Goal: Communication & Community: Answer question/provide support

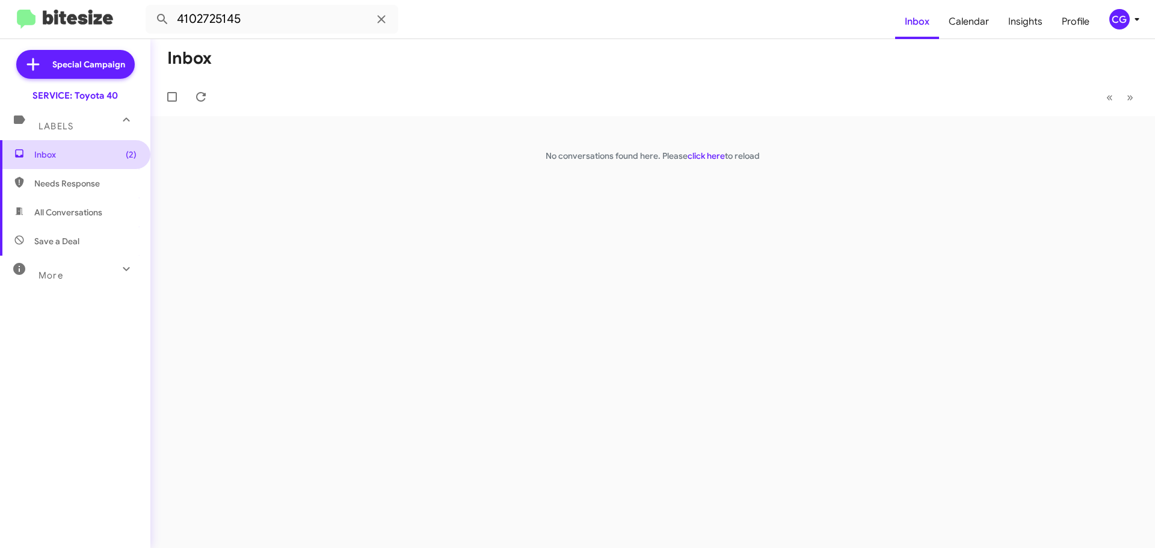
click at [111, 154] on span "Inbox (2)" at bounding box center [85, 155] width 102 height 12
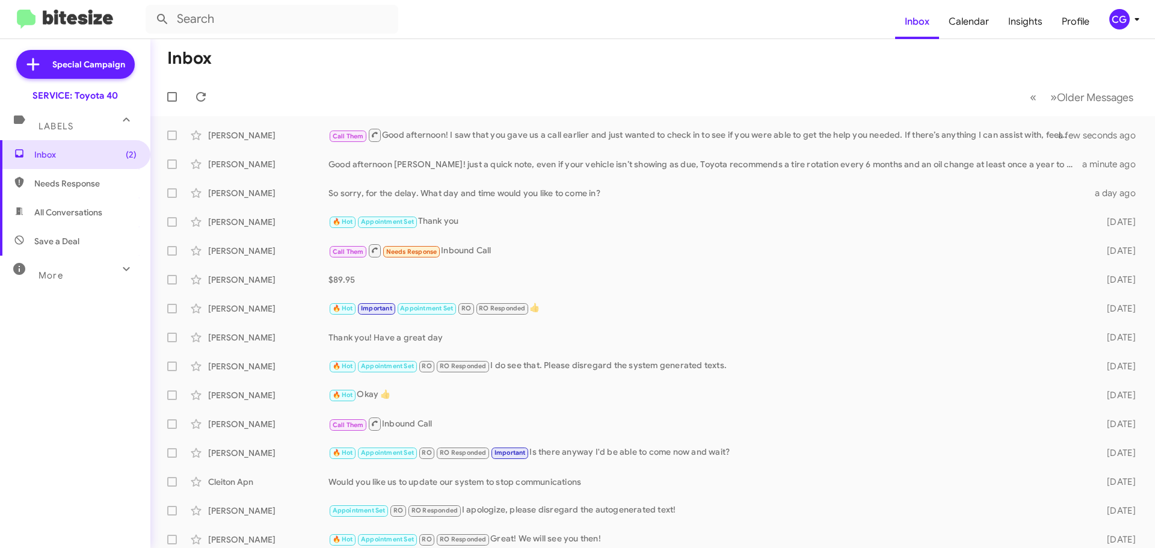
click at [1131, 17] on icon at bounding box center [1137, 19] width 14 height 14
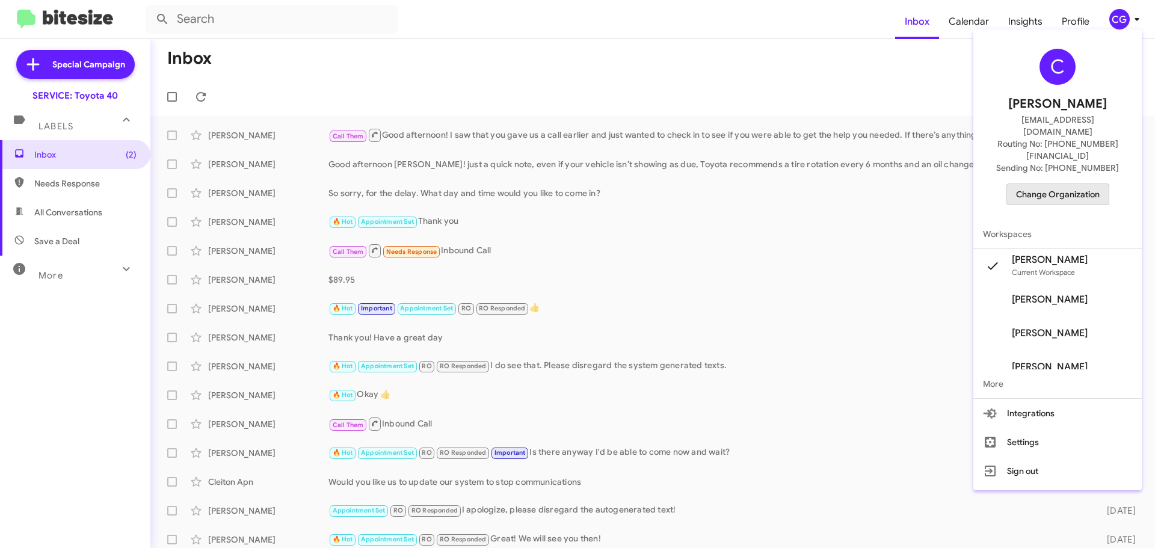
click at [1095, 184] on span "Change Organization" at bounding box center [1058, 194] width 84 height 20
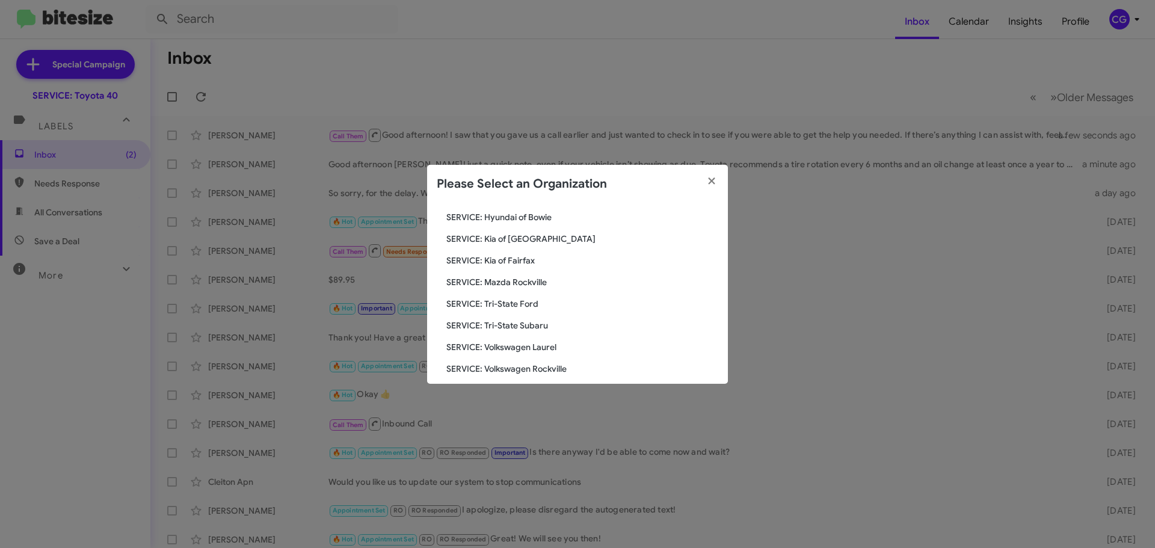
scroll to position [222, 0]
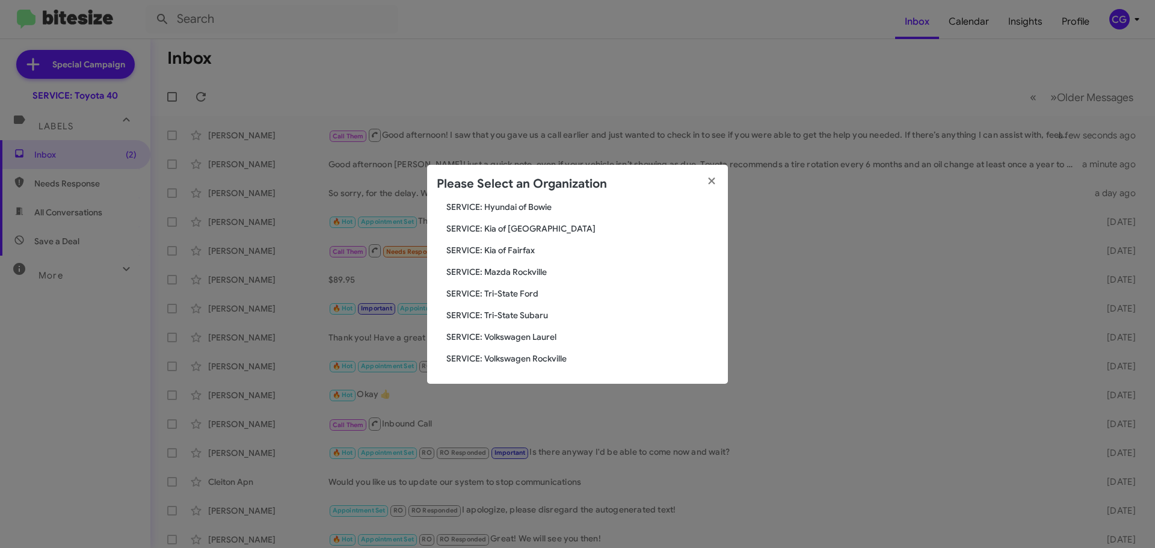
click at [510, 223] on span "SERVICE: Kia of [GEOGRAPHIC_DATA]" at bounding box center [582, 229] width 272 height 12
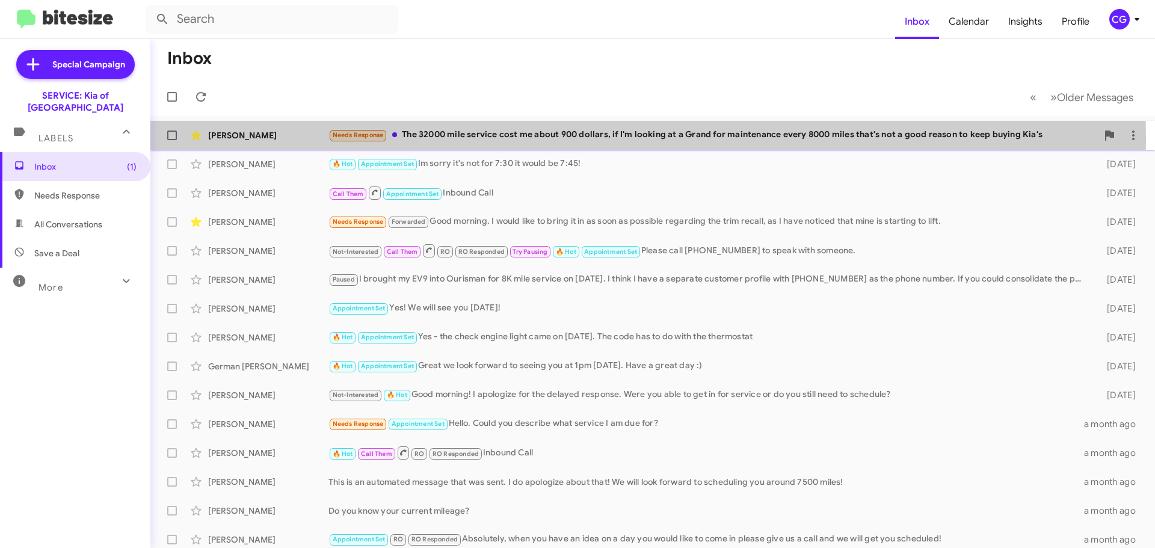
click at [461, 138] on div "Needs Response The 32000 mile service cost me about 900 dollars, if I'm looking…" at bounding box center [712, 135] width 769 height 14
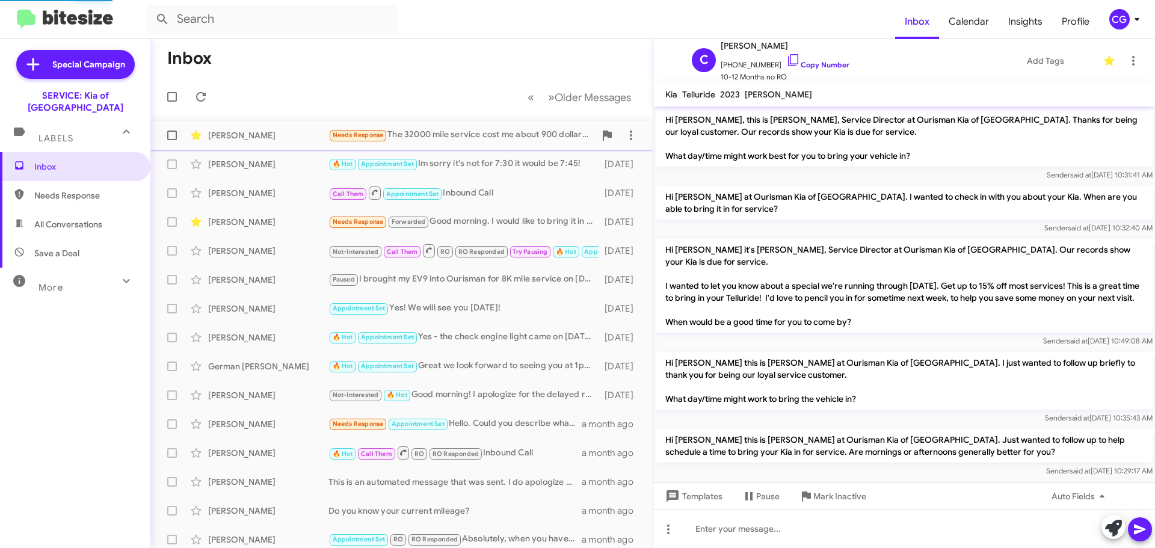
scroll to position [444, 0]
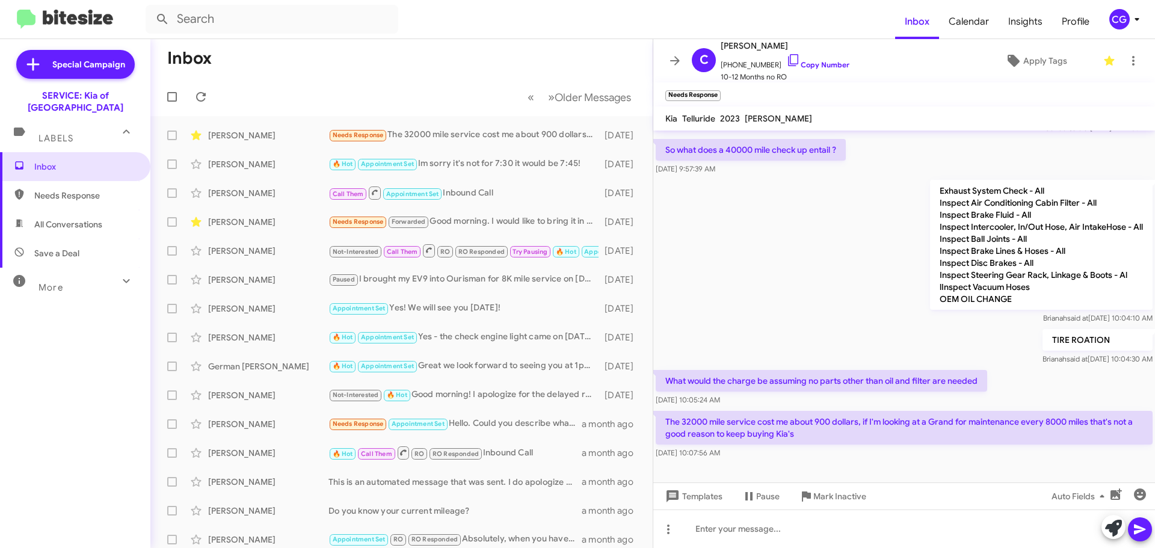
click at [1138, 22] on icon at bounding box center [1137, 19] width 14 height 14
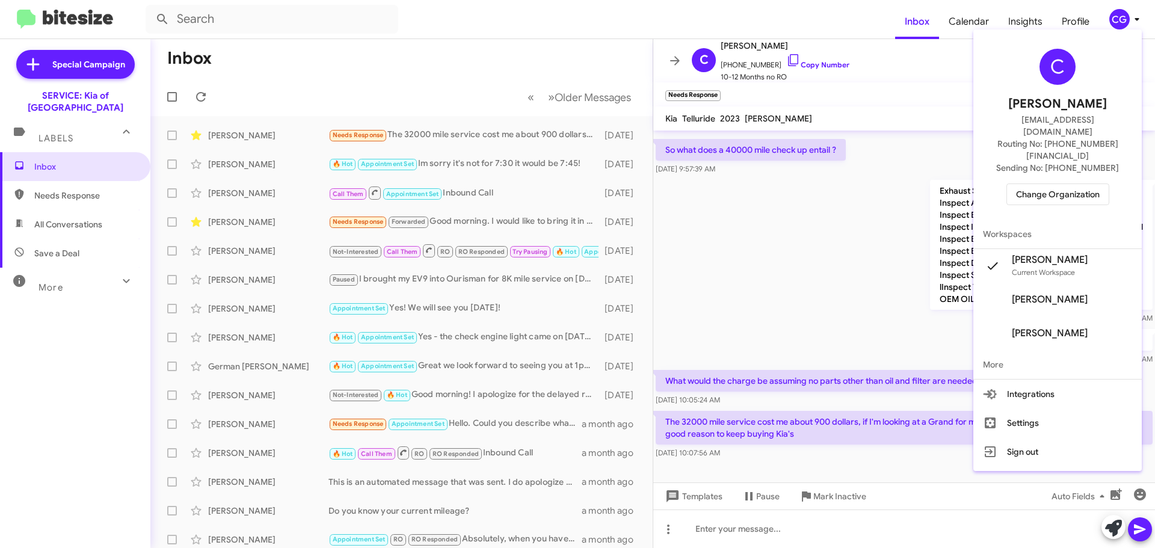
click at [1099, 184] on span "Change Organization" at bounding box center [1058, 194] width 84 height 20
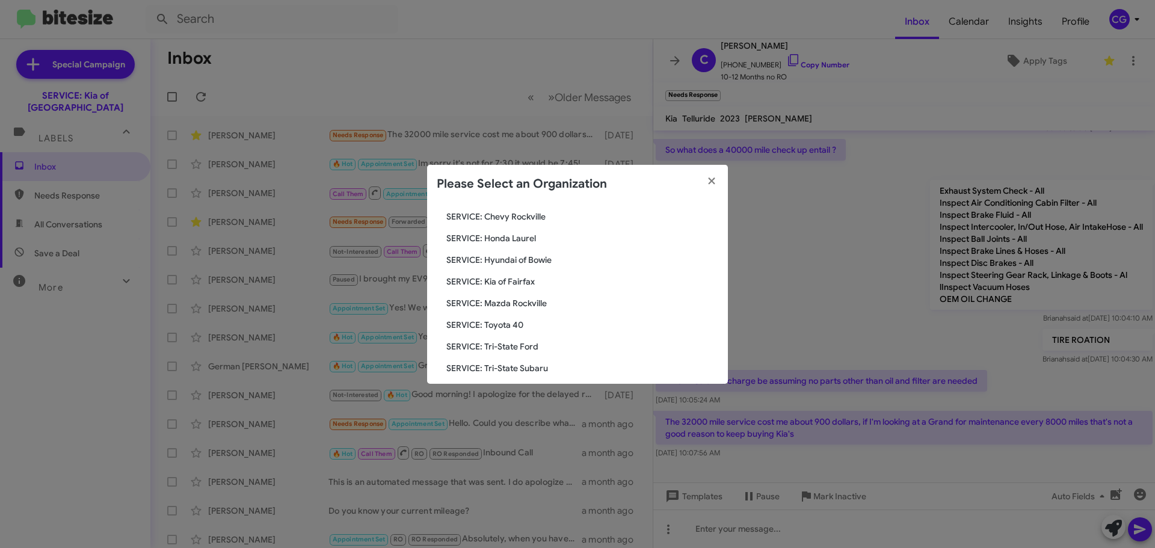
scroll to position [222, 0]
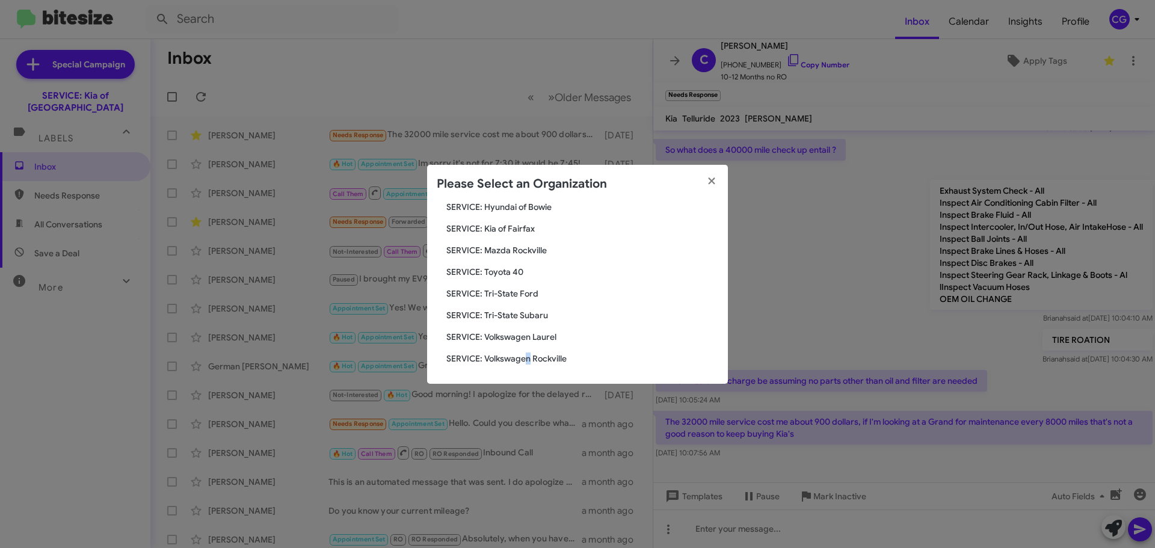
click at [528, 354] on div "Search SERVICE: Kia of Catonsville Current Org SERVICE: CDJR Baltimore SERVICE:…" at bounding box center [577, 293] width 301 height 180
click at [522, 360] on span "SERVICE: Volkswagen Rockville" at bounding box center [582, 359] width 272 height 12
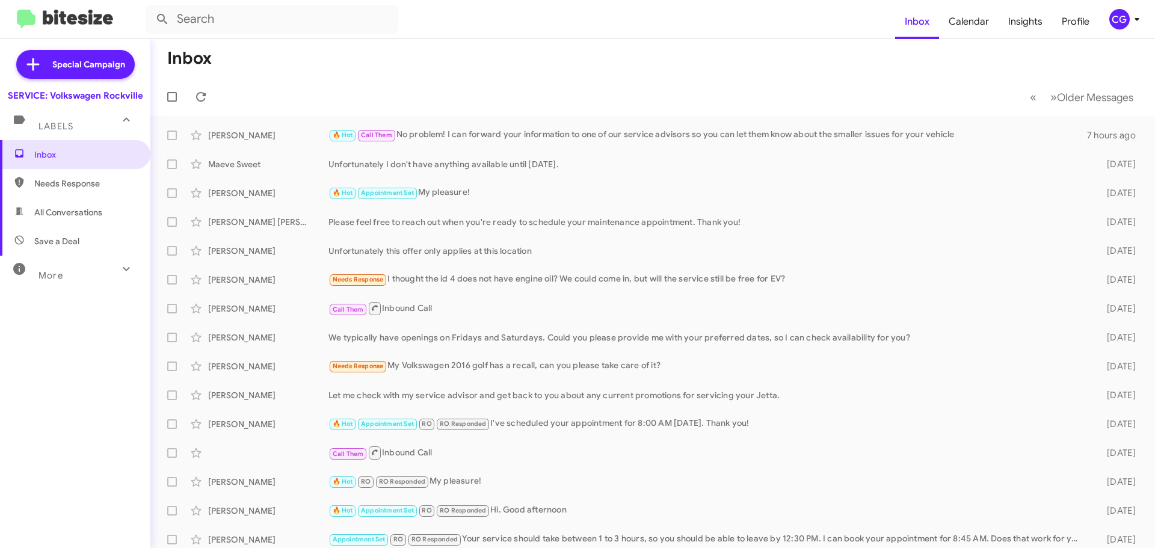
click at [1131, 17] on icon at bounding box center [1137, 19] width 14 height 14
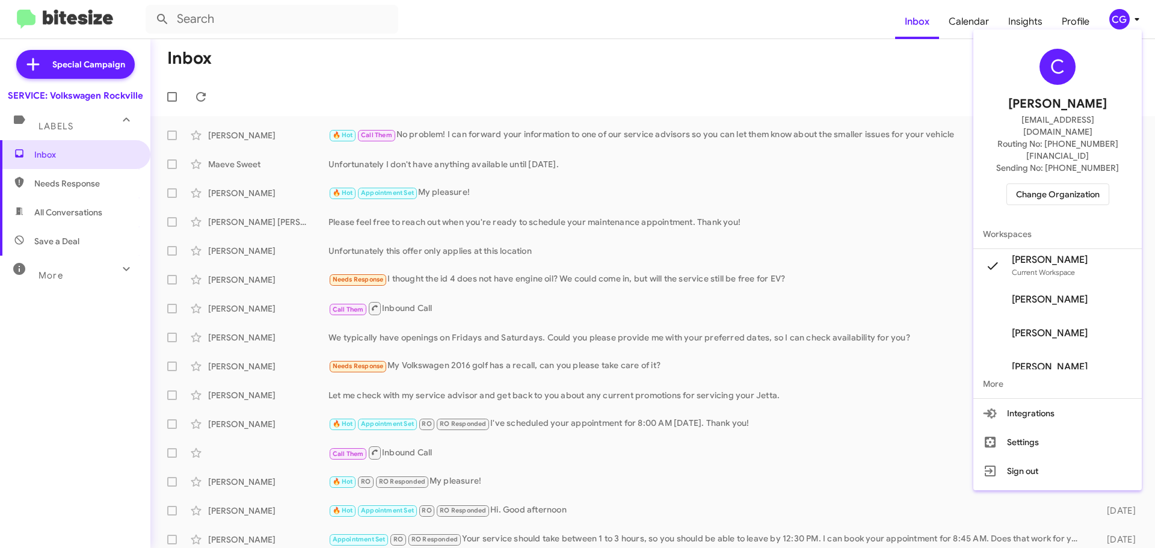
click at [1064, 184] on span "Change Organization" at bounding box center [1058, 194] width 84 height 20
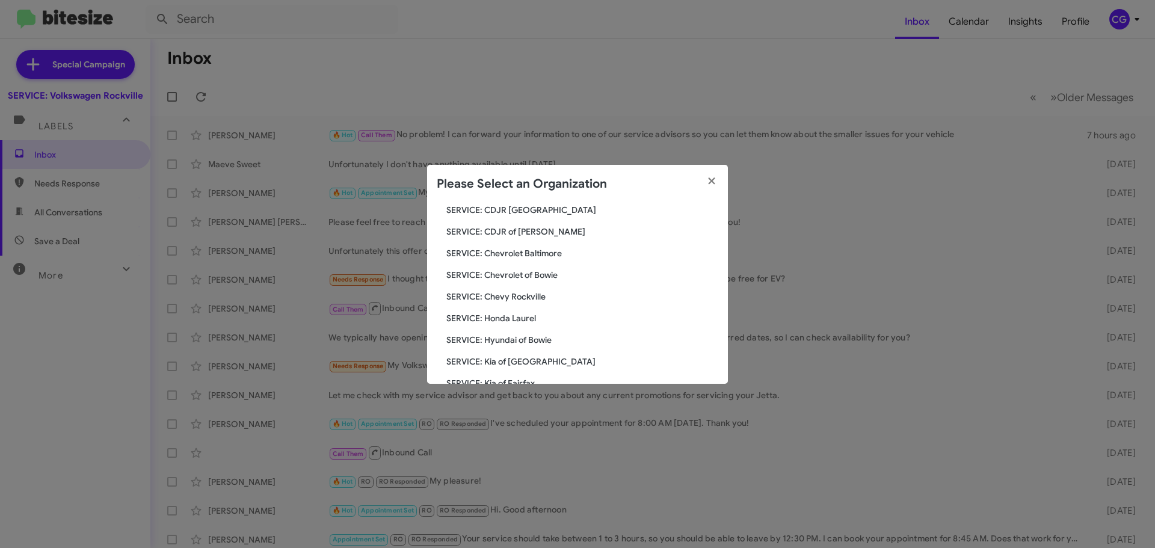
scroll to position [222, 0]
click at [511, 363] on div "Search SERVICE: Volkswagen Rockville Current Org SERVICE: CDJR Baltimore SERVIC…" at bounding box center [577, 293] width 301 height 180
click at [511, 361] on span "SERVICE: Volkswagen Laurel" at bounding box center [582, 359] width 272 height 12
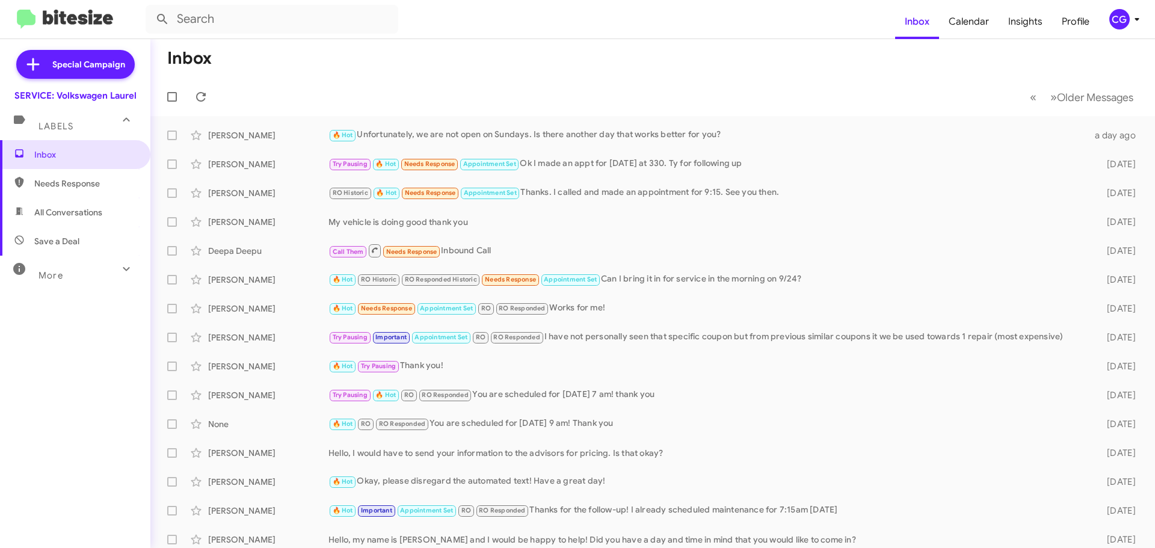
click at [1132, 27] on span "CG" at bounding box center [1127, 19] width 36 height 20
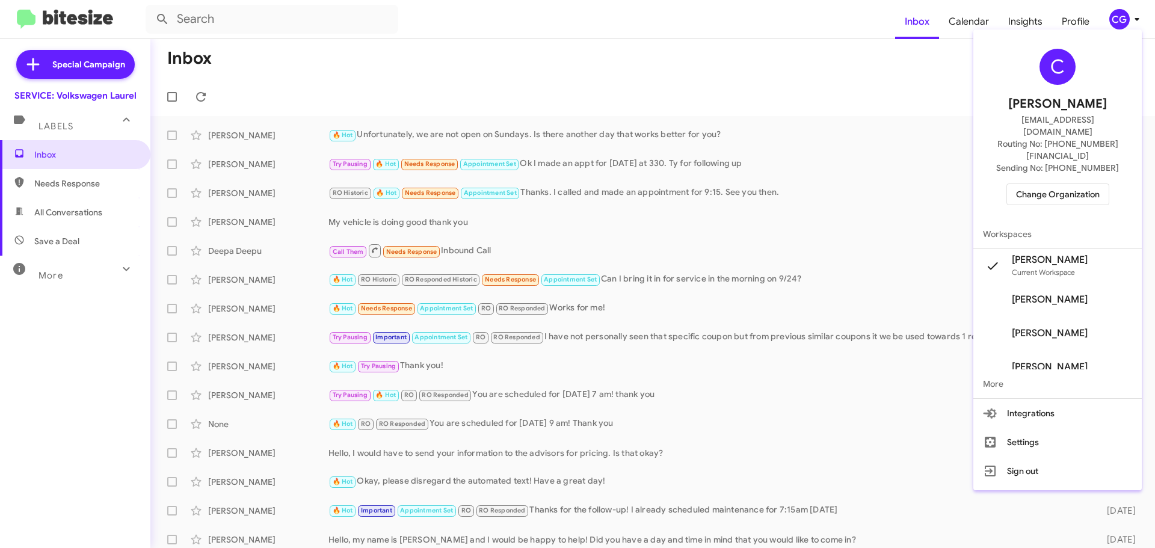
click at [1066, 184] on span "Change Organization" at bounding box center [1058, 194] width 84 height 20
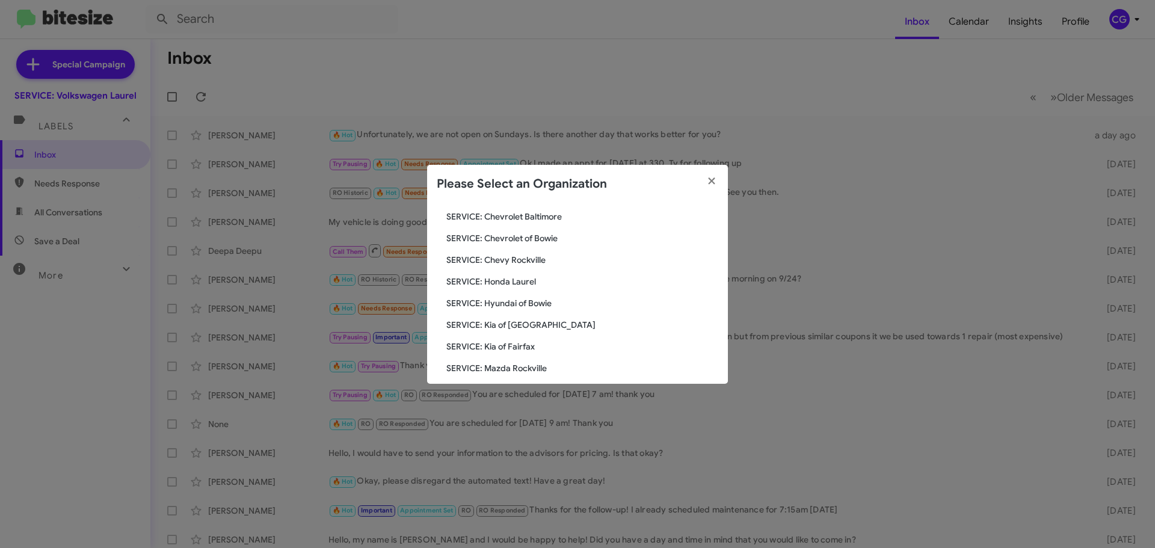
scroll to position [222, 0]
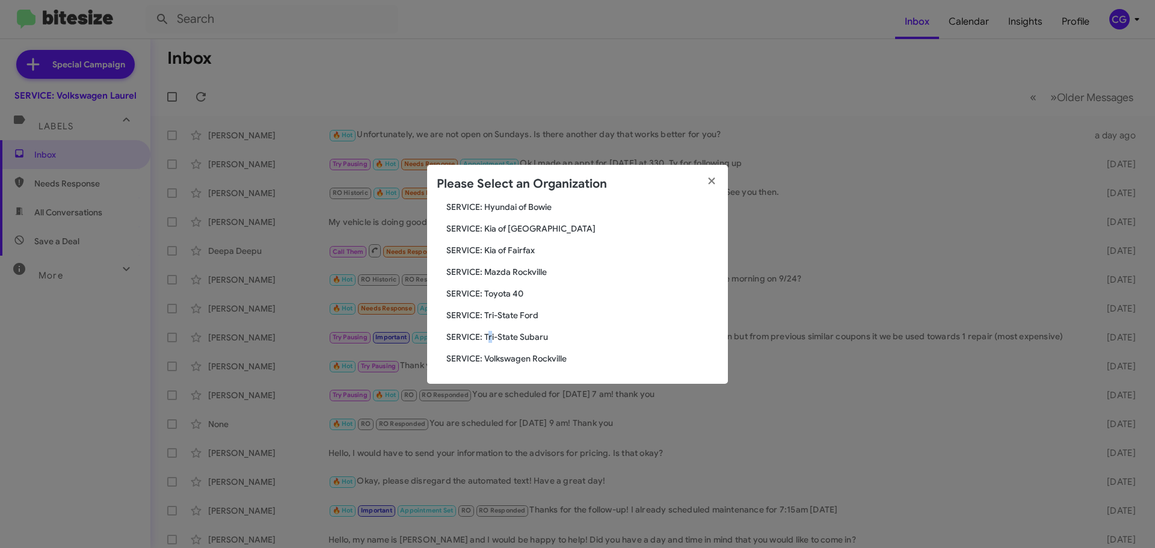
click at [490, 333] on span "SERVICE: Tri-State Subaru" at bounding box center [582, 337] width 272 height 12
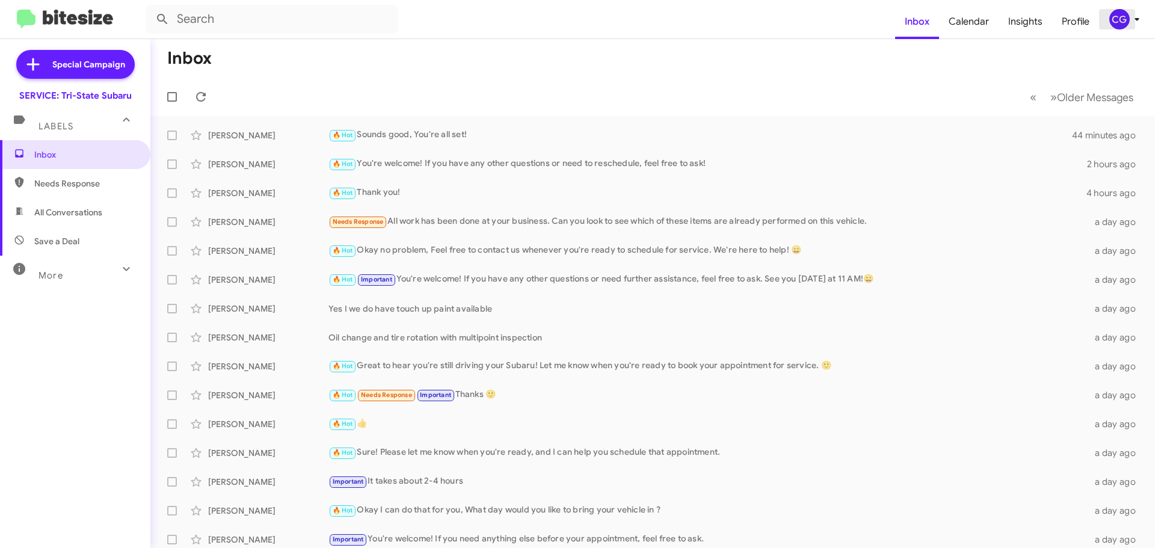
click at [1136, 23] on icon at bounding box center [1137, 19] width 14 height 14
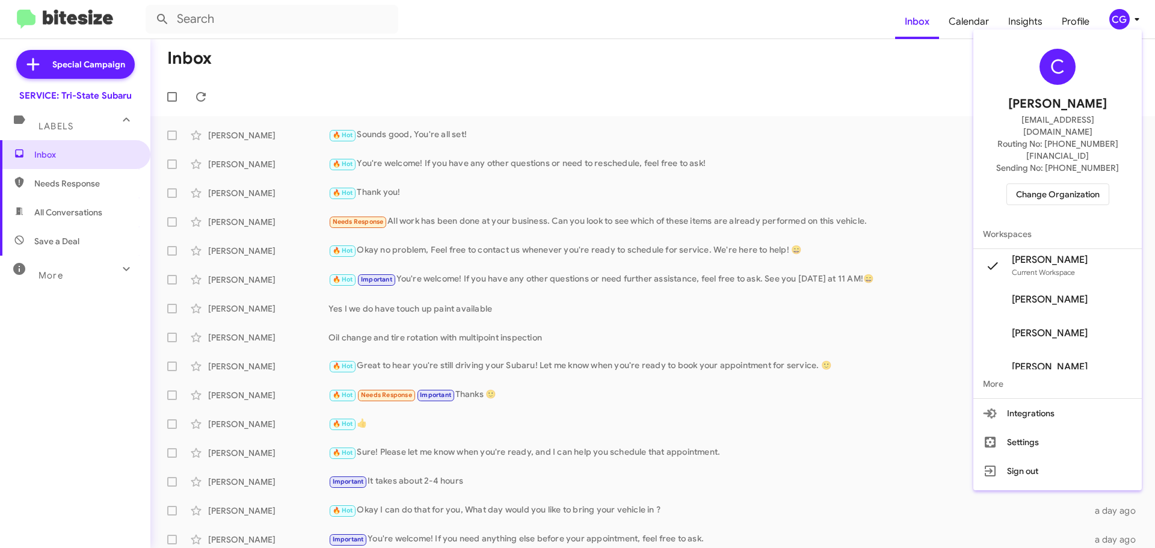
click at [1100, 184] on span "Change Organization" at bounding box center [1058, 194] width 84 height 20
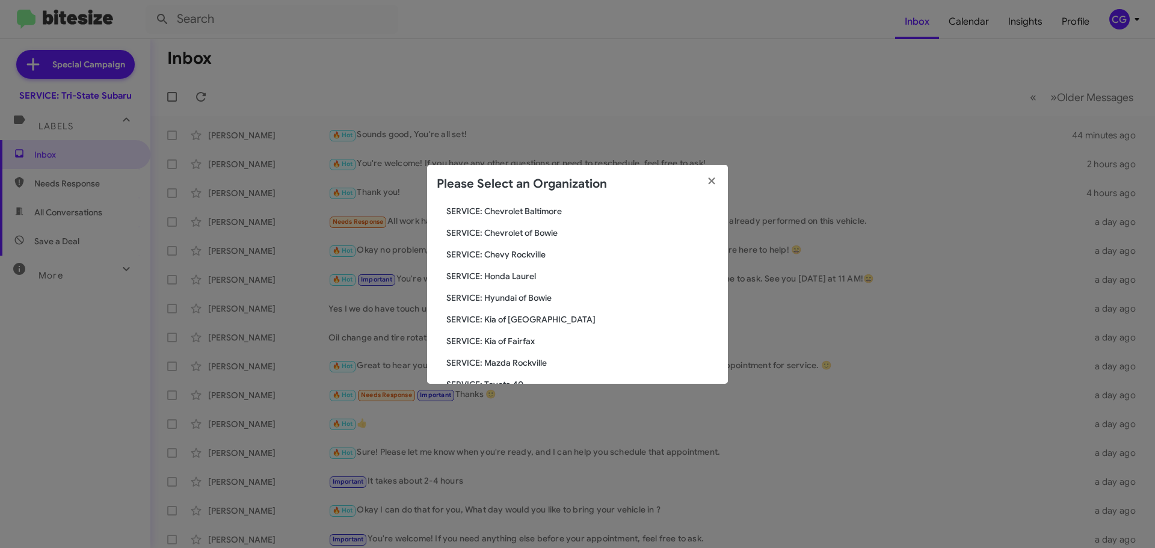
scroll to position [222, 0]
click at [505, 313] on span "SERVICE: Tri-State Ford" at bounding box center [582, 315] width 272 height 12
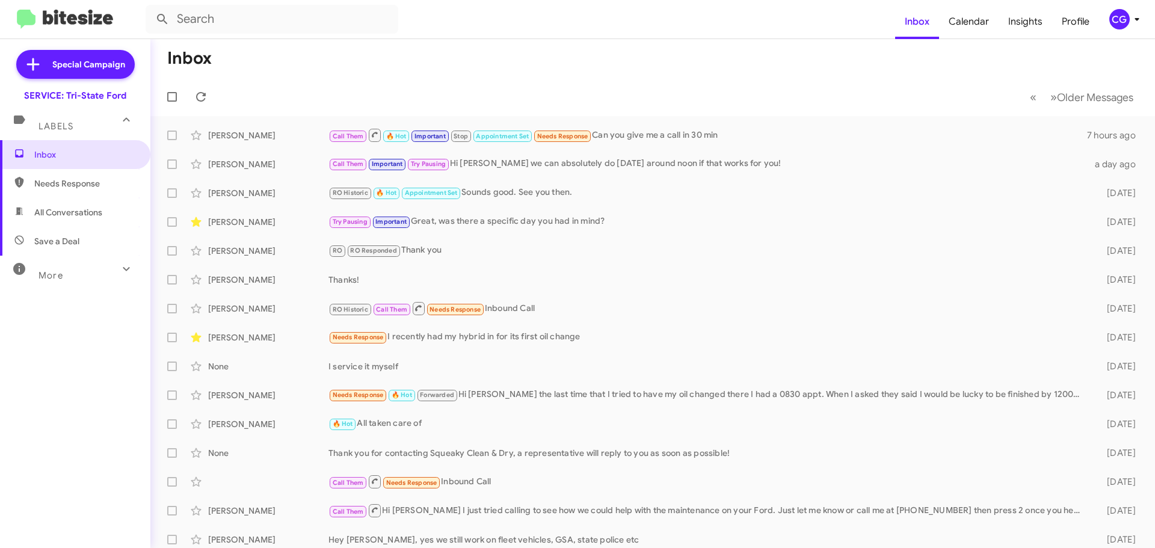
click at [1126, 19] on div "CG" at bounding box center [1119, 19] width 20 height 20
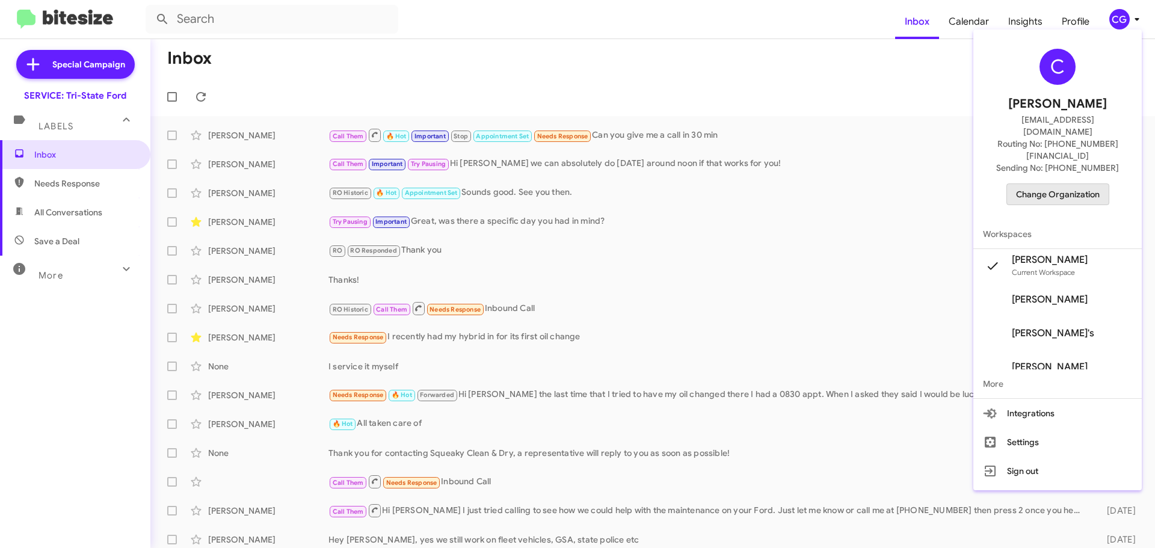
click at [1072, 184] on span "Change Organization" at bounding box center [1058, 194] width 84 height 20
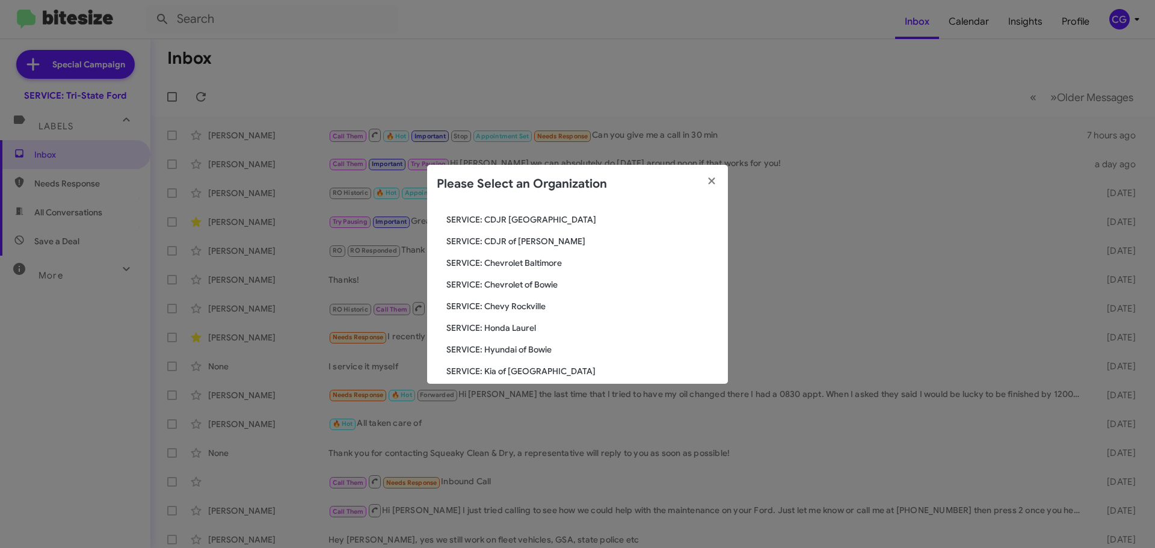
scroll to position [222, 0]
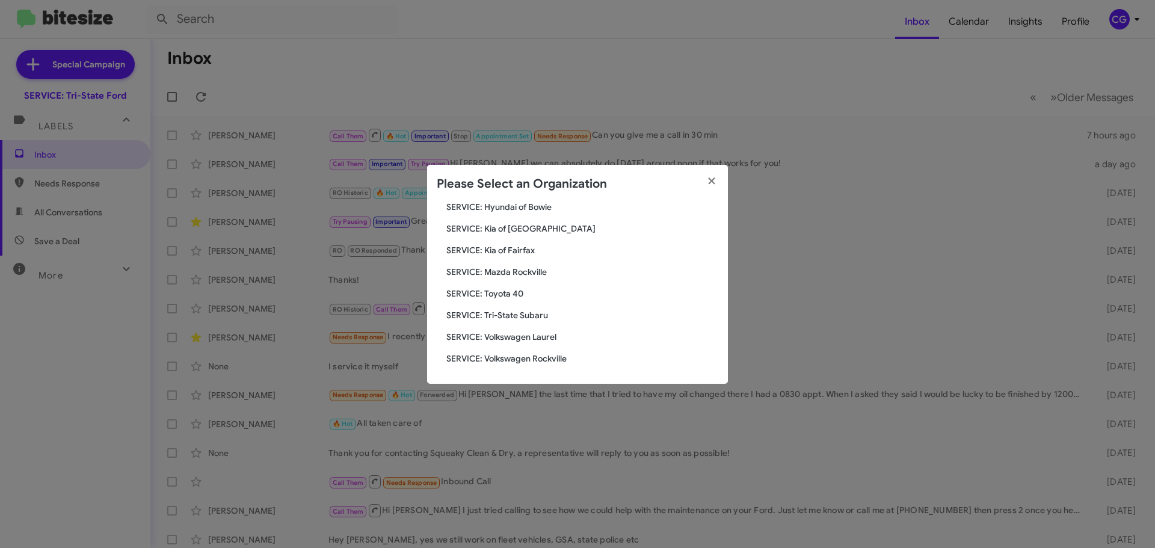
click at [513, 292] on span "SERVICE: Toyota 40" at bounding box center [582, 294] width 272 height 12
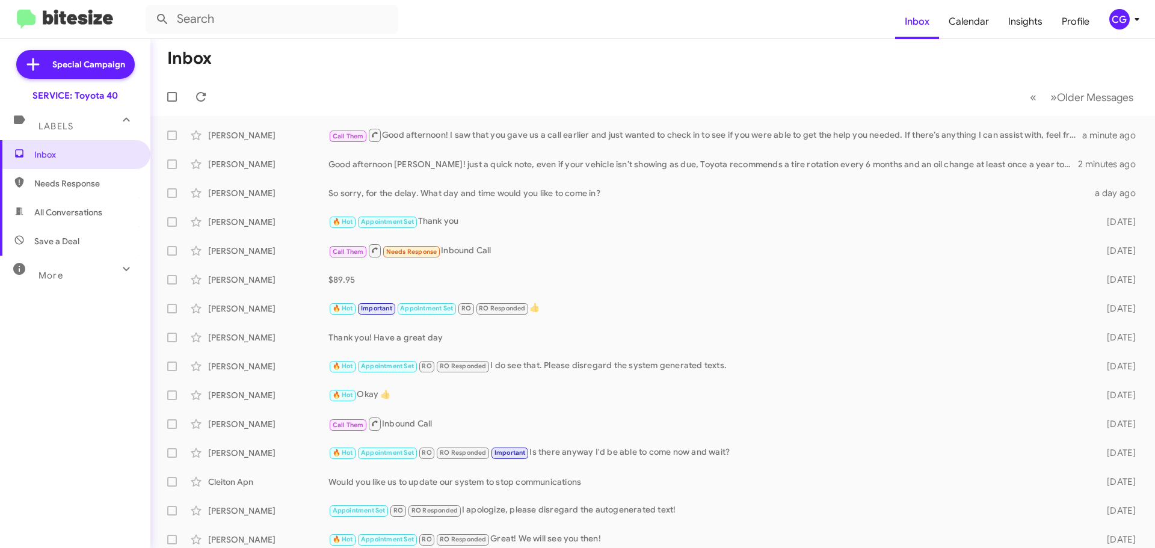
click at [1121, 10] on div "CG" at bounding box center [1119, 19] width 20 height 20
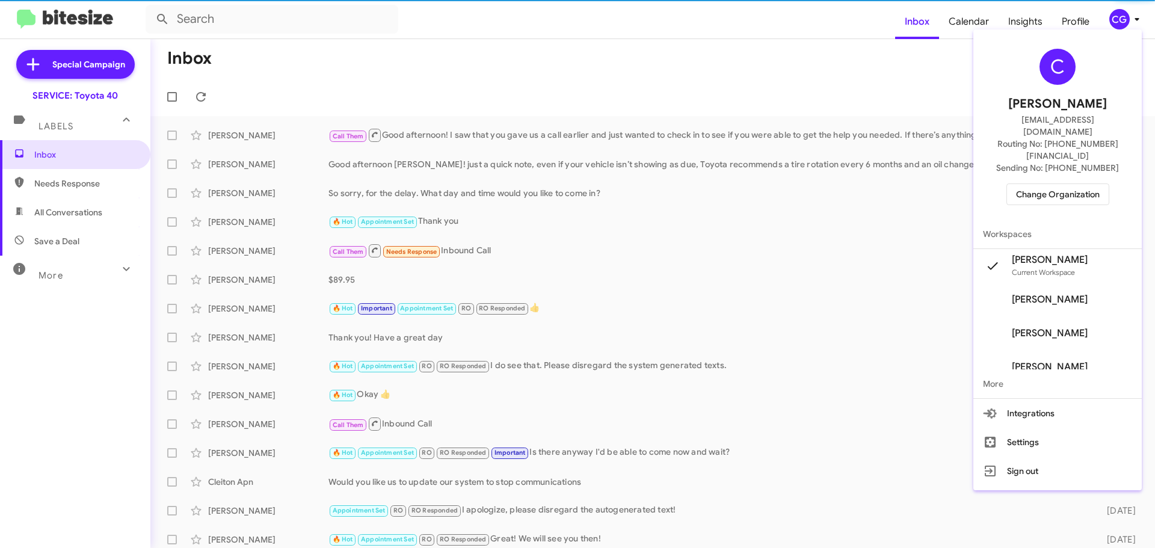
click at [1032, 184] on span "Change Organization" at bounding box center [1058, 194] width 84 height 20
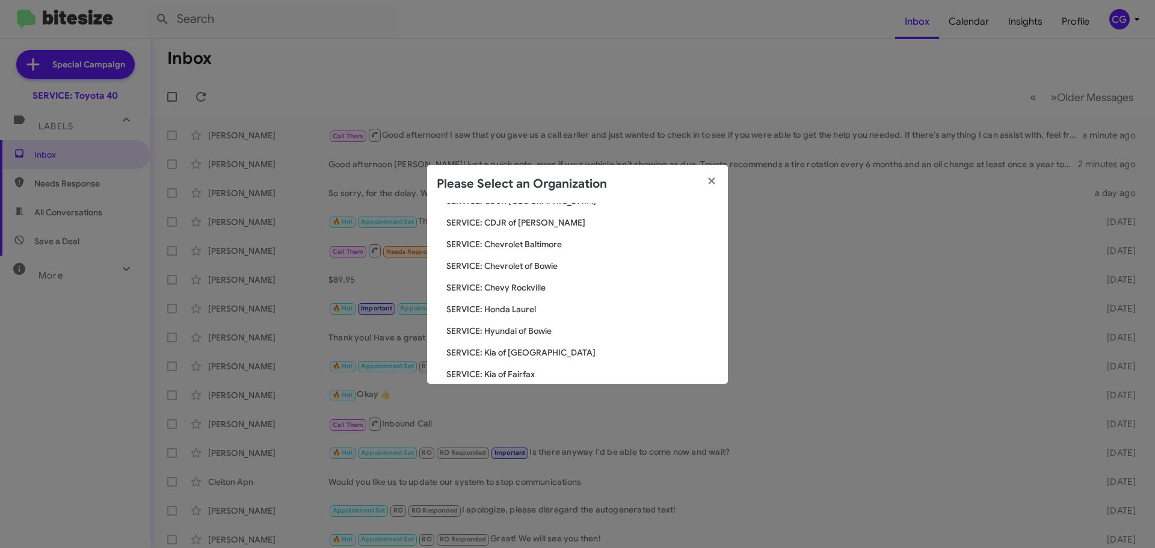
scroll to position [222, 0]
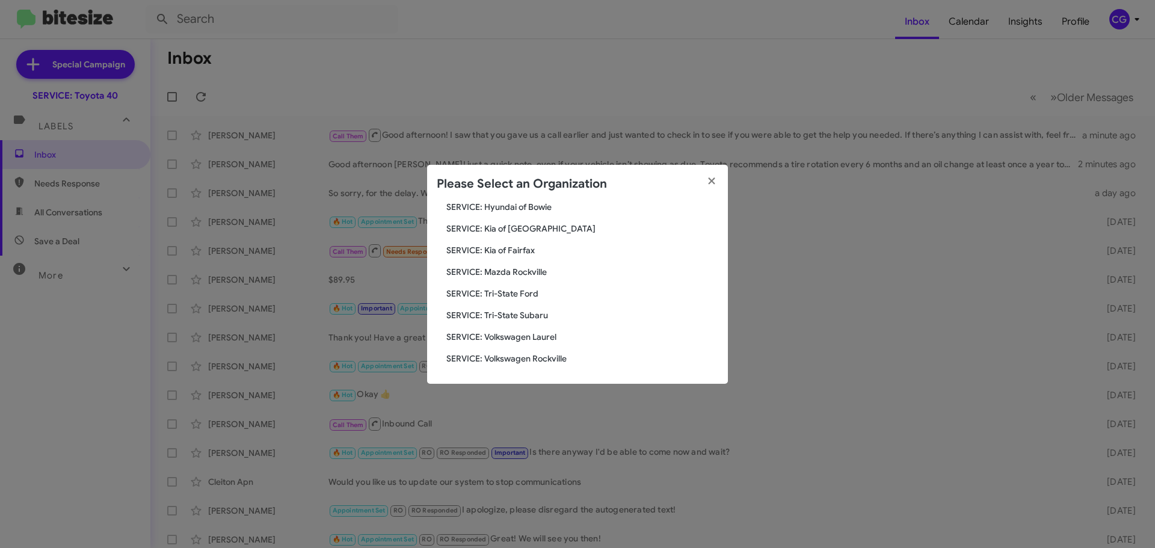
click at [530, 273] on span "SERVICE: Mazda Rockville" at bounding box center [582, 272] width 272 height 12
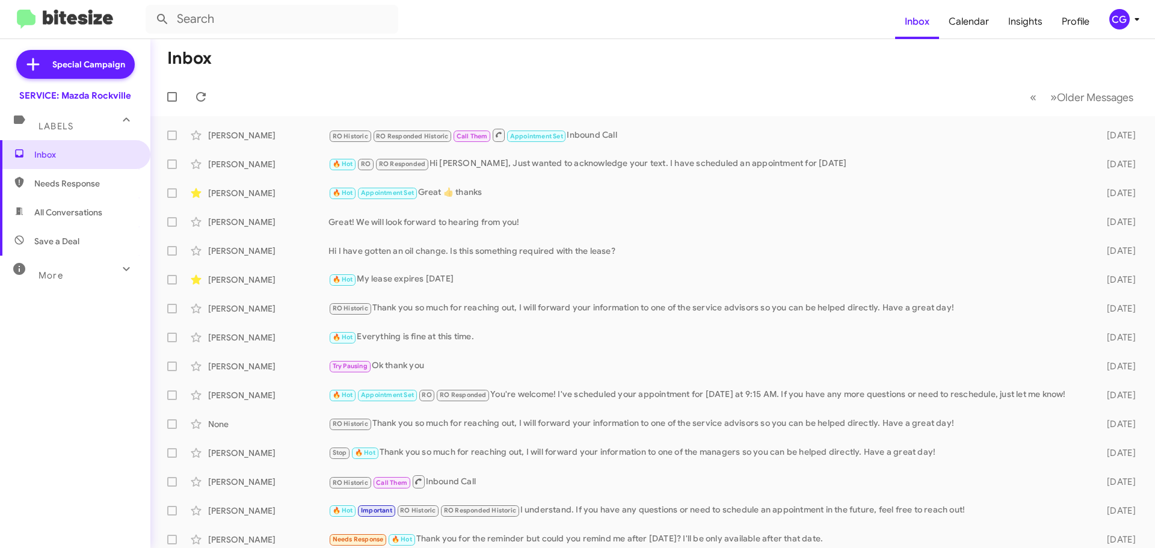
click at [1117, 23] on div "CG" at bounding box center [1119, 19] width 20 height 20
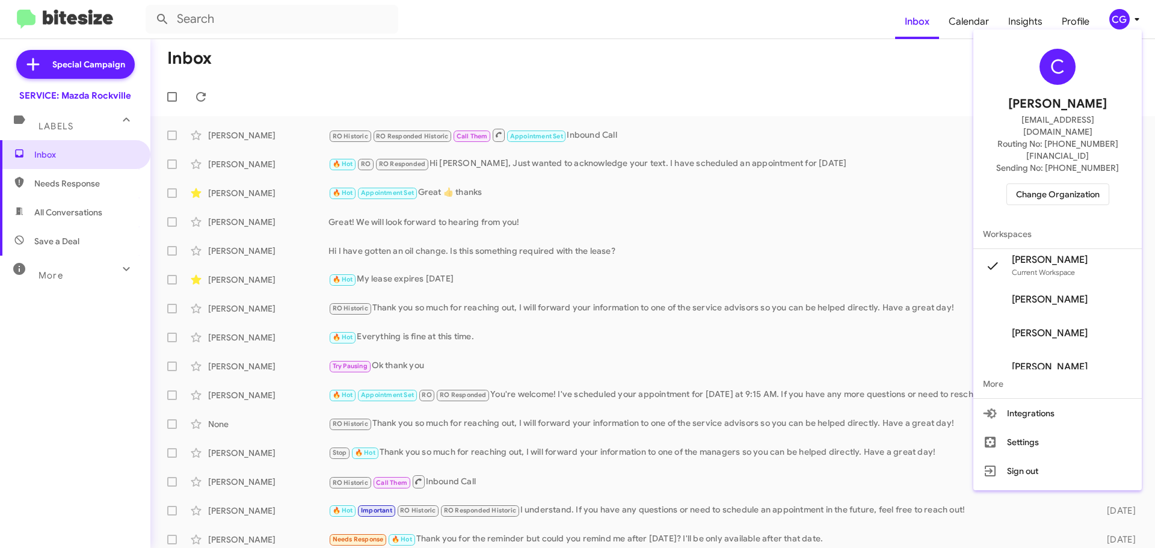
click at [1098, 184] on span "Change Organization" at bounding box center [1058, 194] width 84 height 20
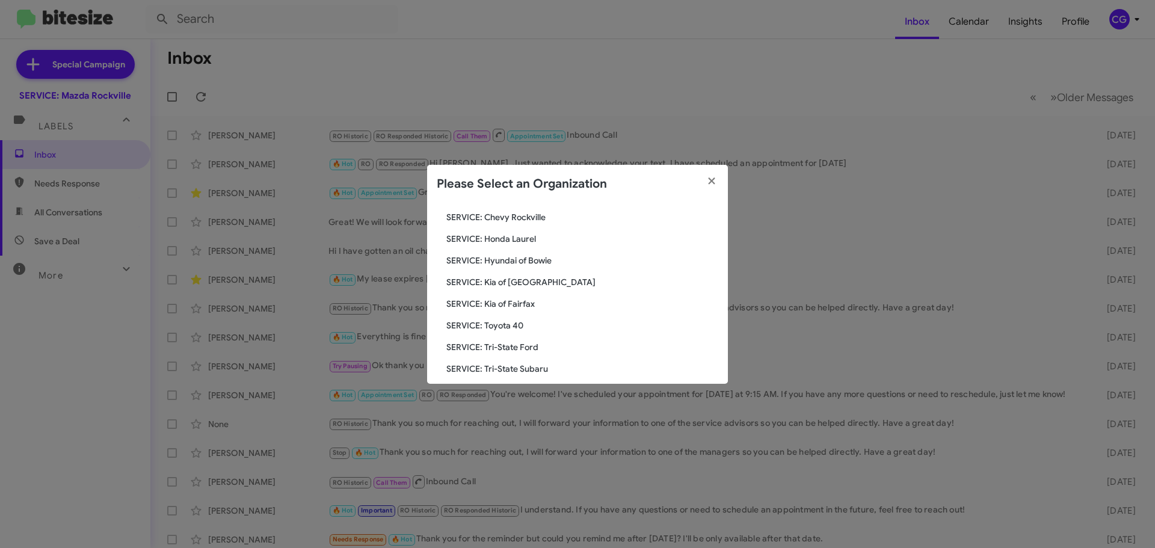
scroll to position [222, 0]
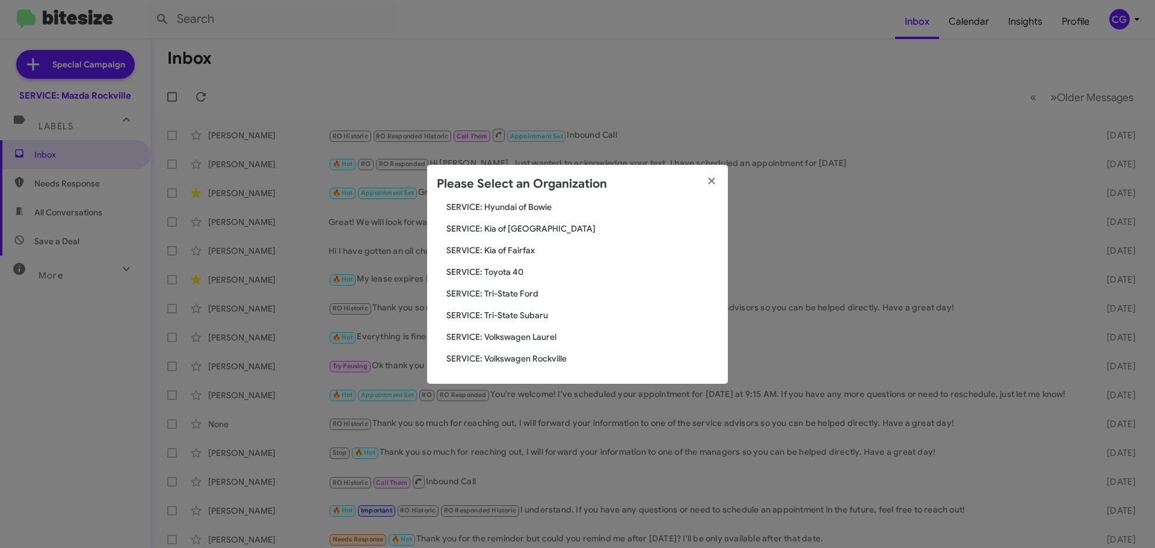
click at [511, 247] on span "SERVICE: Kia of Fairfax" at bounding box center [582, 250] width 272 height 12
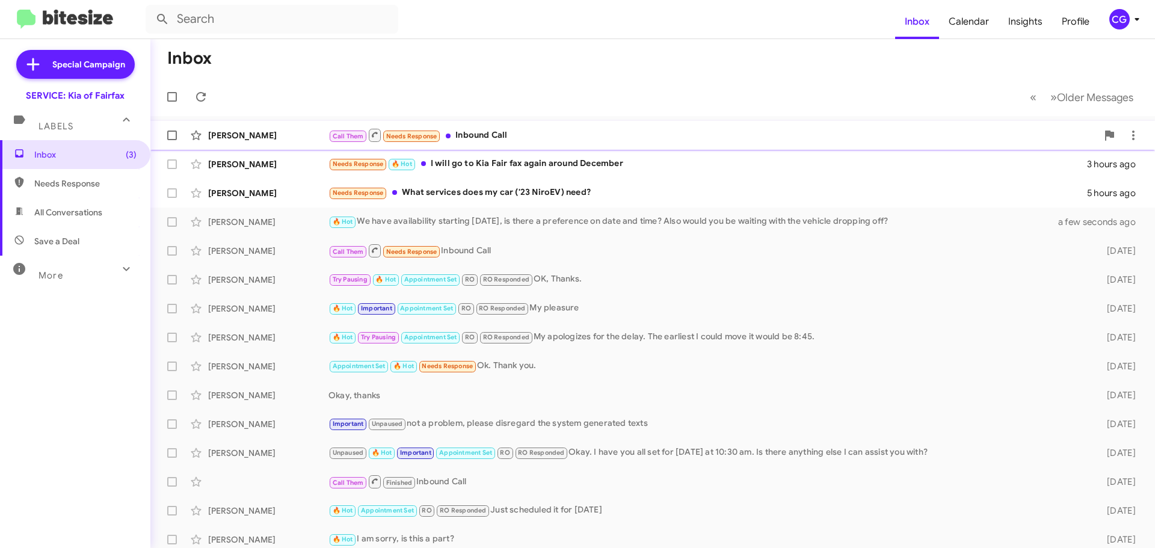
click at [737, 141] on div "Call Them Needs Response Inbound Call" at bounding box center [712, 135] width 769 height 15
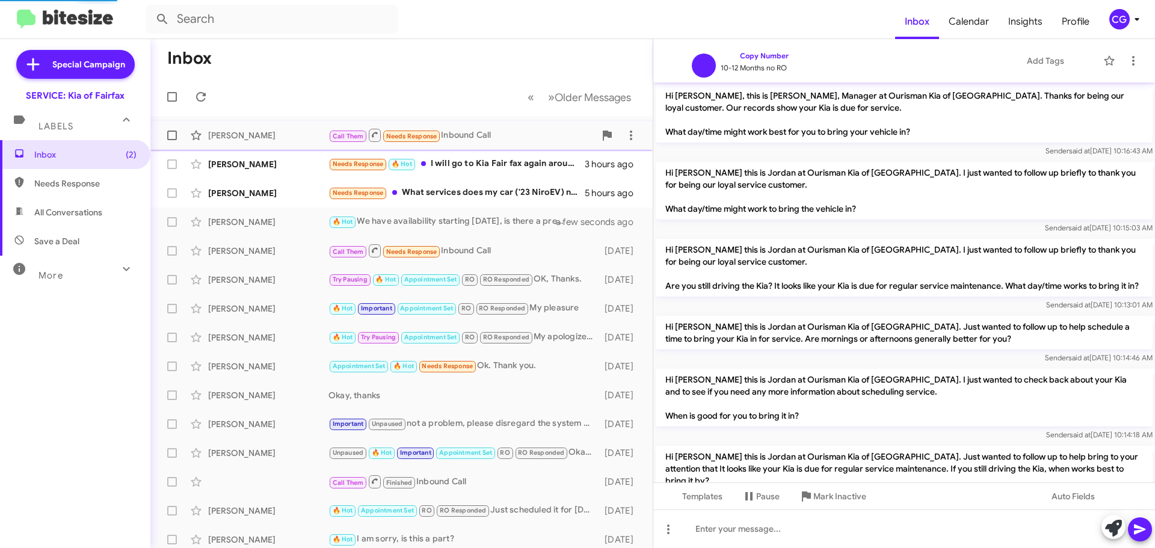
scroll to position [341, 0]
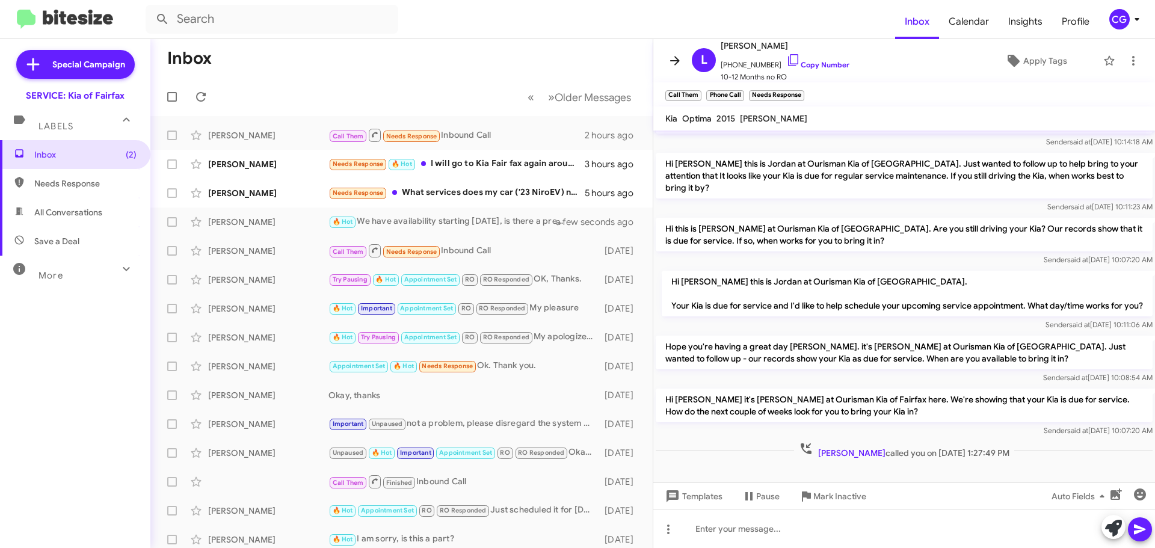
click at [677, 50] on mat-toolbar "[PERSON_NAME] [PHONE_NUMBER] Copy Number 10-12 Months no RO Apply Tags" at bounding box center [904, 60] width 502 height 43
click at [678, 60] on icon at bounding box center [675, 60] width 10 height 9
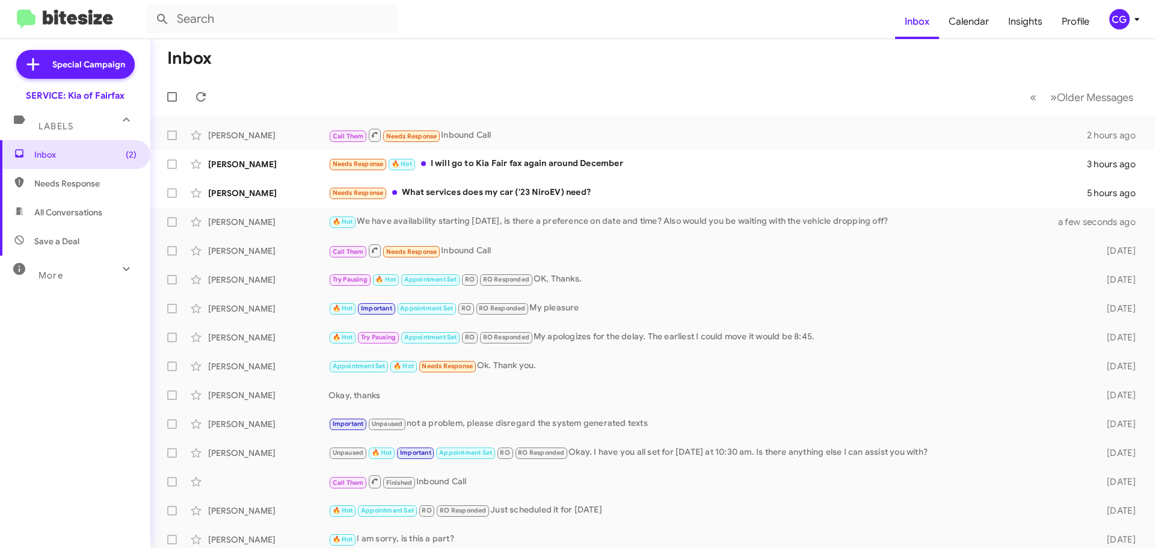
click at [1135, 26] on icon at bounding box center [1137, 19] width 14 height 14
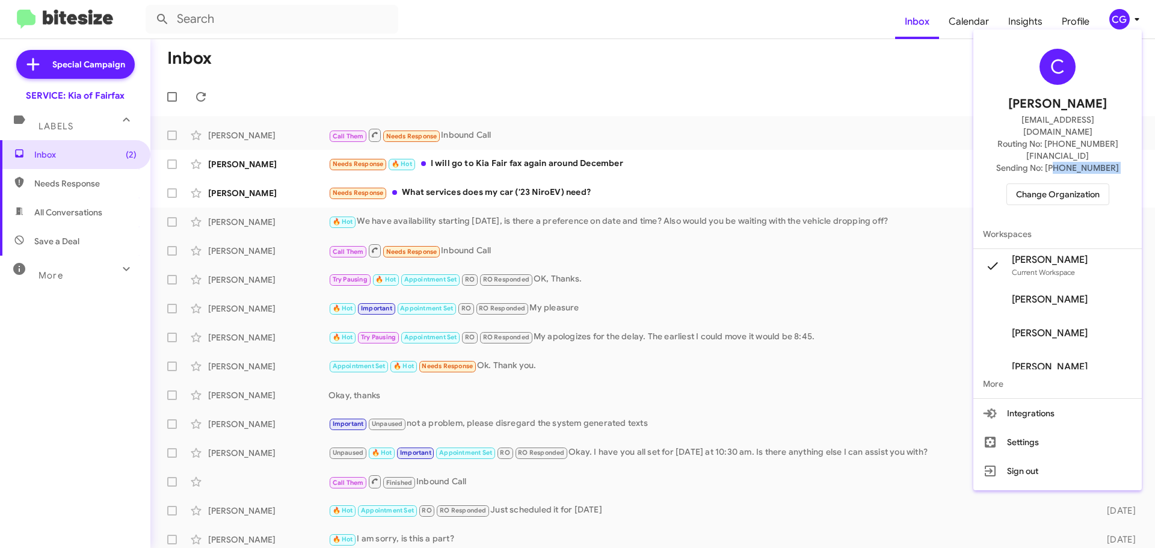
drag, startPoint x: 1065, startPoint y: 155, endPoint x: 1058, endPoint y: 178, distance: 24.0
click at [1062, 162] on div "C Carmen Gast cgast@ourismancars.com Routing No: +1 (703) 934-8877 Sending No: …" at bounding box center [1057, 126] width 168 height 185
click at [1058, 181] on div "C Carmen Gast cgast@ourismancars.com Routing No: +1 (703) 934-8877 Sending No: …" at bounding box center [1057, 126] width 168 height 185
click at [1057, 184] on span "Change Organization" at bounding box center [1058, 194] width 84 height 20
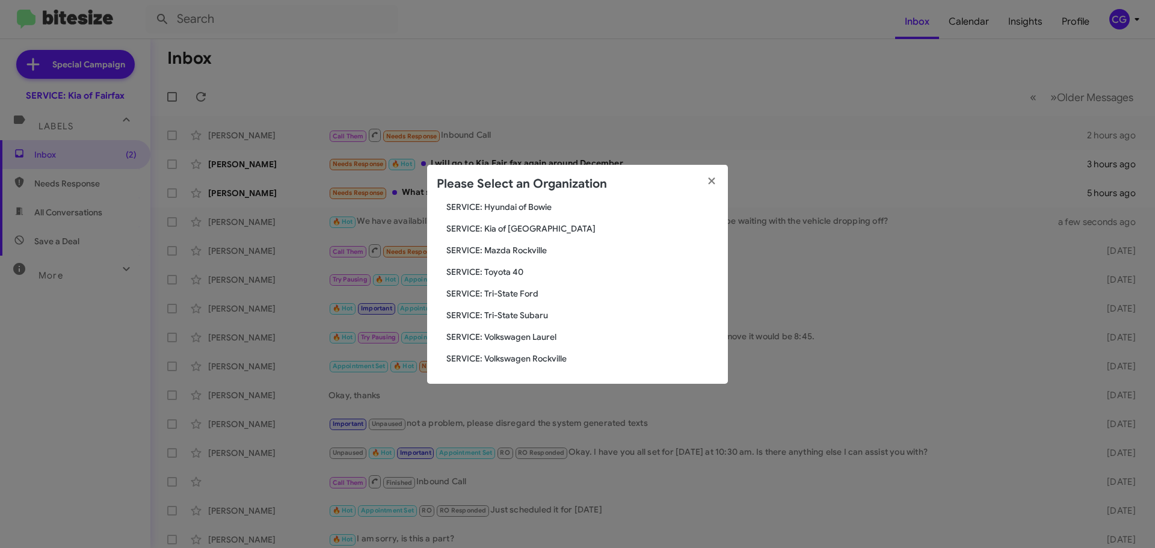
scroll to position [162, 0]
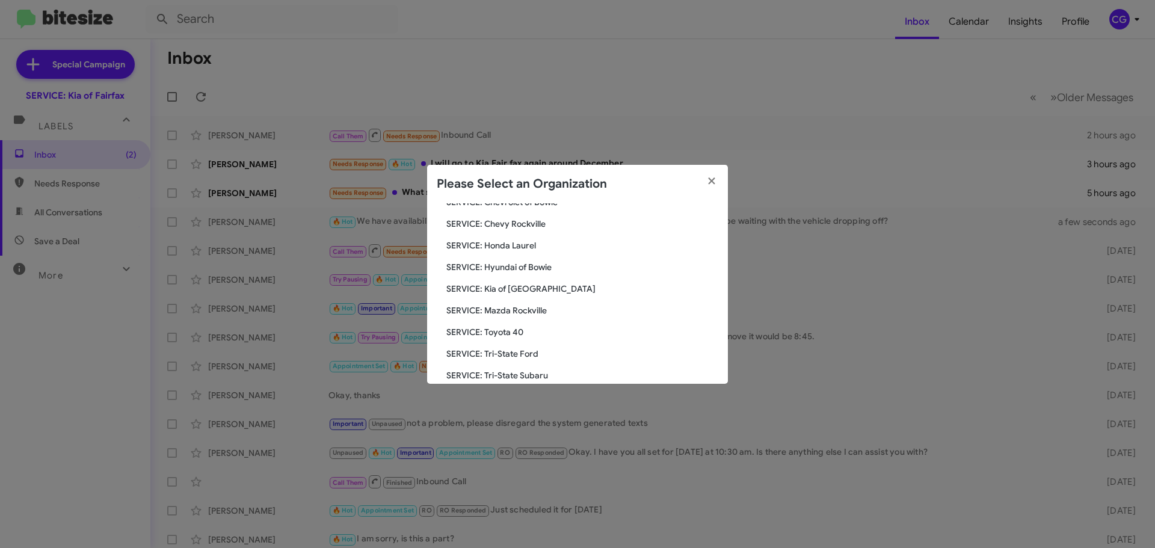
click at [508, 267] on span "SERVICE: Hyundai of Bowie" at bounding box center [582, 267] width 272 height 12
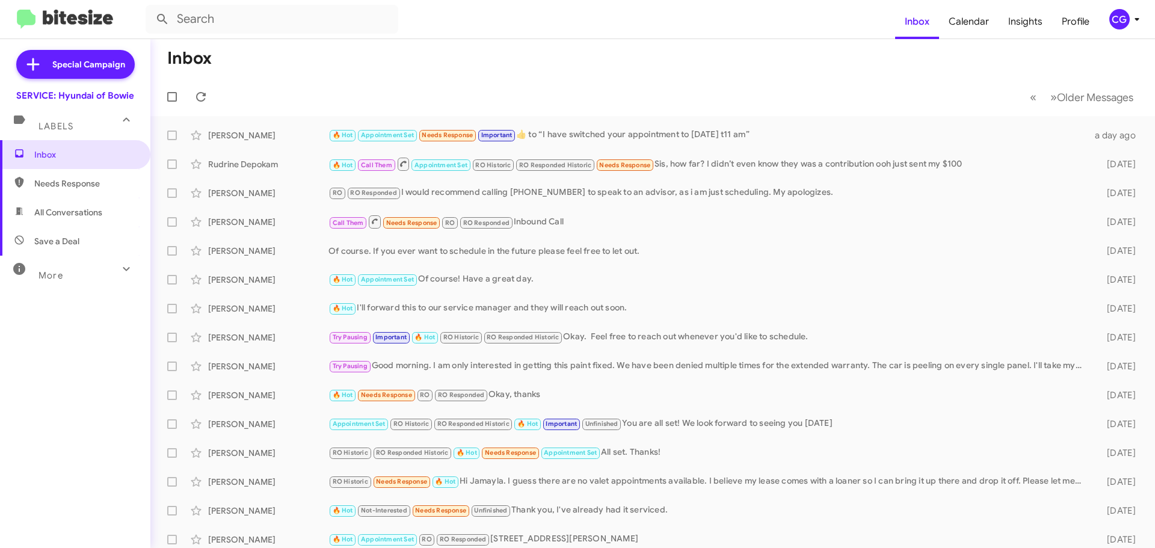
click at [1115, 30] on mat-toolbar "Inbox Calendar Insights Profile CG" at bounding box center [577, 19] width 1155 height 39
drag, startPoint x: 1119, startPoint y: 1, endPoint x: 927, endPoint y: 78, distance: 206.8
click at [927, 78] on mat-toolbar-row "« Previous » Next Older Messages" at bounding box center [652, 97] width 1005 height 39
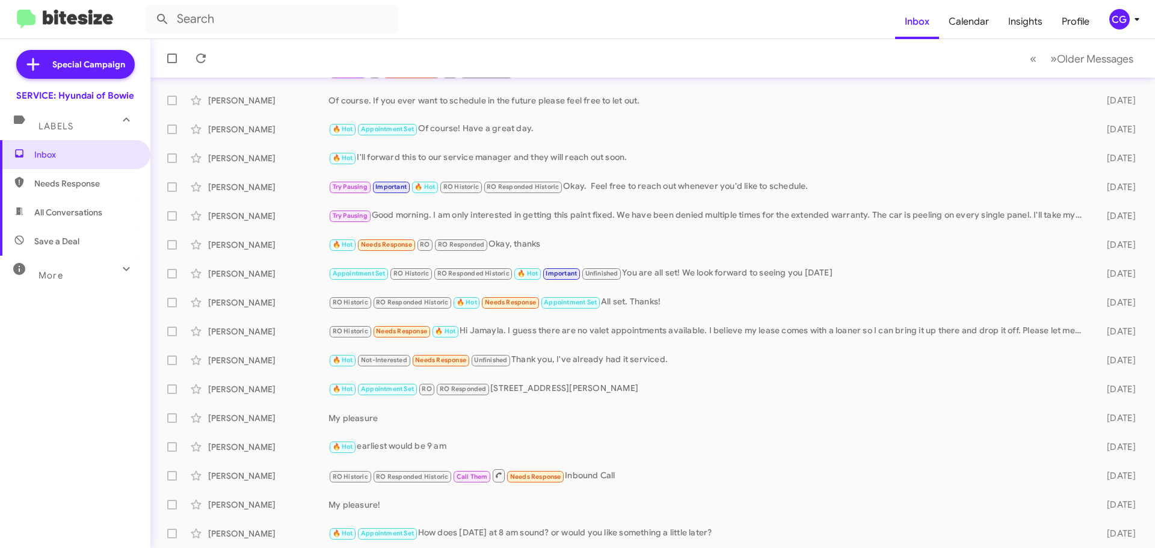
click at [1125, 28] on div "CG" at bounding box center [1119, 19] width 20 height 20
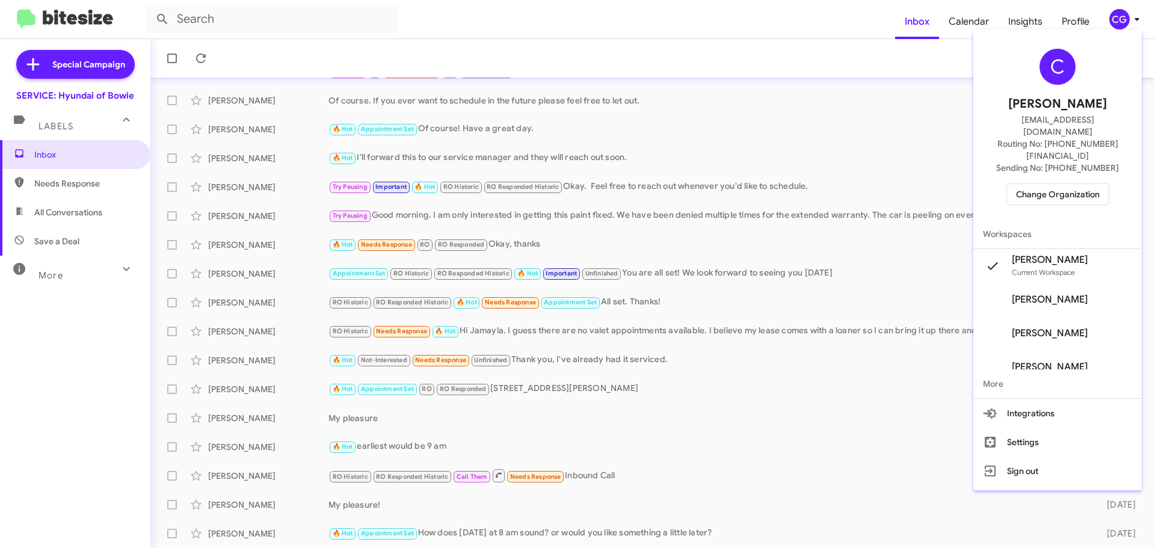
click at [1084, 184] on span "Change Organization" at bounding box center [1058, 194] width 84 height 20
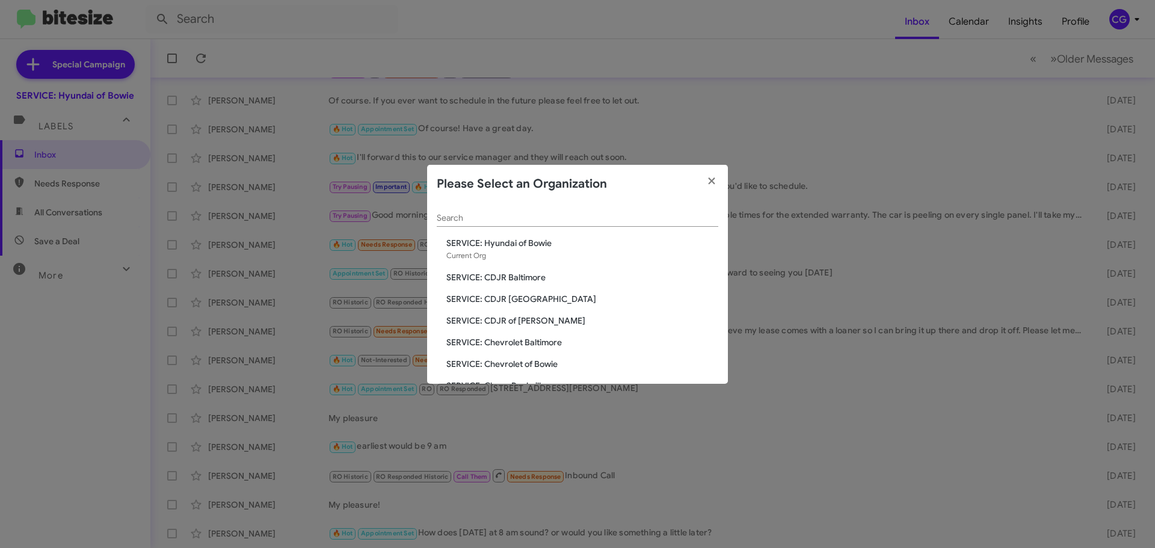
click at [515, 274] on span "SERVICE: CDJR Baltimore" at bounding box center [582, 277] width 272 height 12
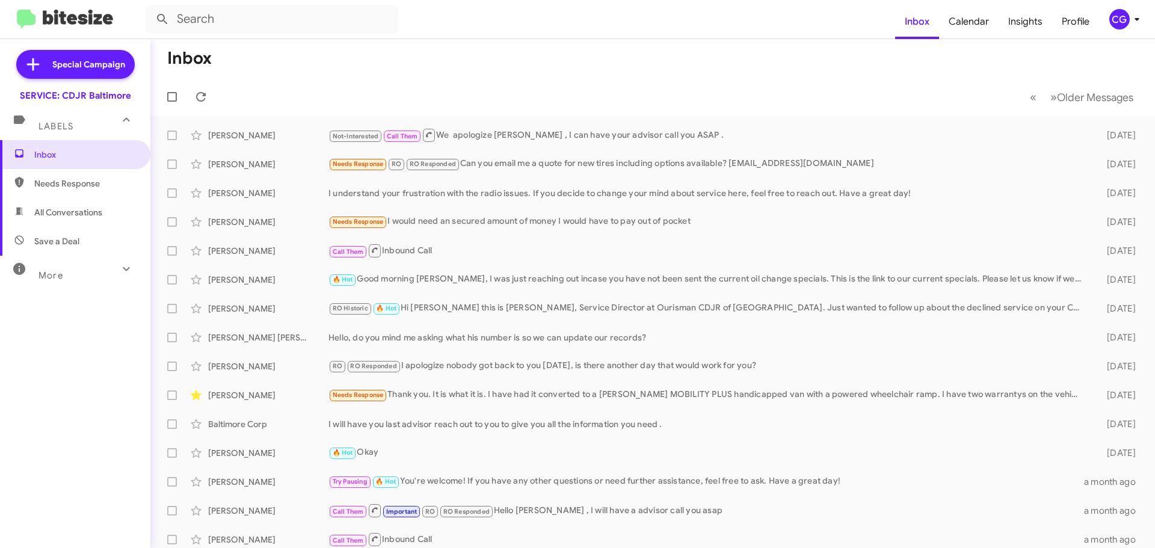
click at [1127, 24] on div "CG" at bounding box center [1119, 19] width 20 height 20
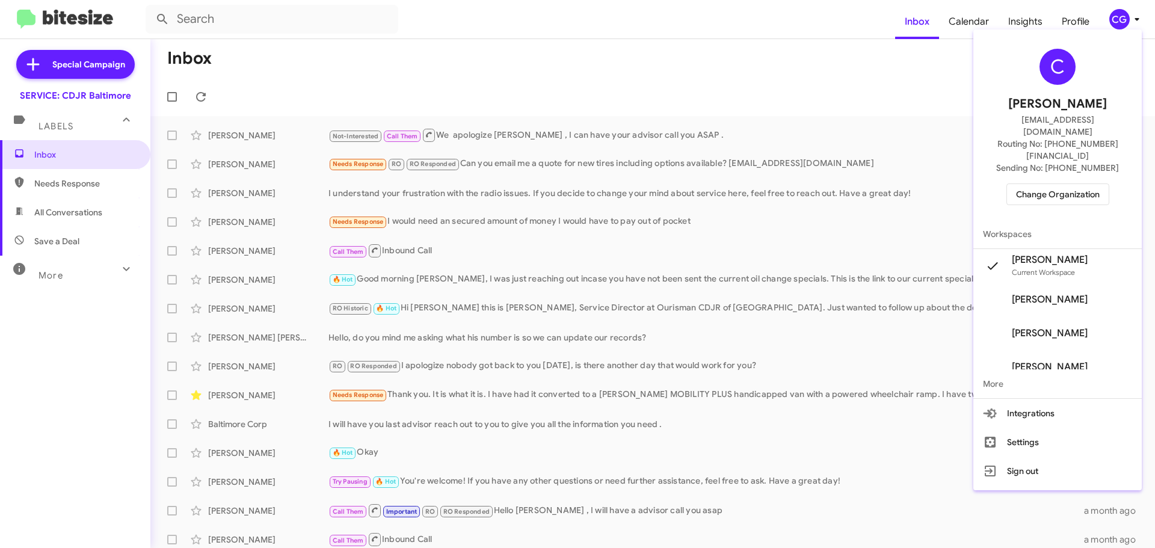
drag, startPoint x: 1075, startPoint y: 193, endPoint x: 1073, endPoint y: 185, distance: 7.4
click at [1074, 193] on div "C Carmen Gast cgast@ourismancars.com Routing No: +1 (410) 288-3100 Sending No: …" at bounding box center [1057, 126] width 168 height 185
click at [1072, 184] on span "Change Organization" at bounding box center [1058, 194] width 84 height 20
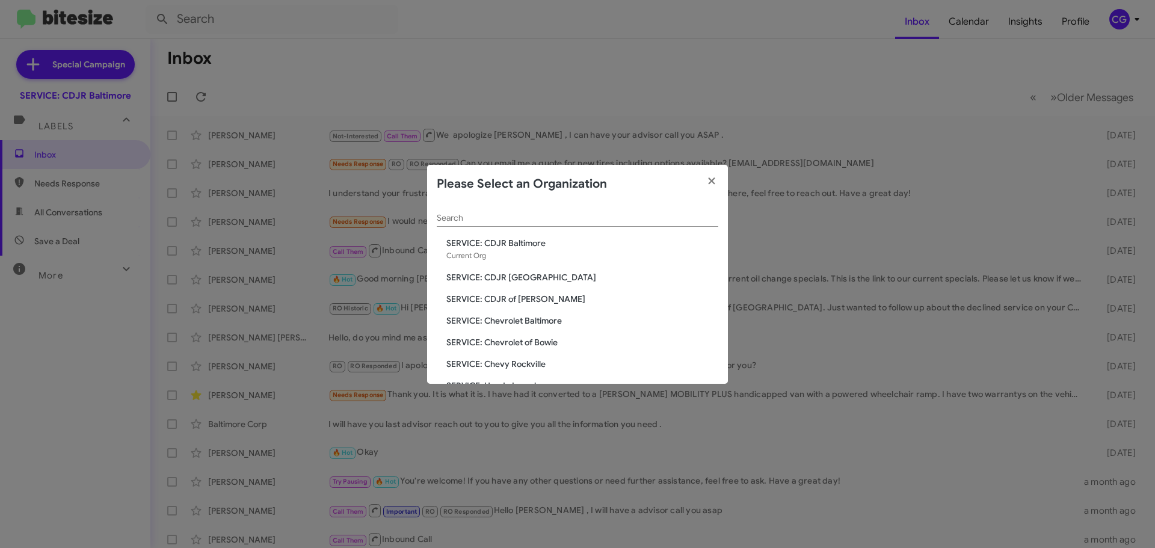
drag, startPoint x: 517, startPoint y: 277, endPoint x: 555, endPoint y: 275, distance: 38.0
click at [519, 279] on span "SERVICE: CDJR [GEOGRAPHIC_DATA]" at bounding box center [582, 277] width 272 height 12
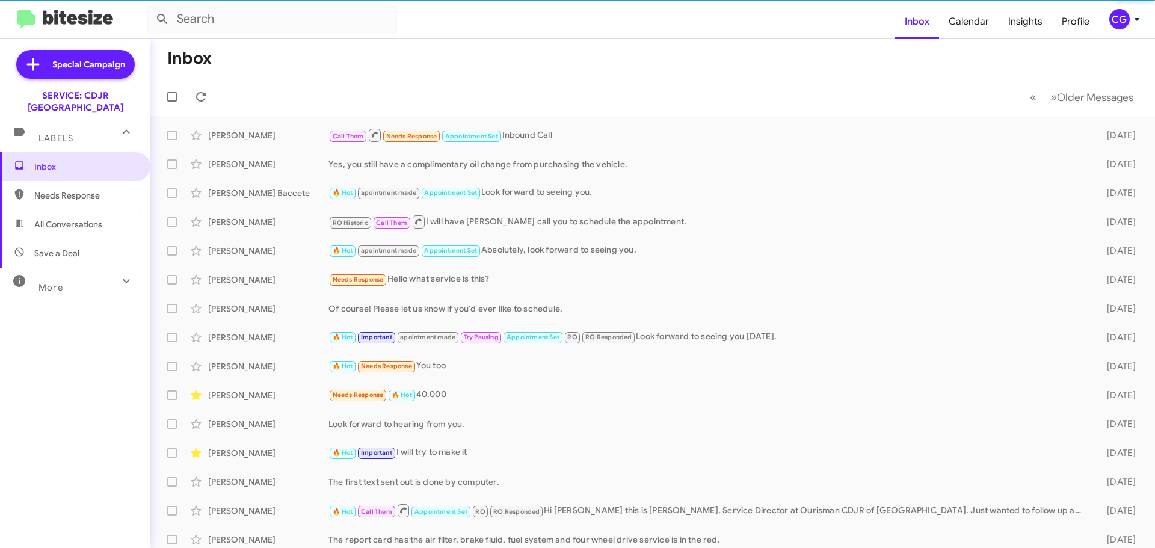
click at [1121, 19] on div "CG" at bounding box center [1119, 19] width 20 height 20
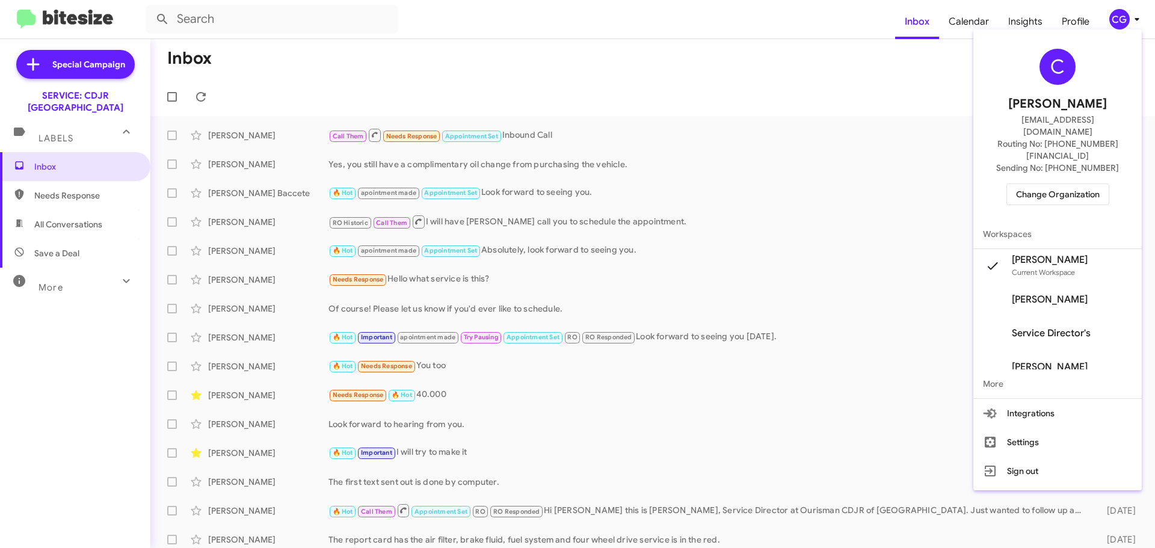
click at [1091, 184] on span "Change Organization" at bounding box center [1058, 194] width 84 height 20
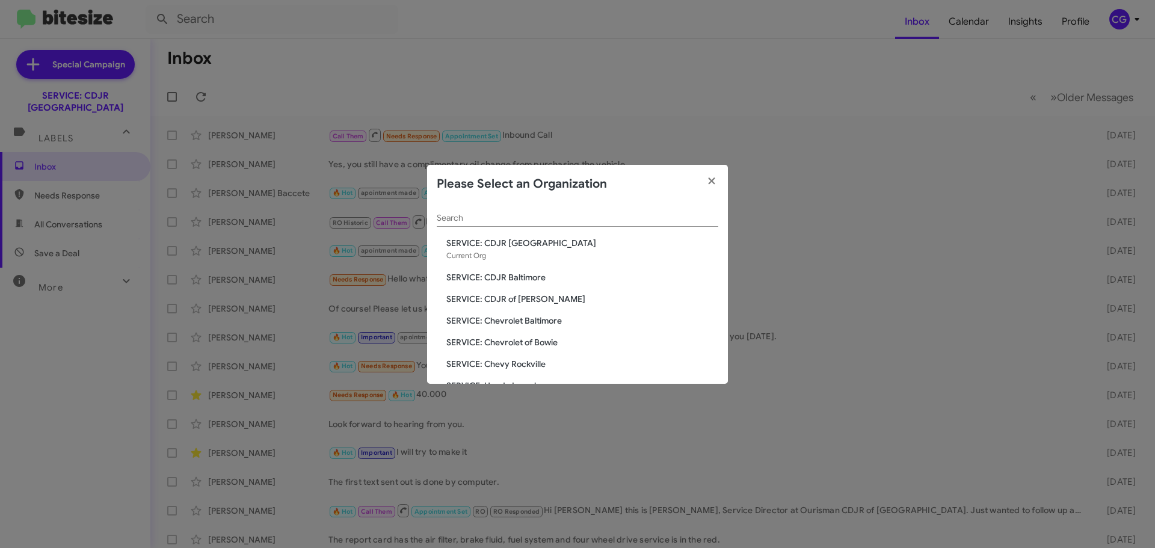
click at [488, 306] on div "Search SERVICE: CDJR [GEOGRAPHIC_DATA] Current Org SERVICE: CDJR Baltimore SERV…" at bounding box center [577, 293] width 301 height 180
click at [491, 302] on span "SERVICE: CDJR of [PERSON_NAME]" at bounding box center [582, 299] width 272 height 12
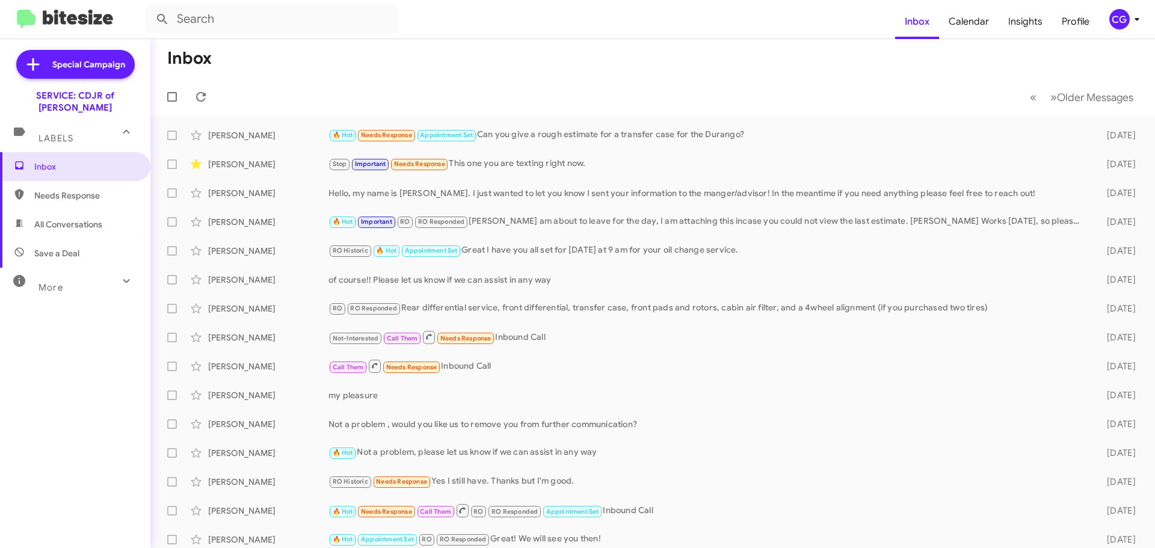
click at [1129, 16] on div "CG" at bounding box center [1119, 19] width 20 height 20
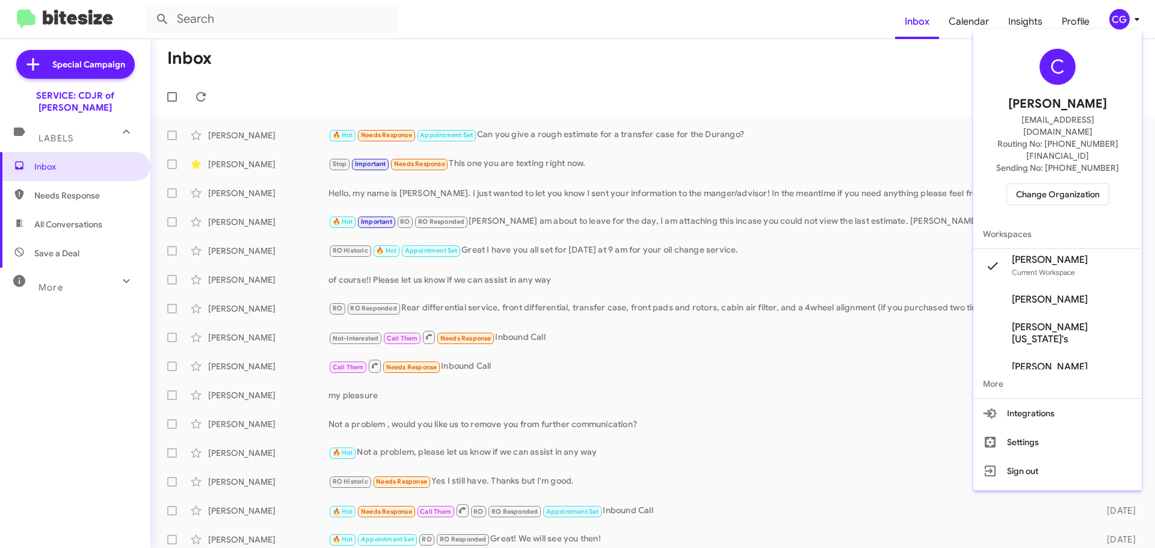
click at [1095, 184] on span "Change Organization" at bounding box center [1058, 194] width 84 height 20
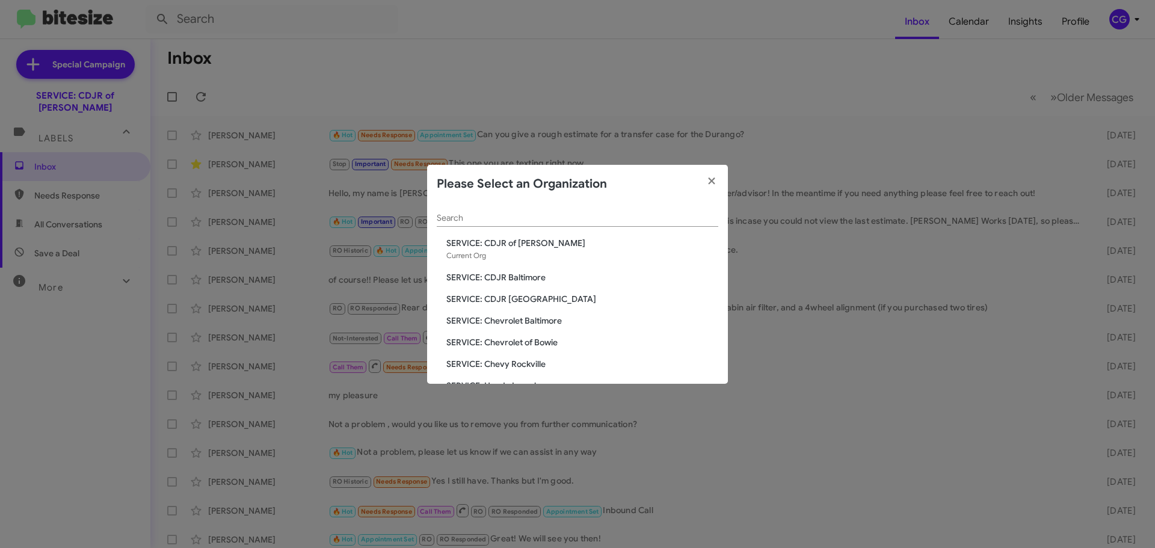
click at [494, 319] on span "SERVICE: Chevrolet Baltimore" at bounding box center [582, 321] width 272 height 12
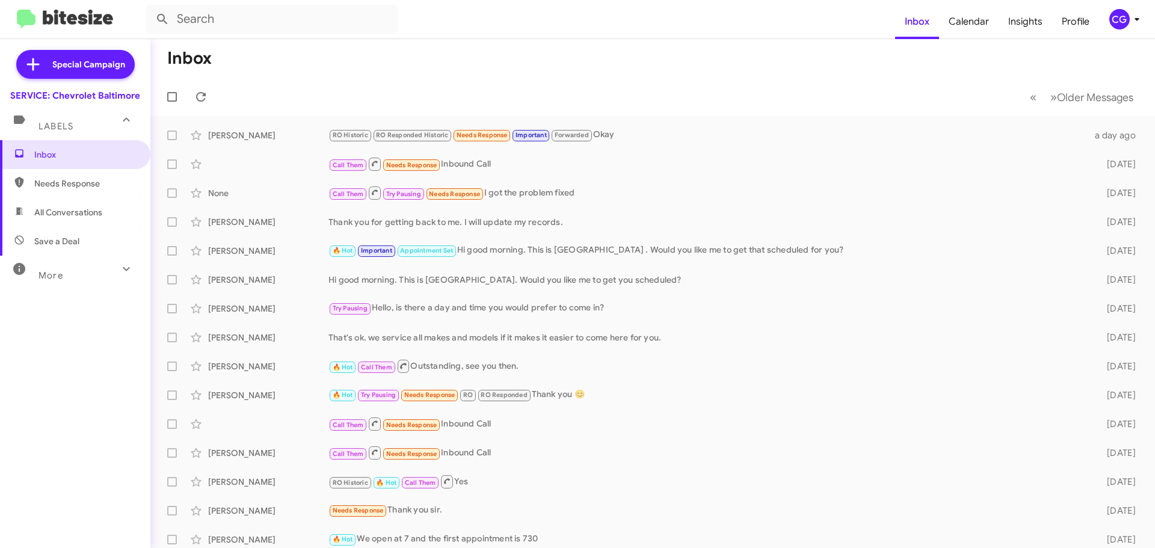
drag, startPoint x: 1117, startPoint y: 16, endPoint x: 1123, endPoint y: 28, distance: 12.9
click at [1122, 24] on div "CG" at bounding box center [1119, 19] width 20 height 20
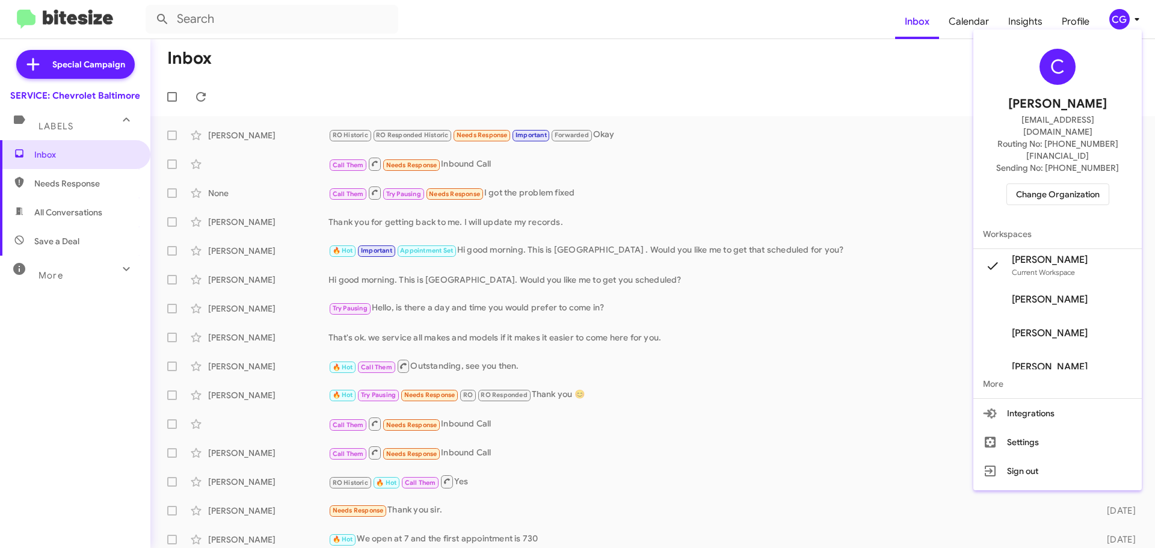
click at [1086, 184] on span "Change Organization" at bounding box center [1058, 194] width 84 height 20
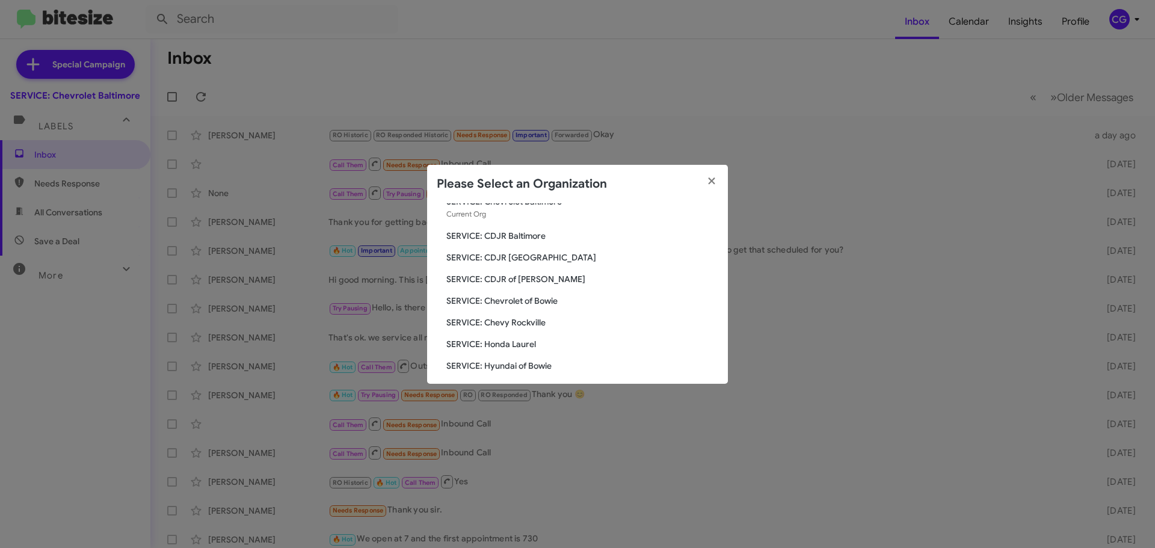
scroll to position [60, 0]
click at [531, 288] on div "Search SERVICE: Chevrolet Baltimore Current Org SERVICE: CDJR Baltimore SERVICE…" at bounding box center [577, 293] width 301 height 180
click at [538, 282] on span "SERVICE: Chevrolet of Bowie" at bounding box center [582, 282] width 272 height 12
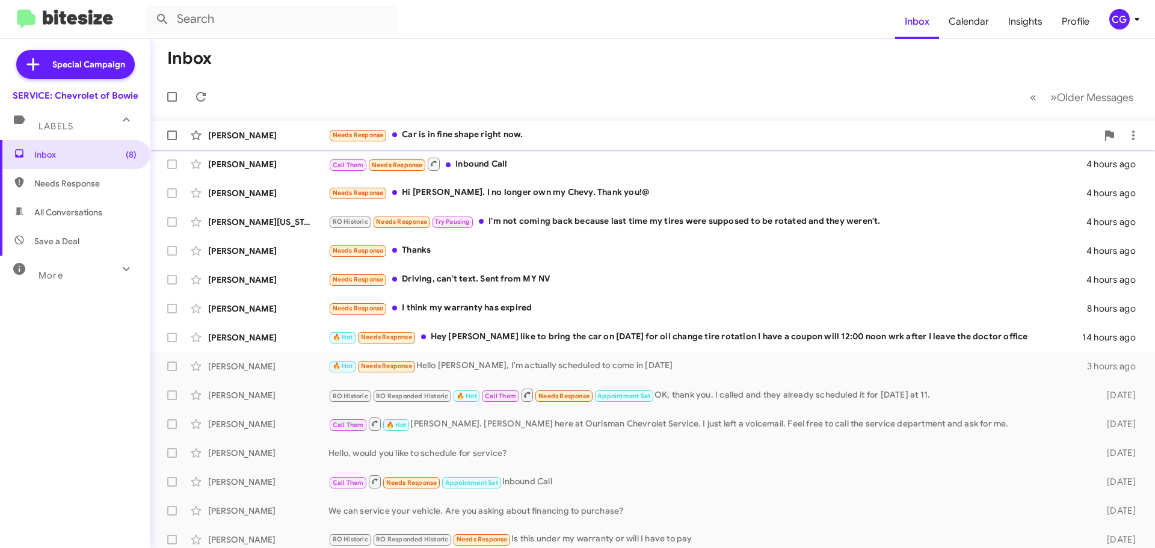
click at [528, 140] on div "Needs Response Car is in fine shape right now." at bounding box center [712, 135] width 769 height 14
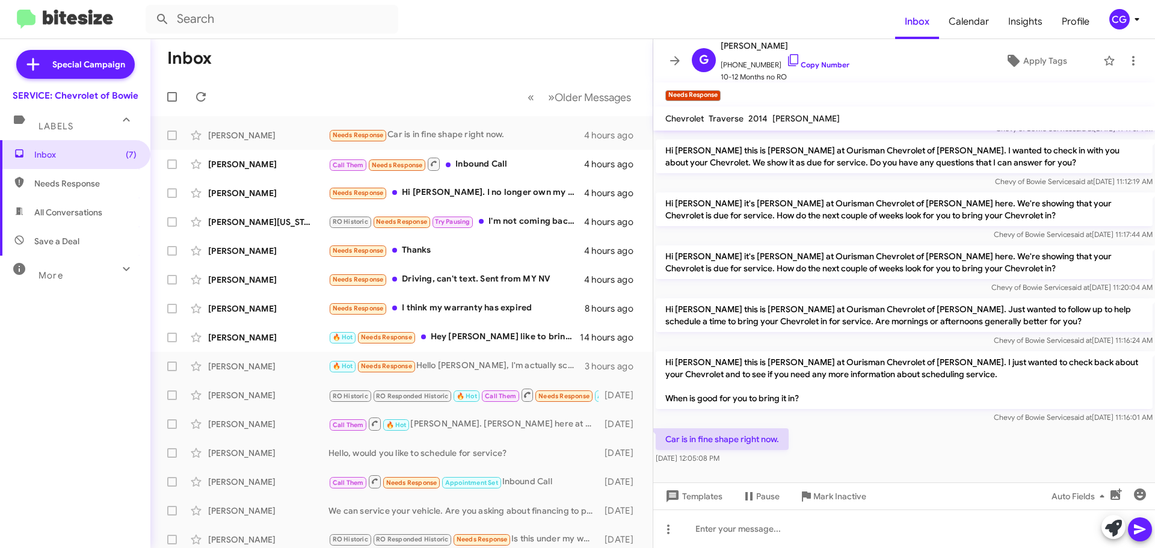
scroll to position [156, 0]
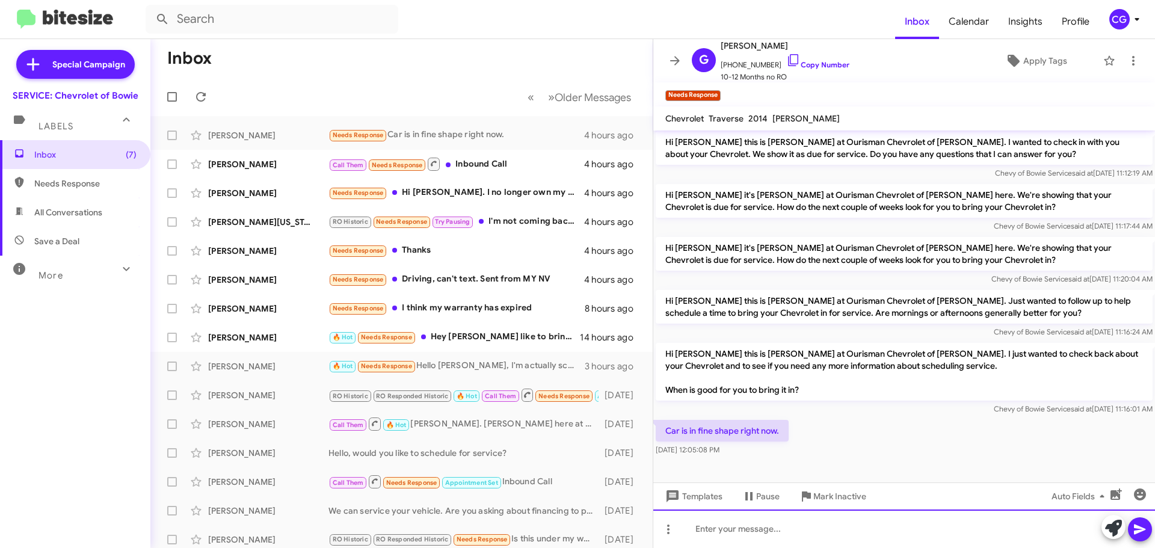
drag, startPoint x: 861, startPoint y: 529, endPoint x: 871, endPoint y: 528, distance: 9.7
click at [862, 529] on div at bounding box center [904, 529] width 502 height 39
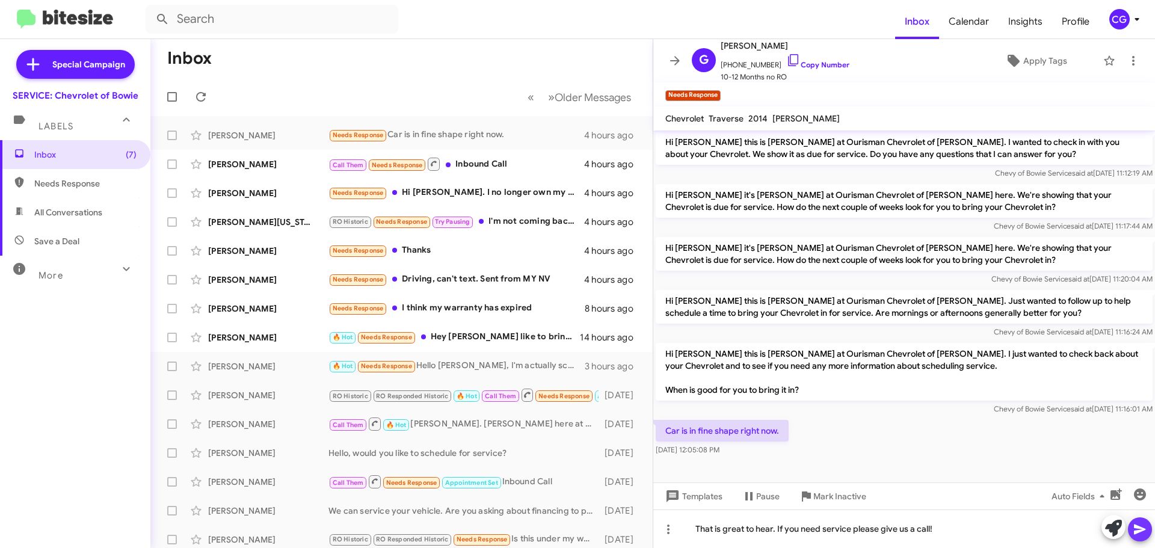
click at [1145, 529] on icon at bounding box center [1139, 530] width 11 height 10
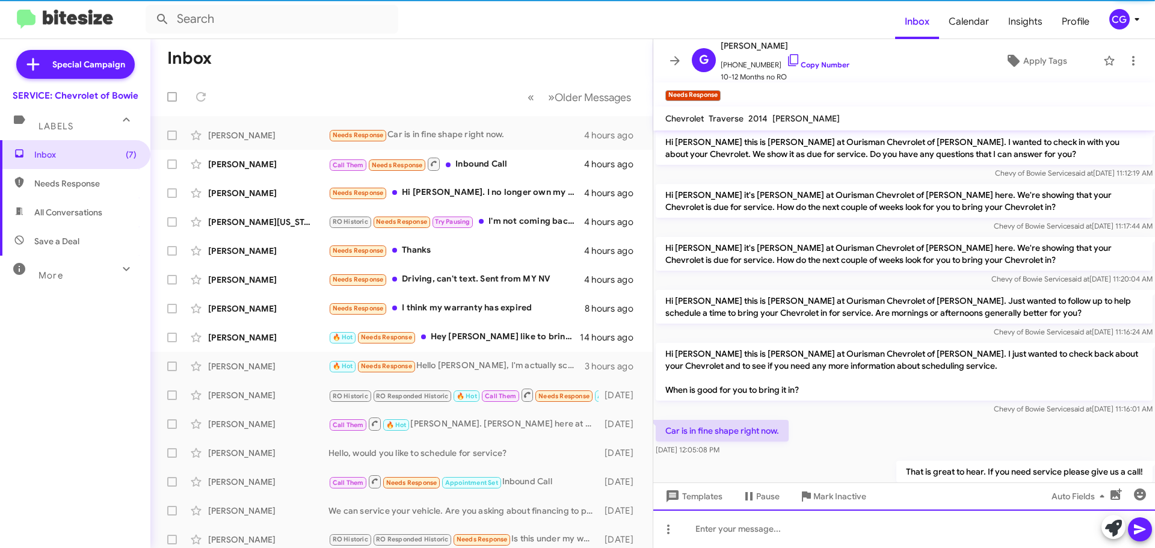
scroll to position [0, 0]
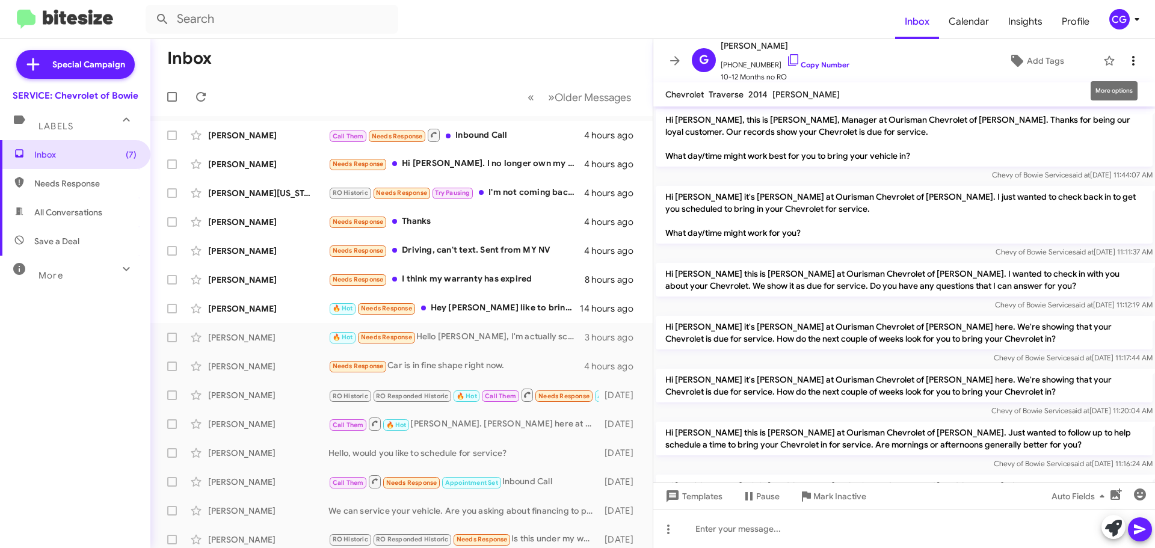
click at [1126, 60] on icon at bounding box center [1133, 61] width 14 height 14
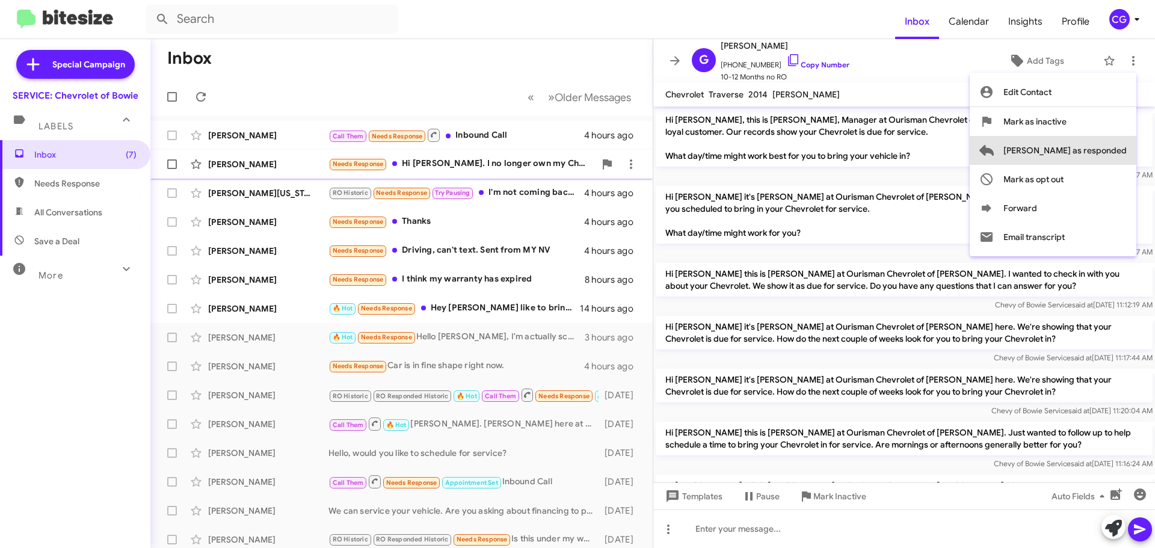
click at [1122, 152] on span "[PERSON_NAME] as responded" at bounding box center [1064, 150] width 123 height 29
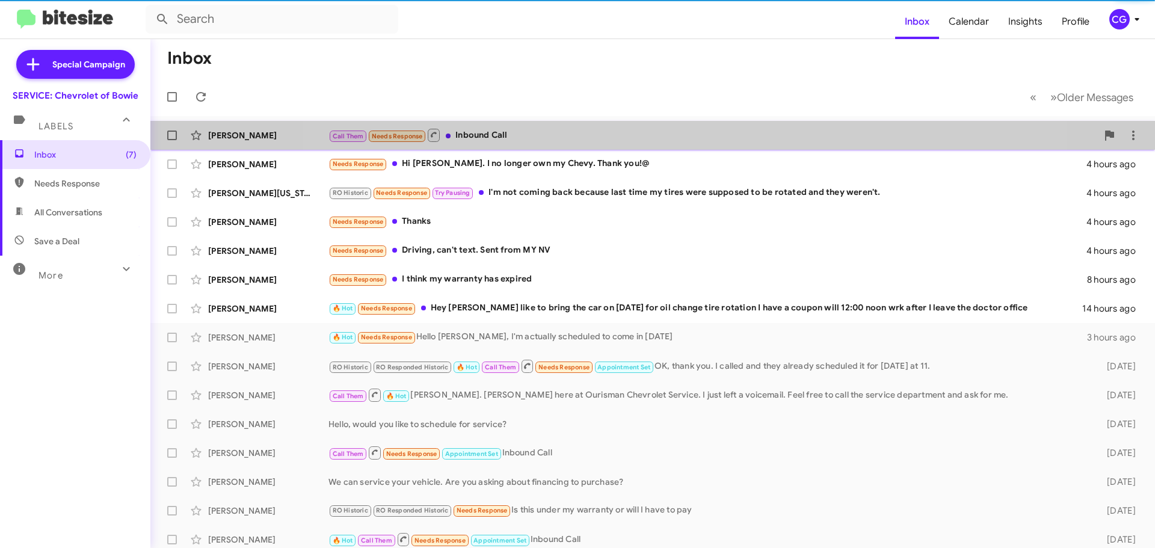
click at [656, 143] on div "Call Them Needs Response Inbound Call" at bounding box center [712, 135] width 769 height 15
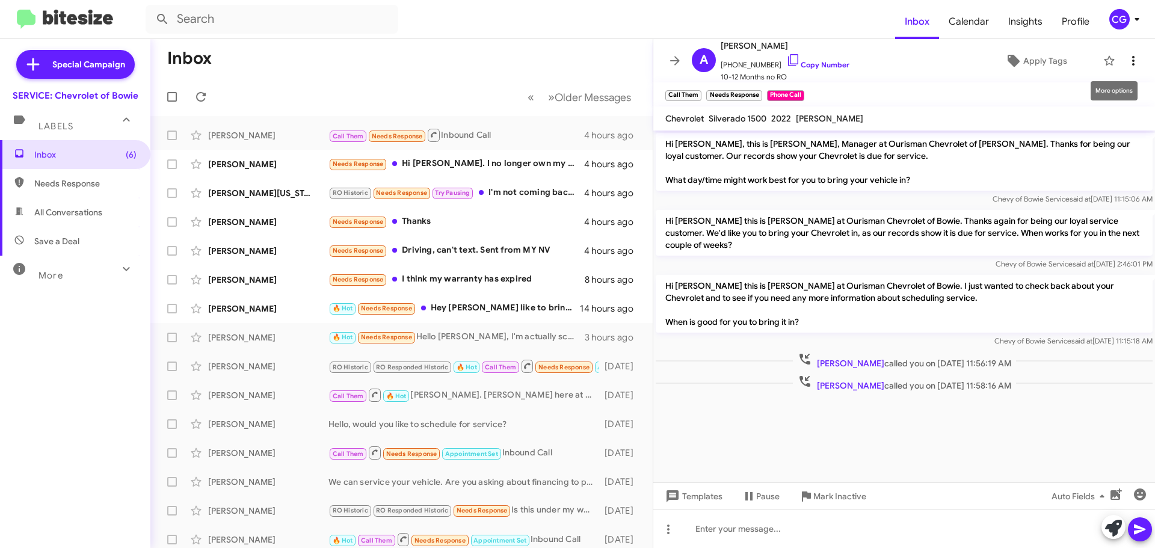
click at [1135, 60] on span at bounding box center [1133, 61] width 24 height 14
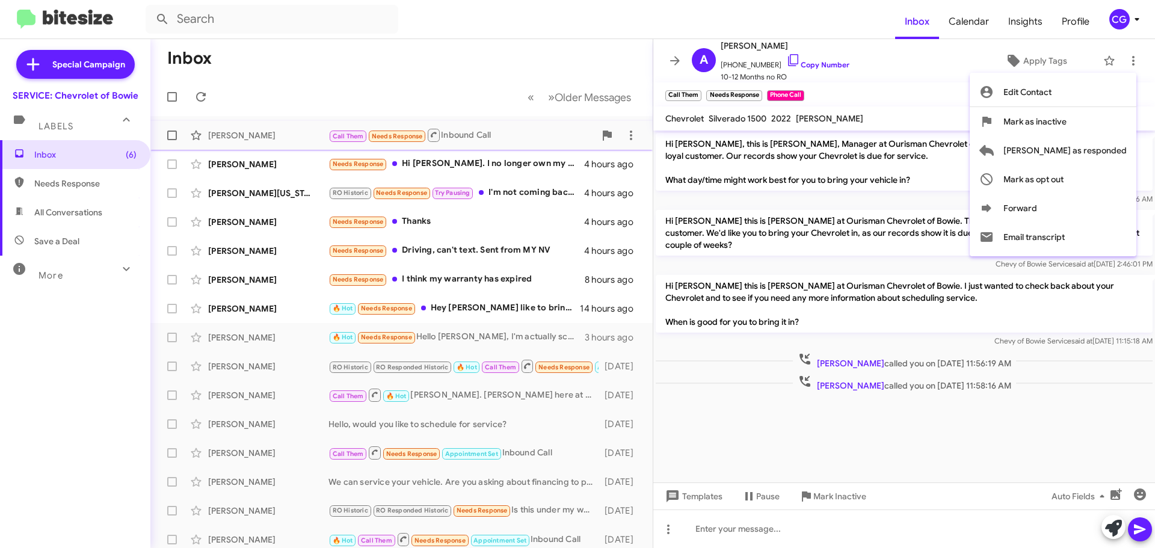
click at [1121, 147] on span "Mark as responded" at bounding box center [1064, 150] width 123 height 29
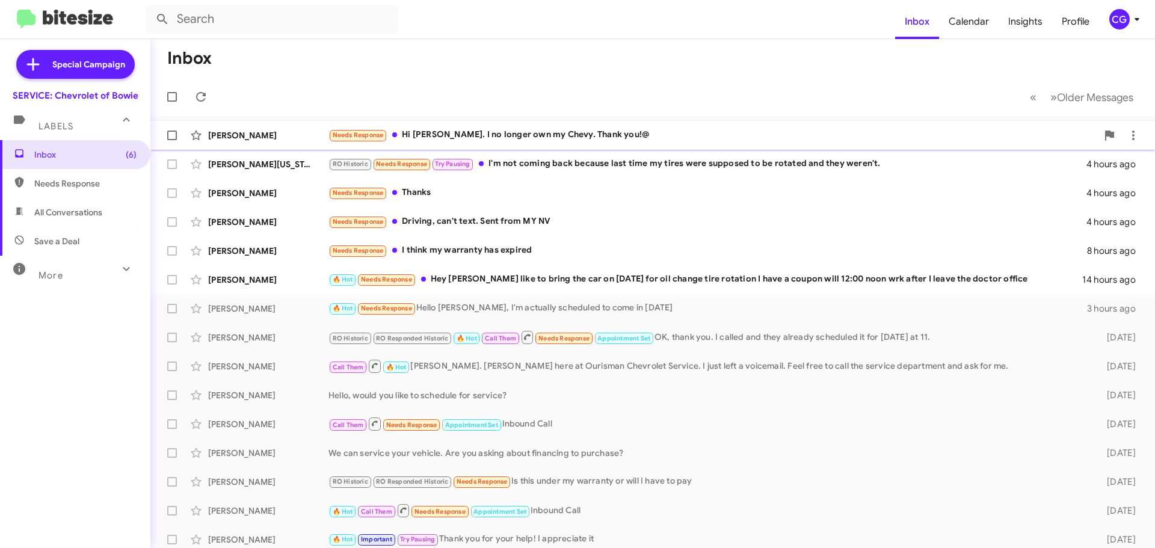
click at [510, 128] on div "Needs Response Hi Sammy. I no longer own my Chevy. Thank you!@" at bounding box center [712, 135] width 769 height 14
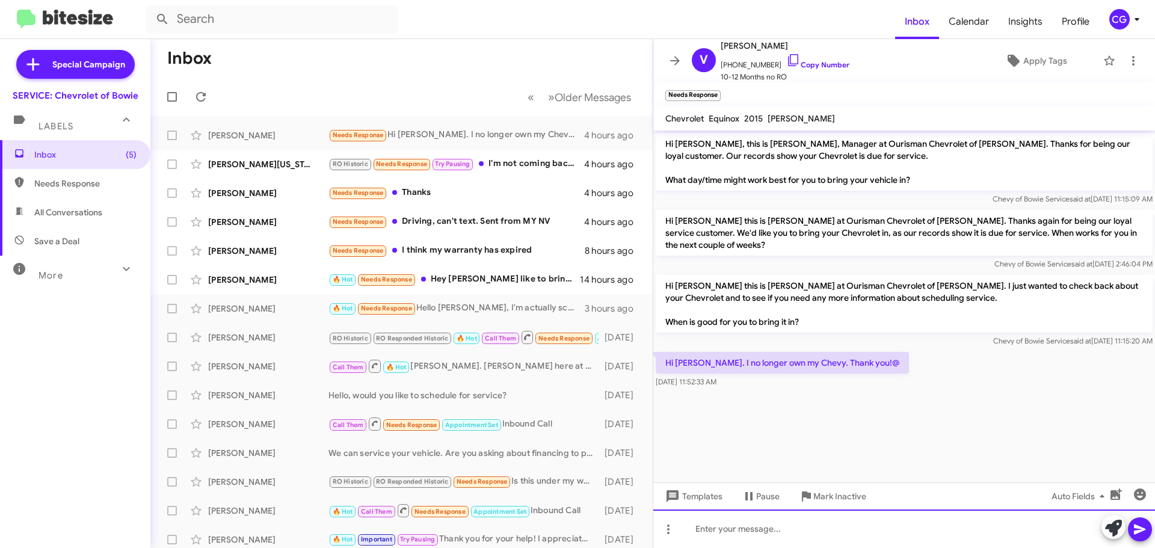
click at [904, 537] on div at bounding box center [904, 529] width 502 height 39
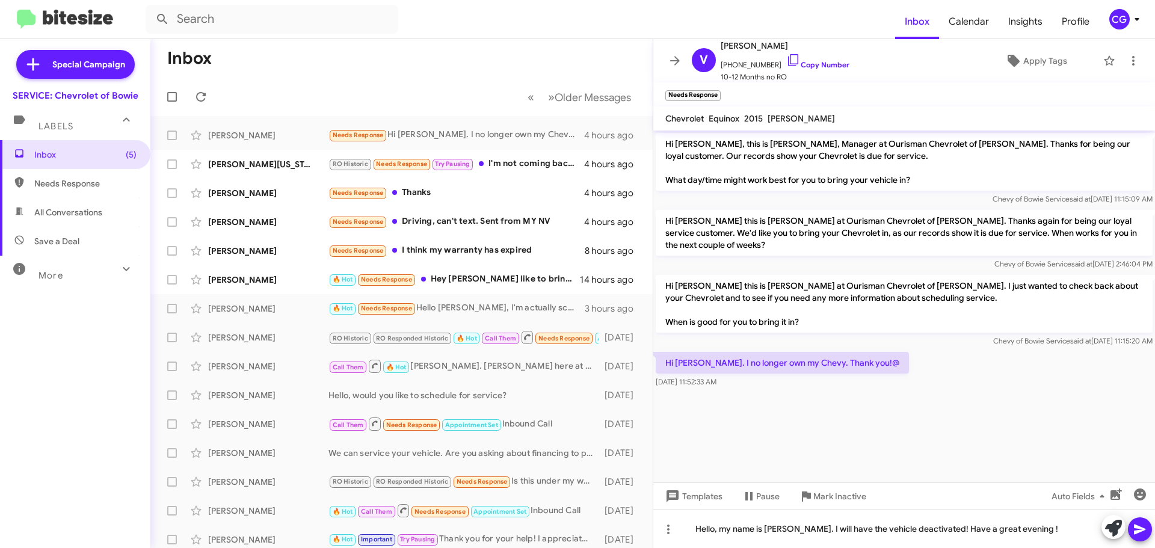
click at [1135, 537] on span at bounding box center [1140, 529] width 14 height 24
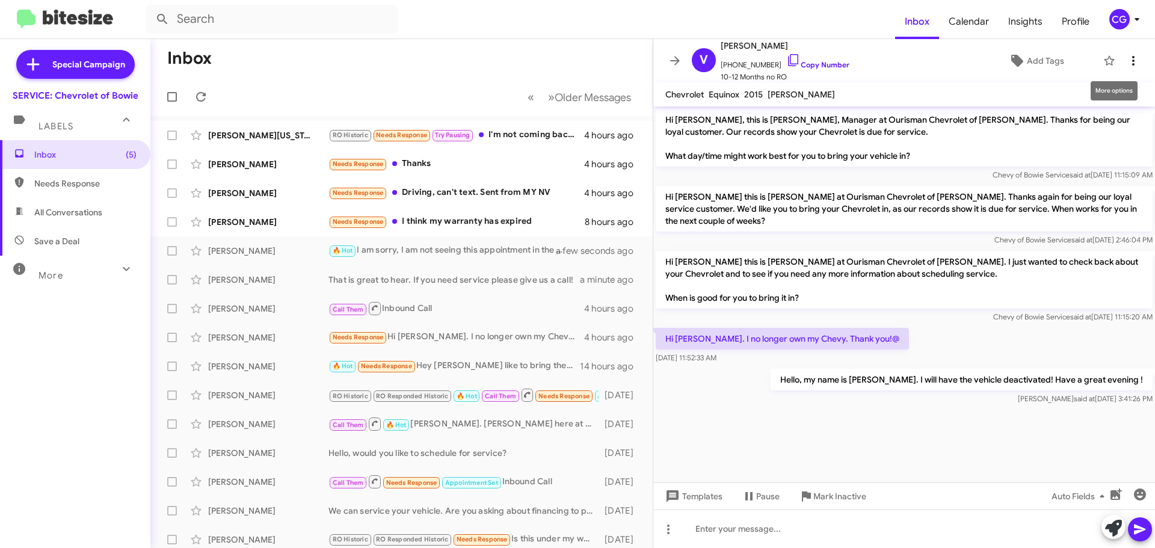
click at [1129, 60] on icon at bounding box center [1133, 61] width 14 height 14
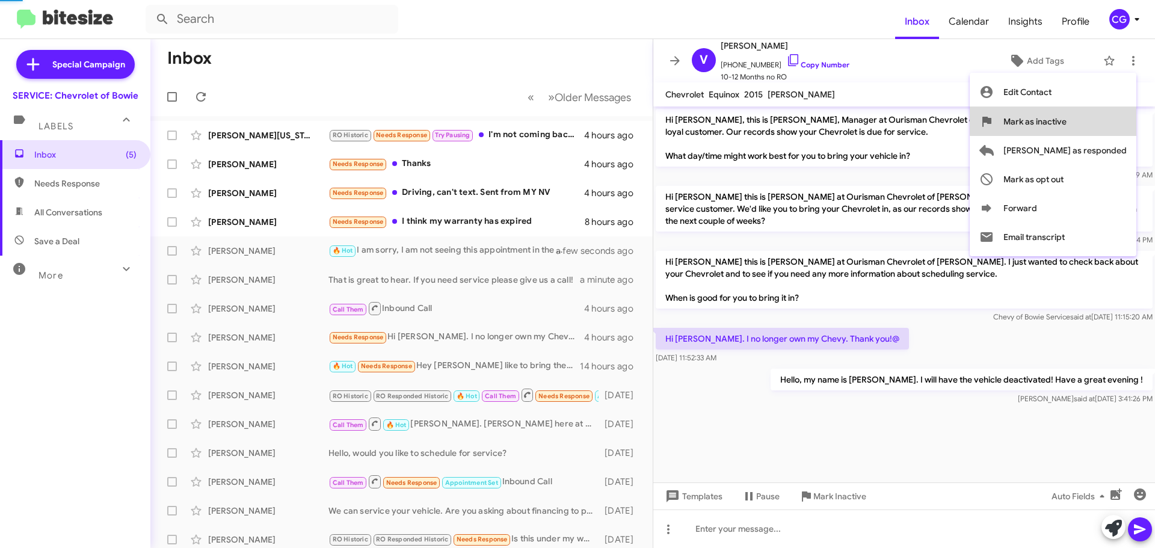
click at [1128, 119] on button "Mark as inactive" at bounding box center [1053, 121] width 167 height 29
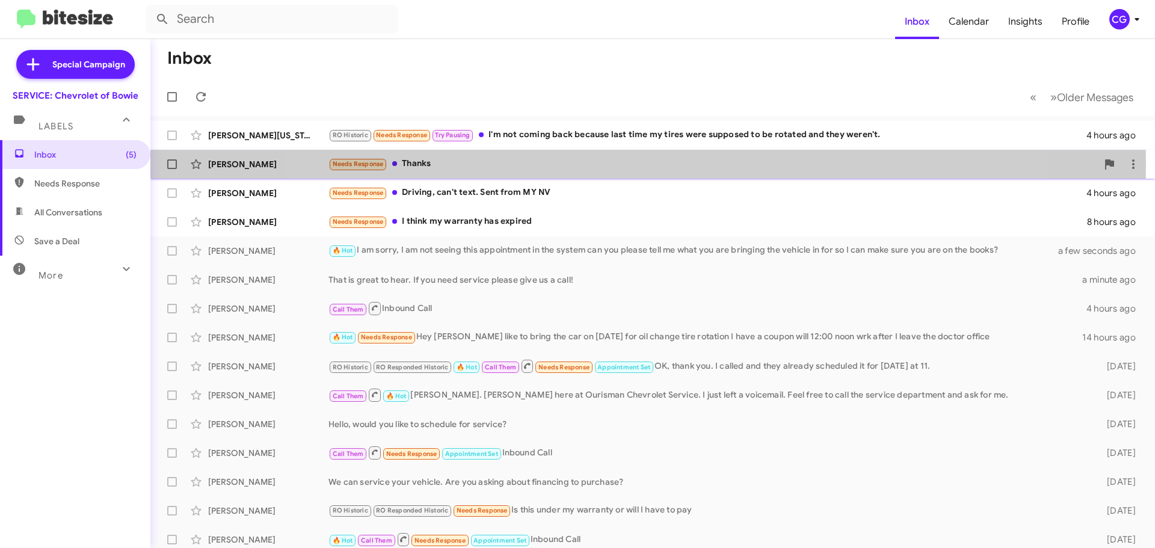
click at [638, 165] on div "Needs Response Thanks" at bounding box center [712, 164] width 769 height 14
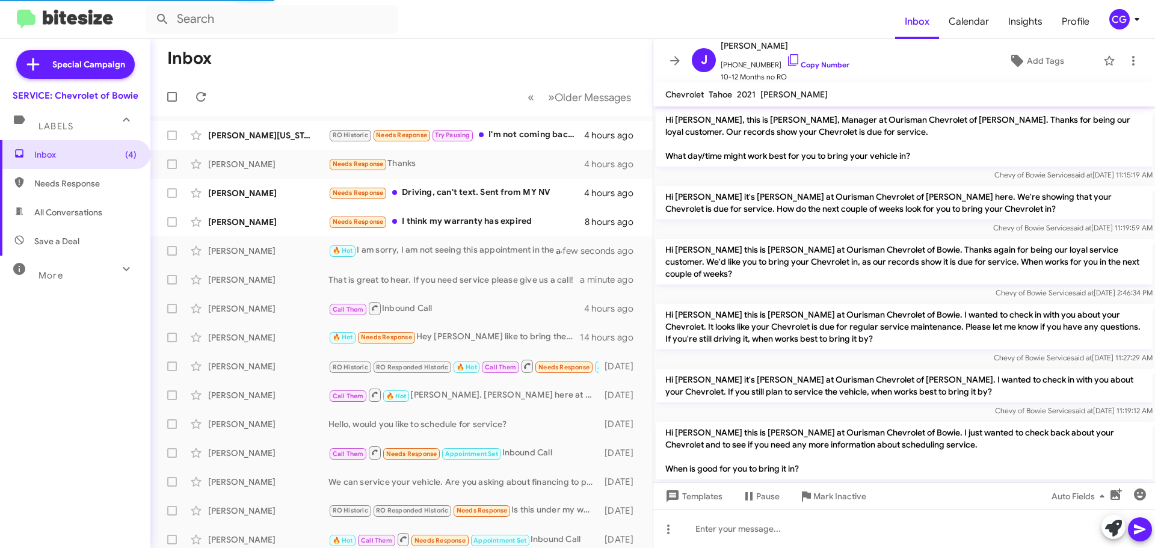
scroll to position [109, 0]
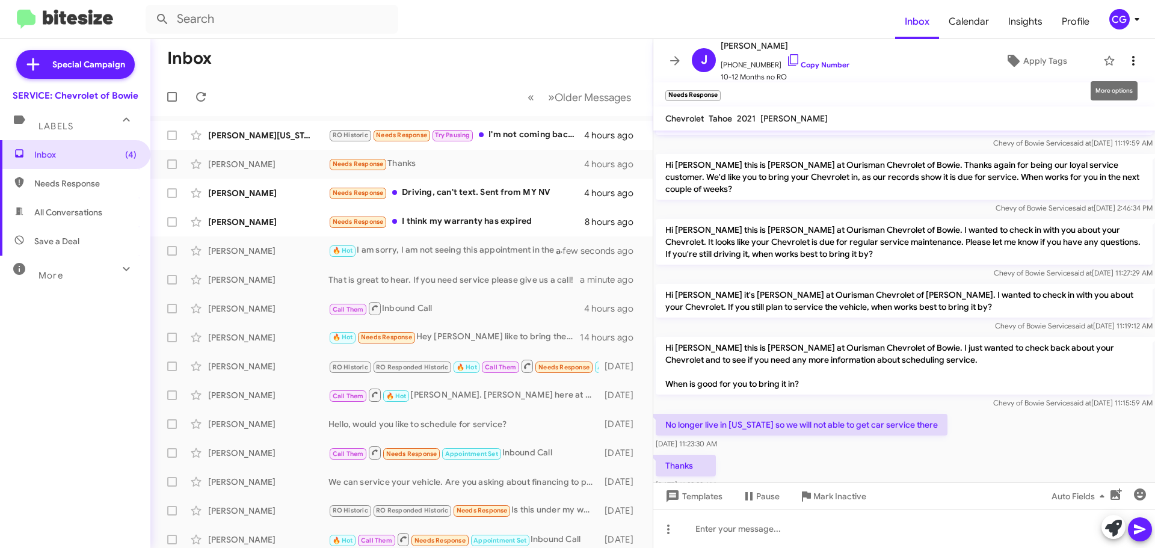
click at [1126, 60] on icon at bounding box center [1133, 61] width 14 height 14
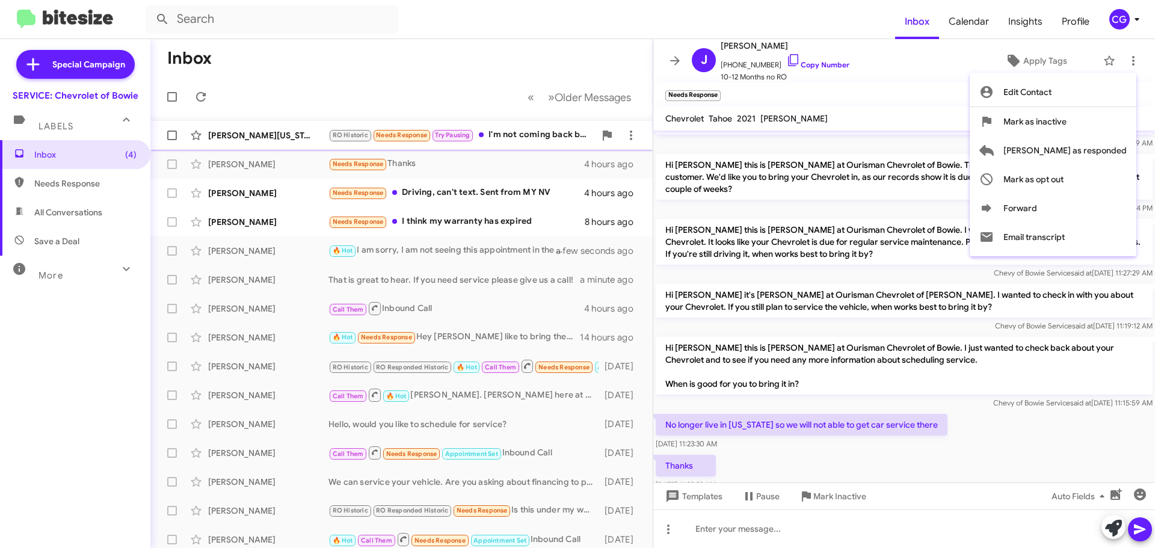
click at [1067, 124] on span "Mark as inactive" at bounding box center [1034, 121] width 63 height 29
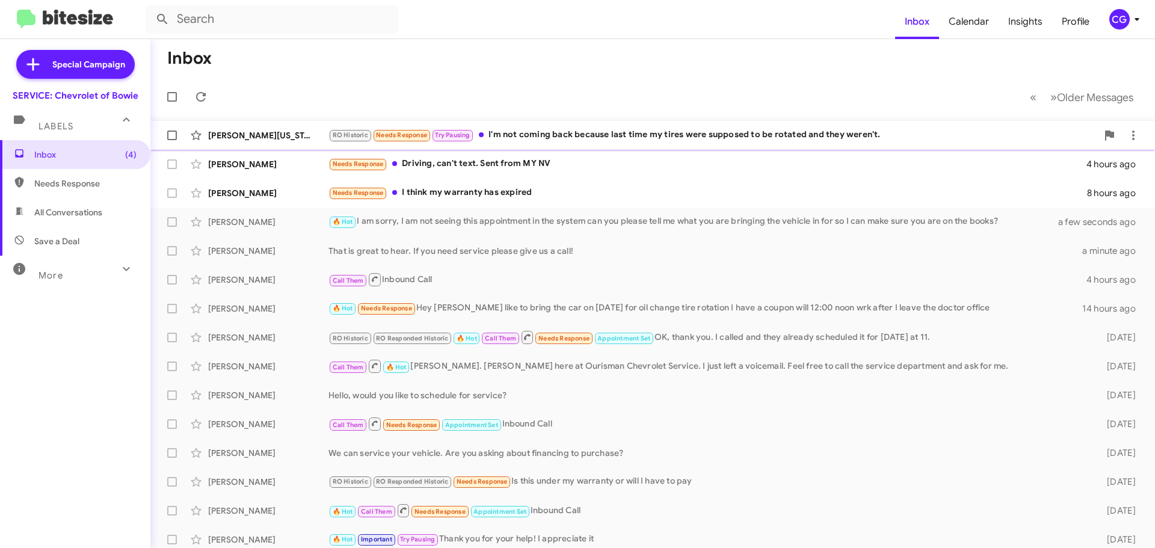
click at [642, 127] on div "Keyonna Washington RO Historic Needs Response Try Pausing I'm not coming back b…" at bounding box center [652, 135] width 985 height 24
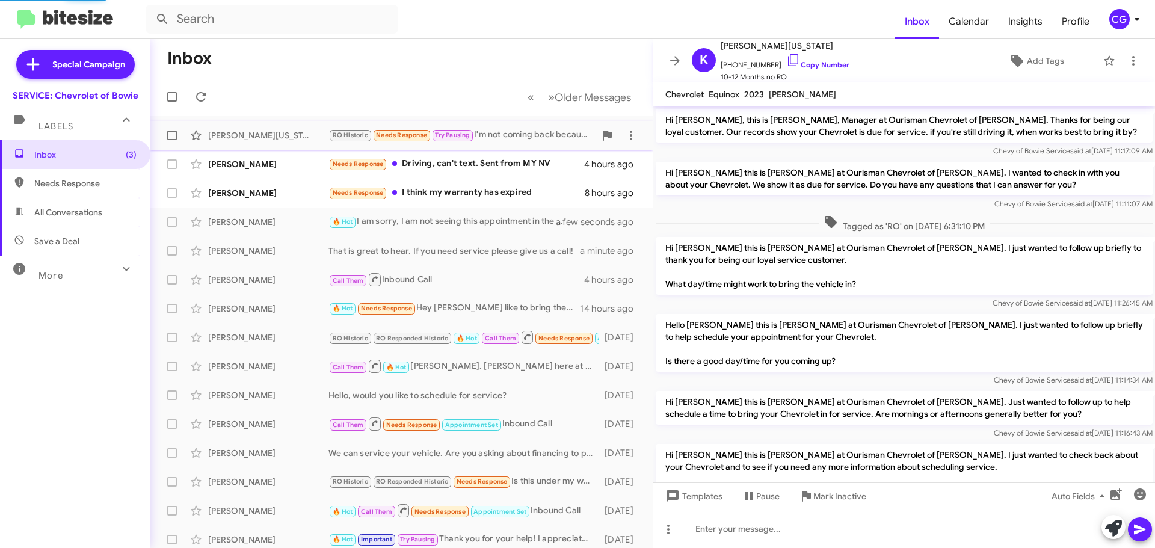
scroll to position [145, 0]
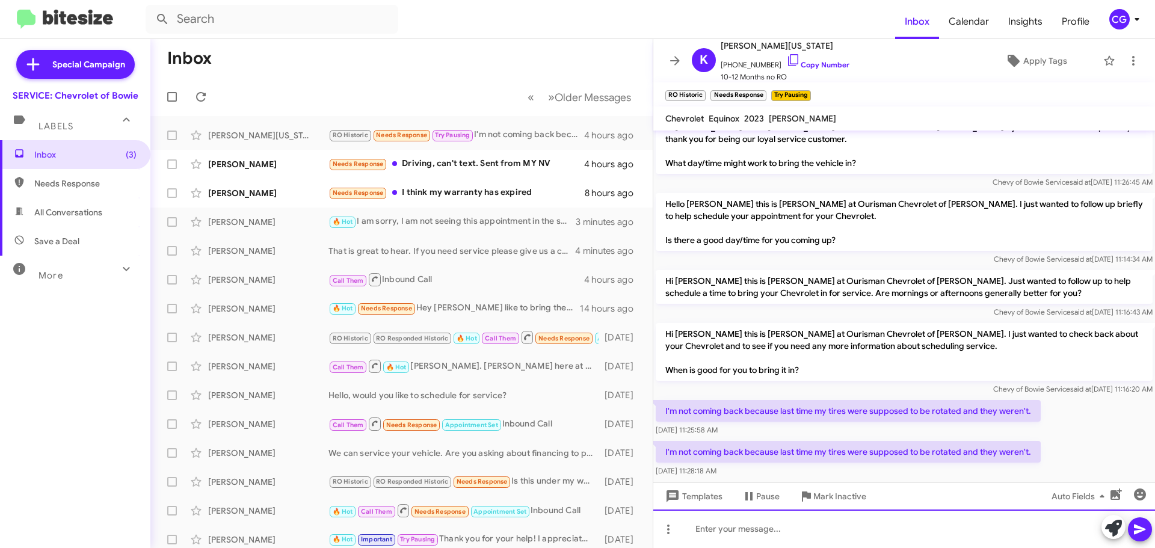
click at [724, 529] on div at bounding box center [904, 529] width 502 height 39
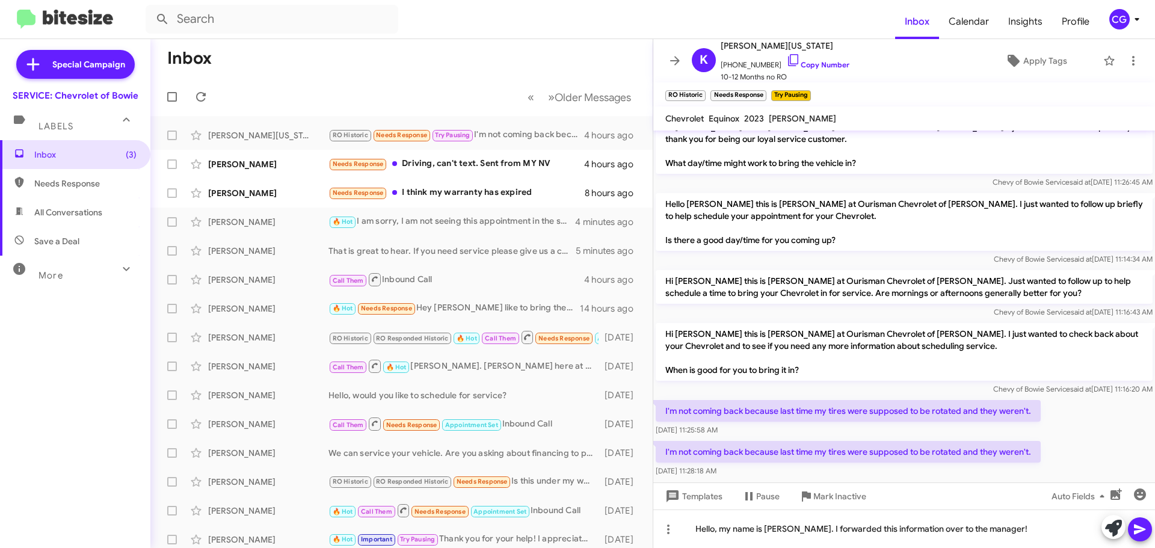
click at [1141, 531] on icon at bounding box center [1139, 530] width 11 height 10
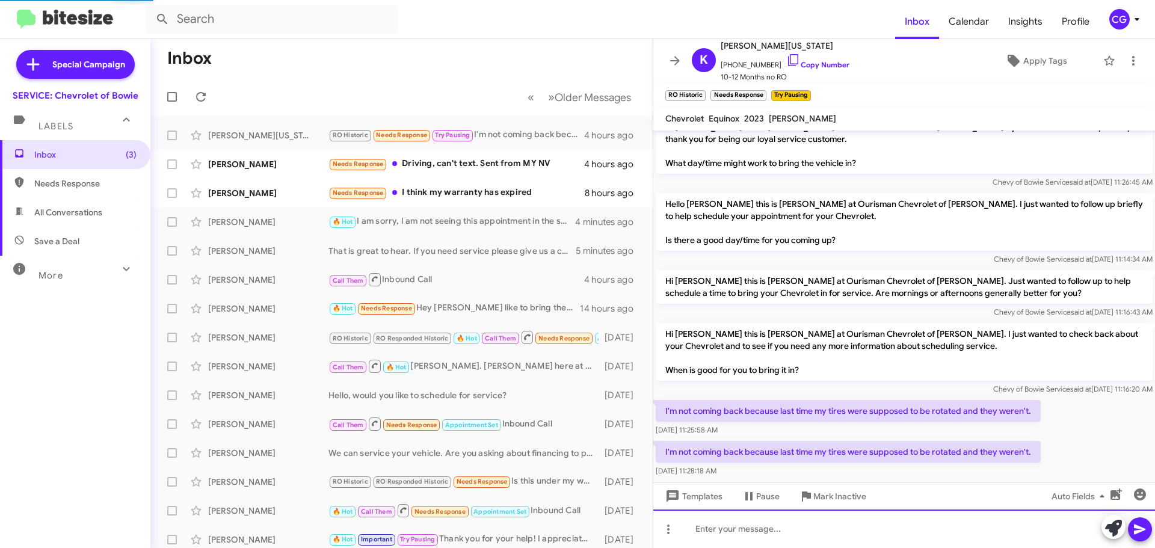
scroll to position [0, 0]
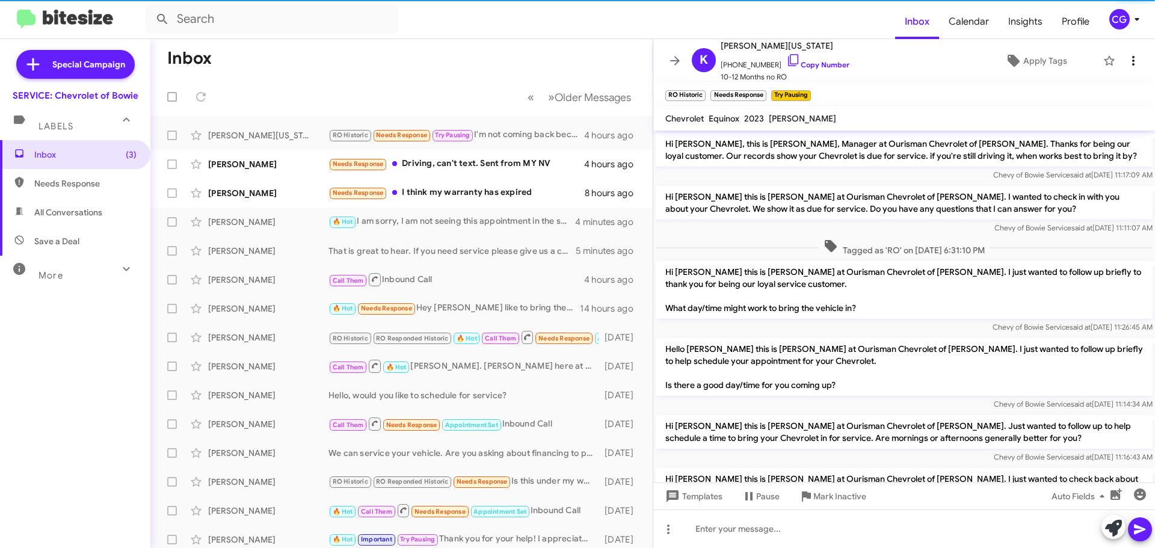
click at [1126, 55] on icon at bounding box center [1133, 61] width 14 height 14
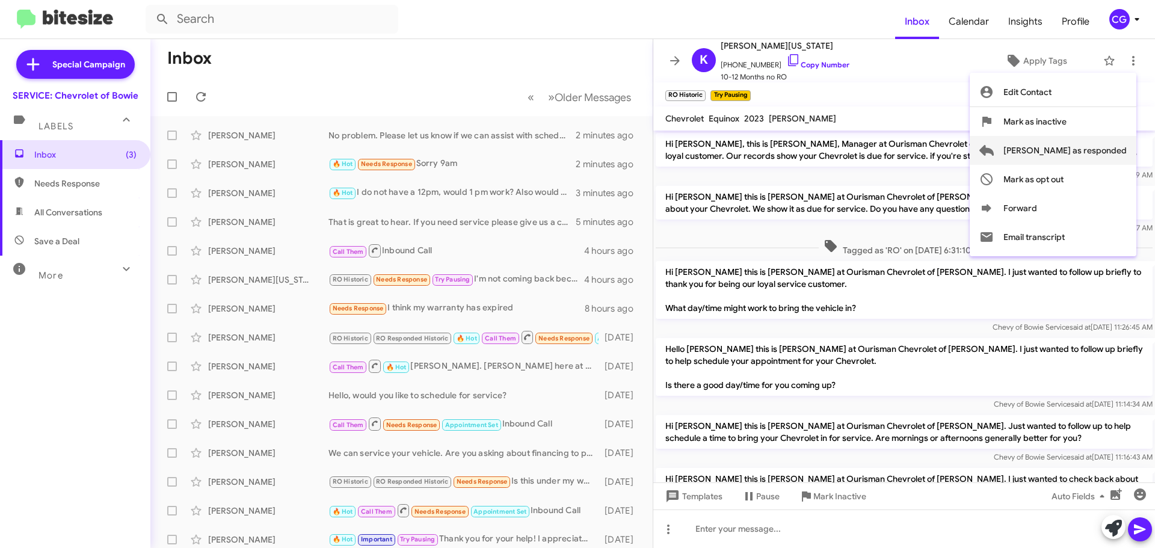
click at [1117, 152] on span "Mark as responded" at bounding box center [1064, 150] width 123 height 29
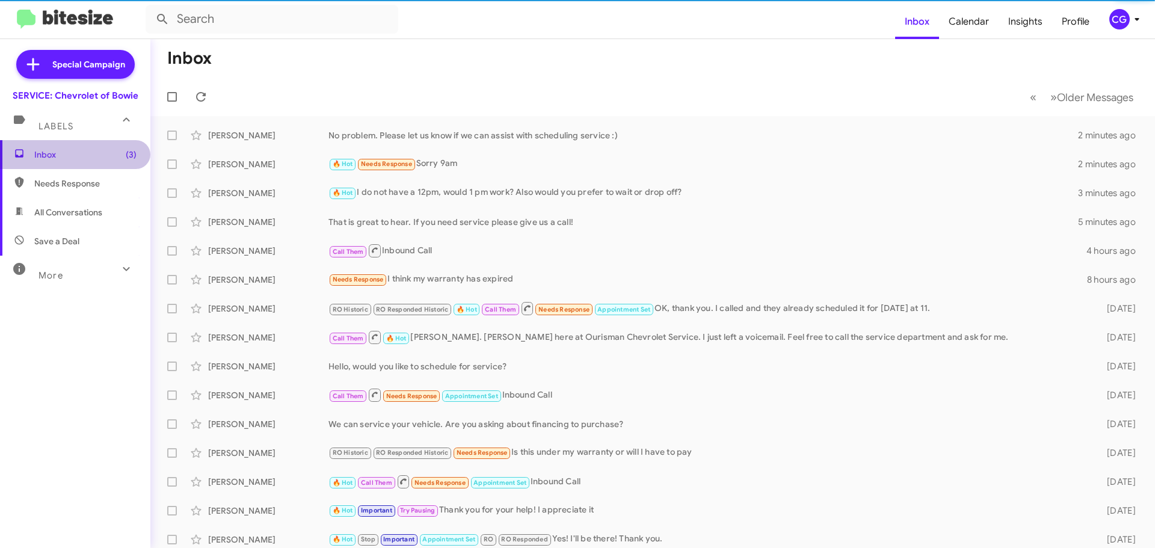
click at [102, 159] on span "Inbox (3)" at bounding box center [85, 155] width 102 height 12
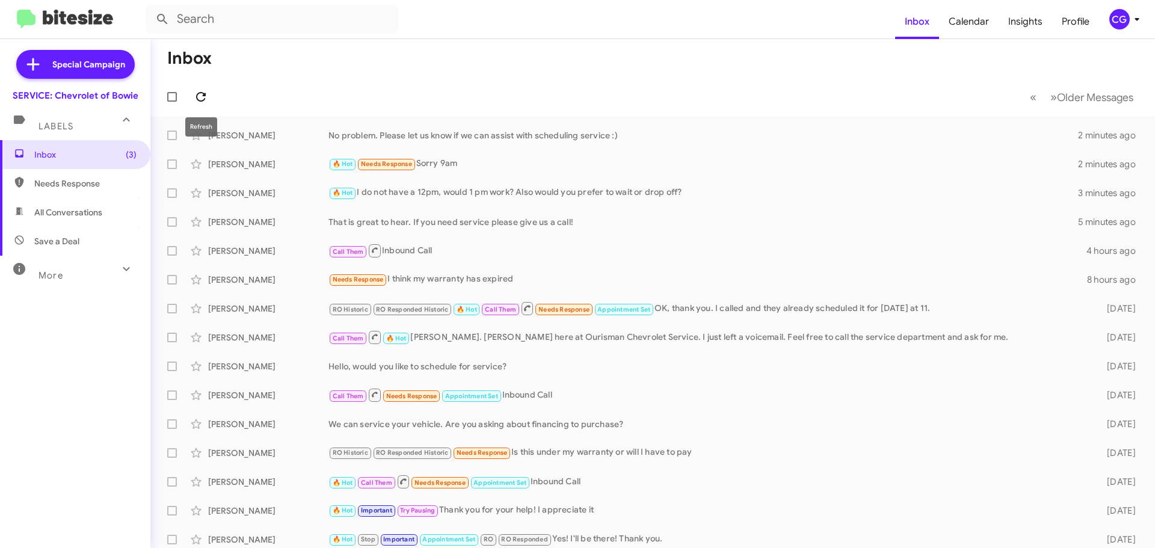
click at [206, 96] on icon at bounding box center [201, 97] width 10 height 10
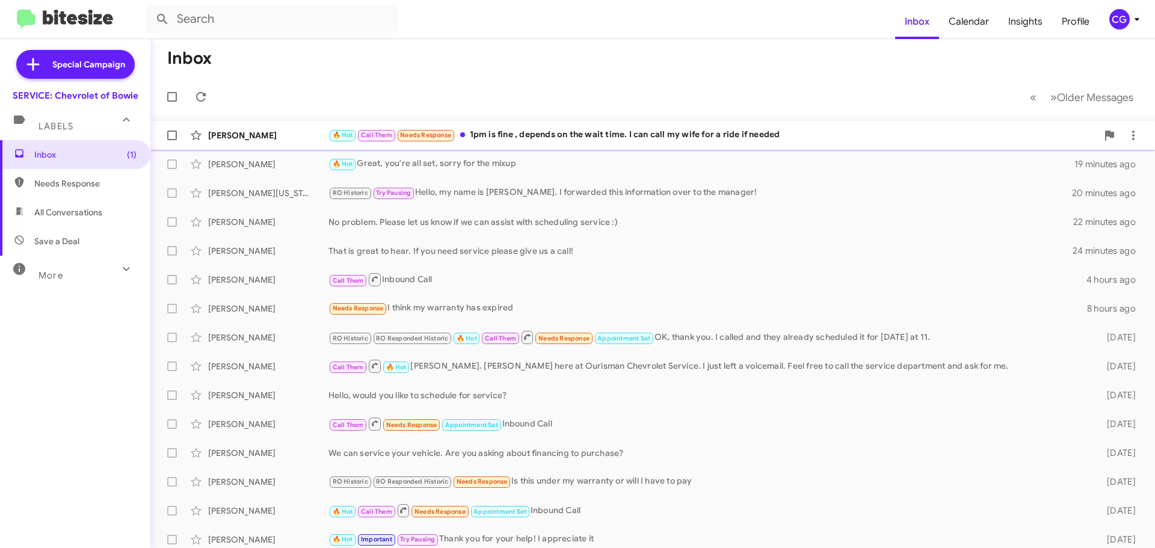
click at [508, 132] on div "🔥 Hot Call Them Needs Response 1pm is fine , depends on the wait time. I can ca…" at bounding box center [712, 135] width 769 height 14
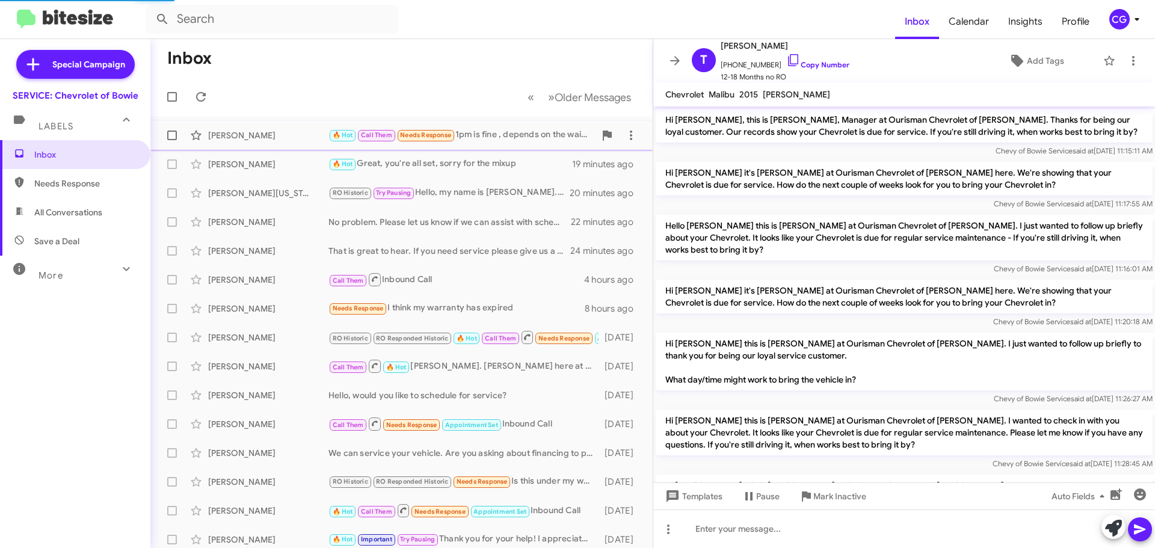
scroll to position [251, 0]
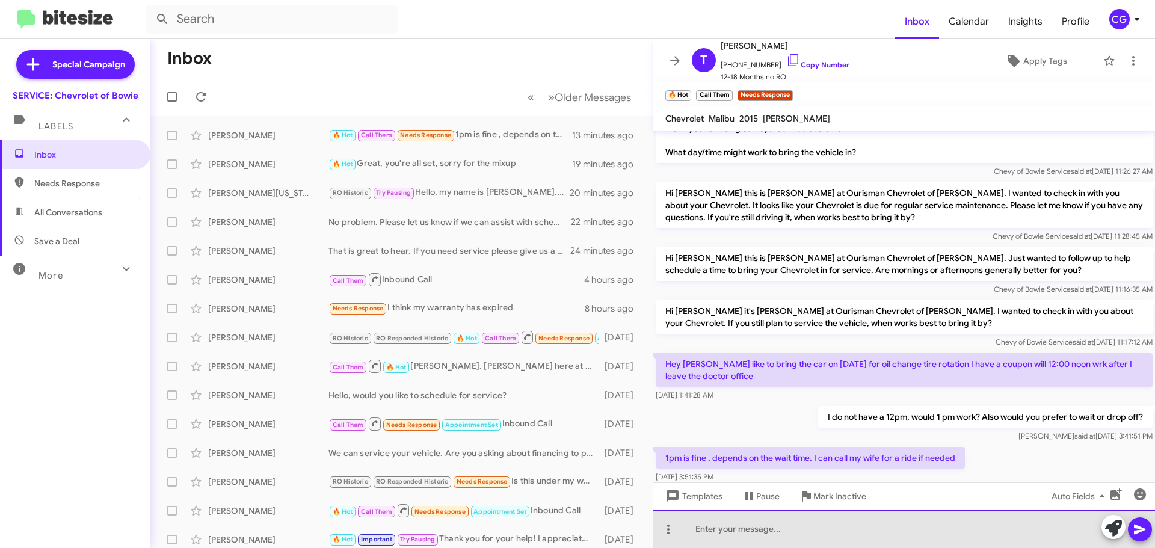
click at [727, 531] on div at bounding box center [904, 529] width 502 height 39
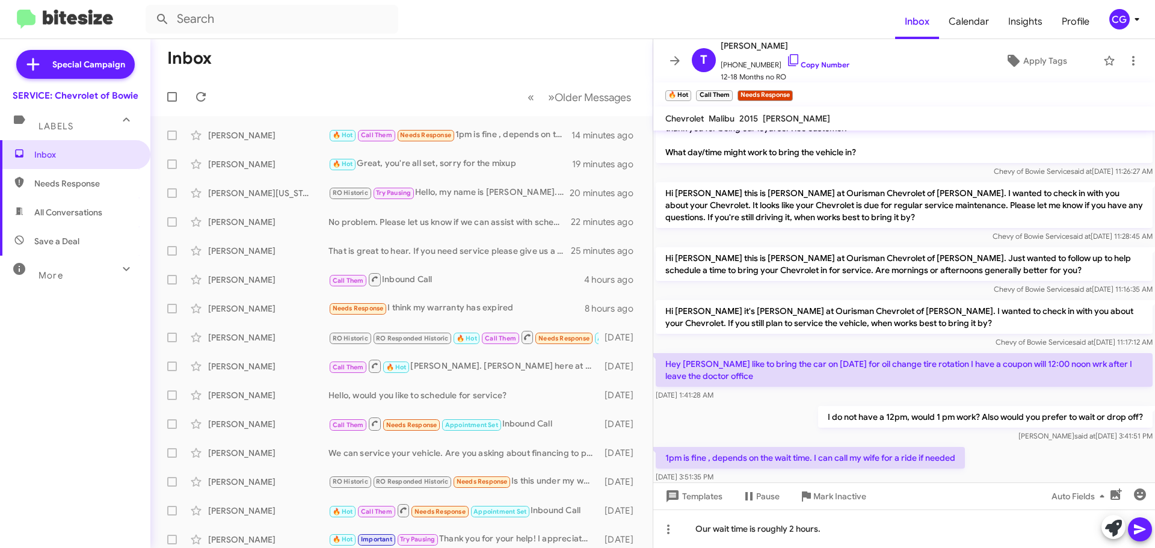
click at [1130, 529] on button at bounding box center [1140, 529] width 24 height 24
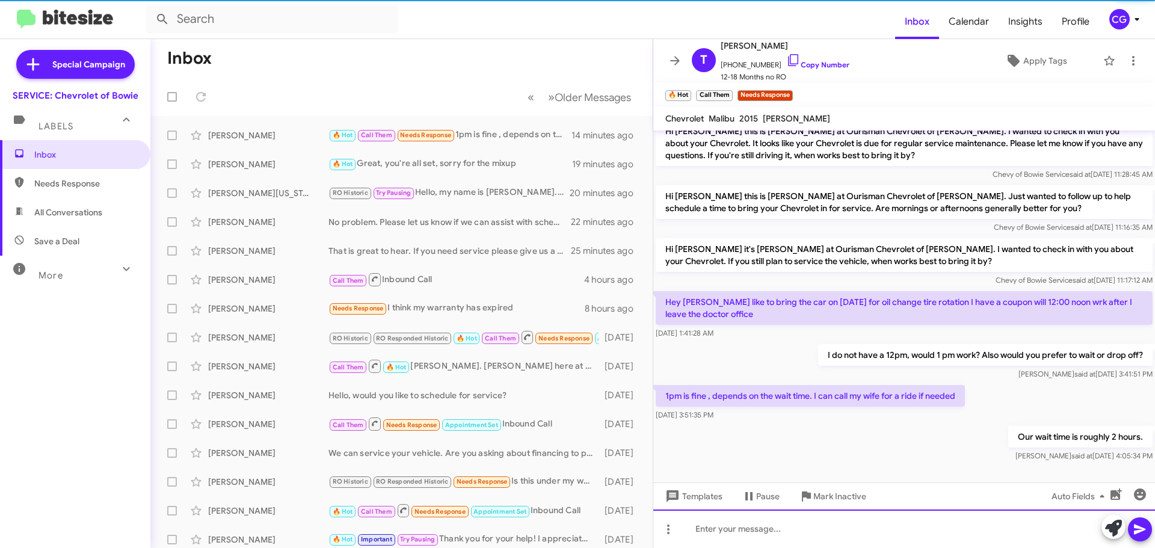
scroll to position [319, 0]
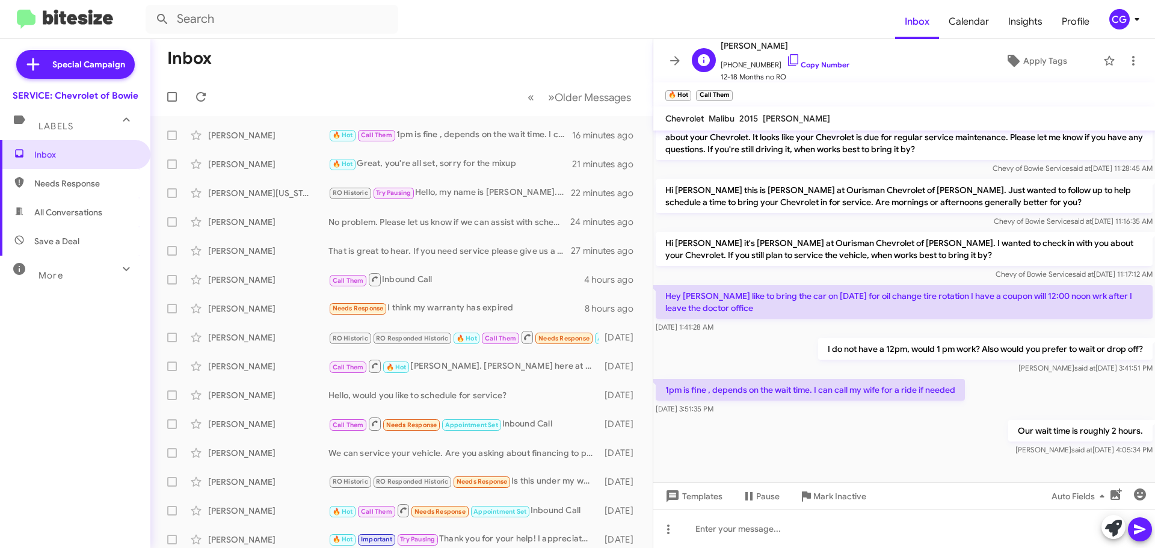
click at [740, 64] on span "+13016410640 Copy Number" at bounding box center [785, 62] width 129 height 18
click at [741, 64] on span "+13016410640 Copy Number" at bounding box center [785, 62] width 129 height 18
drag, startPoint x: 733, startPoint y: 63, endPoint x: 974, endPoint y: 64, distance: 240.6
click at [974, 64] on button "Apply Tags" at bounding box center [1035, 61] width 123 height 22
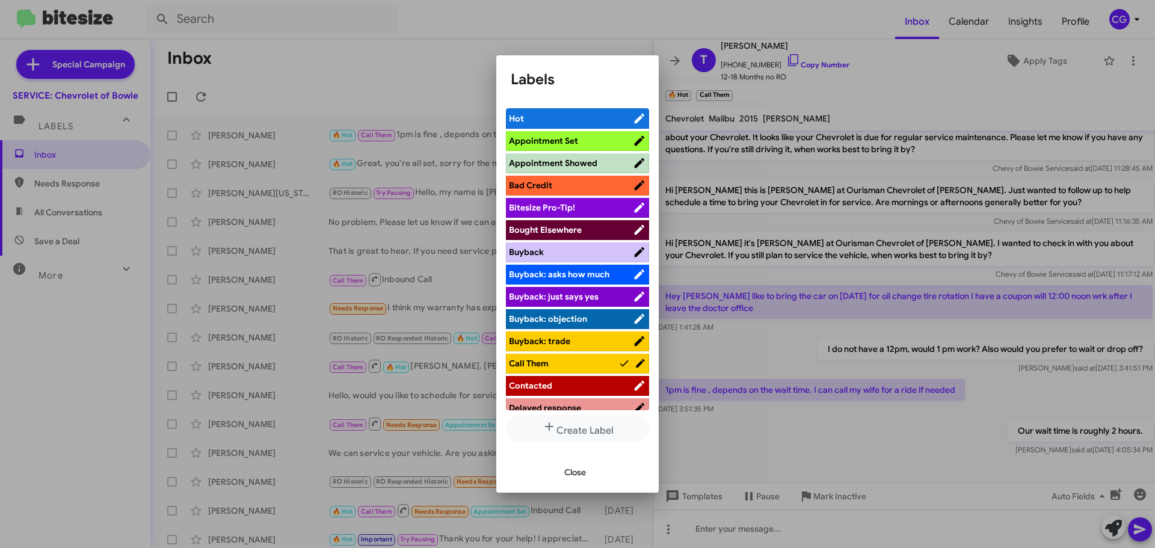
click at [358, 72] on div at bounding box center [577, 274] width 1155 height 548
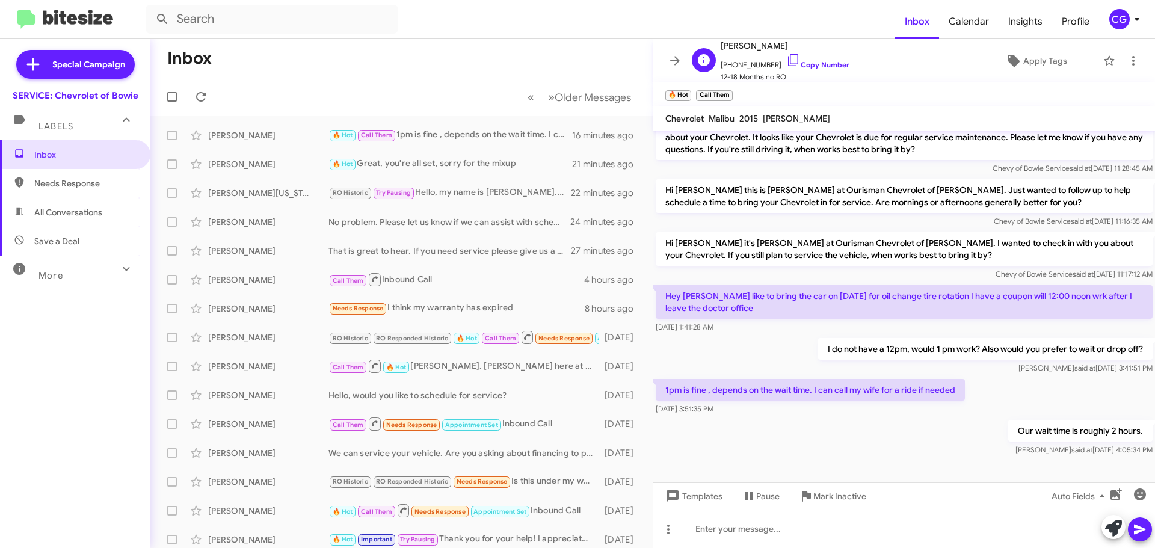
click at [759, 67] on span "+13016410640 Copy Number" at bounding box center [785, 62] width 129 height 18
copy span "13016410640"
click at [1130, 26] on span "CG" at bounding box center [1127, 19] width 36 height 20
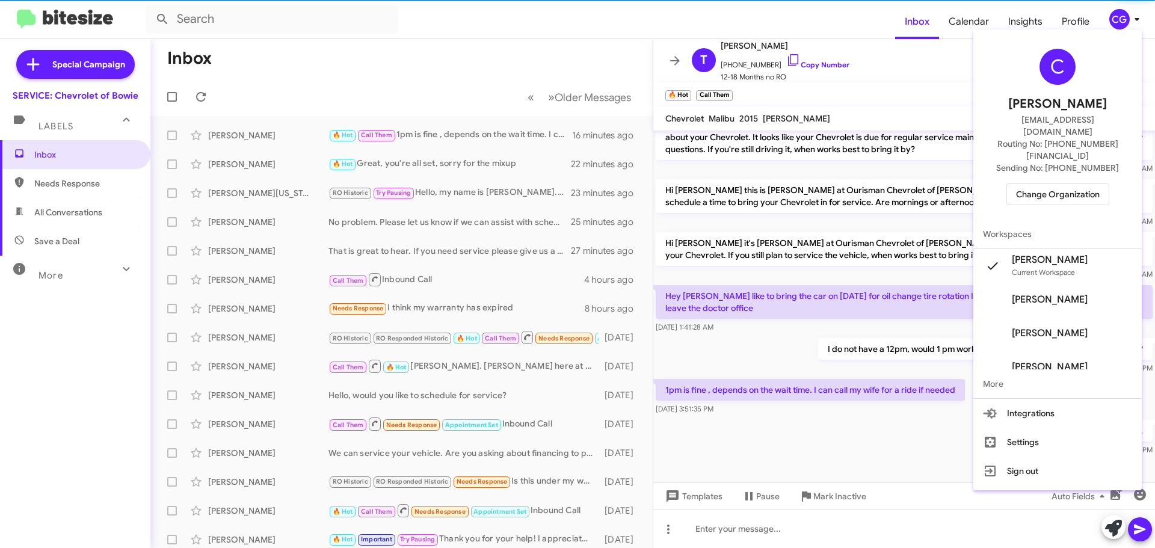
click at [1082, 180] on div "C Carmen Gast cgast@ourismancars.com Routing No: +1 (301) 262-7600 Sending No: …" at bounding box center [1057, 126] width 168 height 185
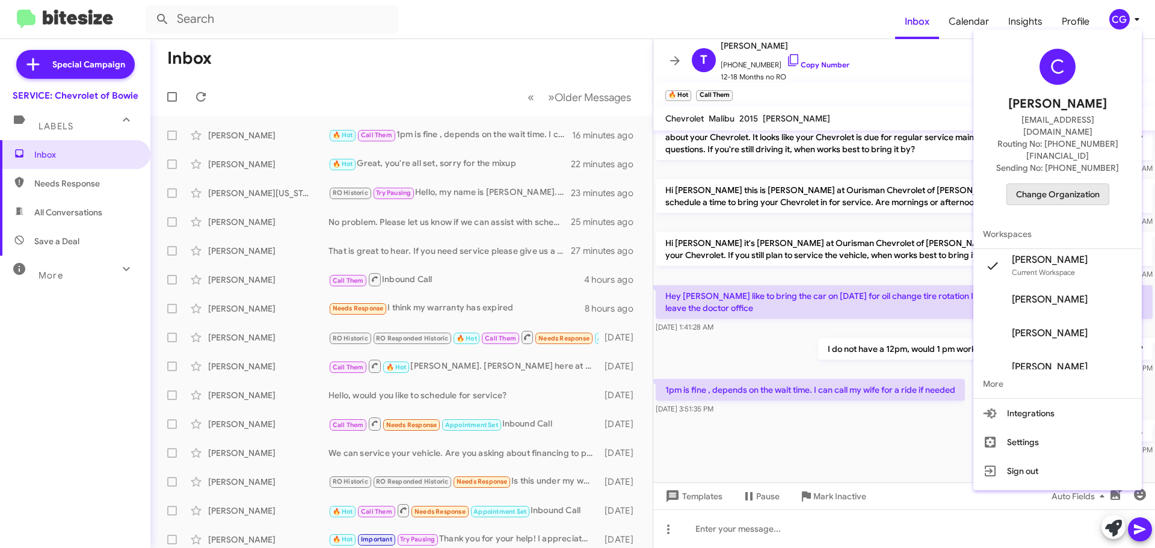
click at [1082, 184] on span "Change Organization" at bounding box center [1058, 194] width 84 height 20
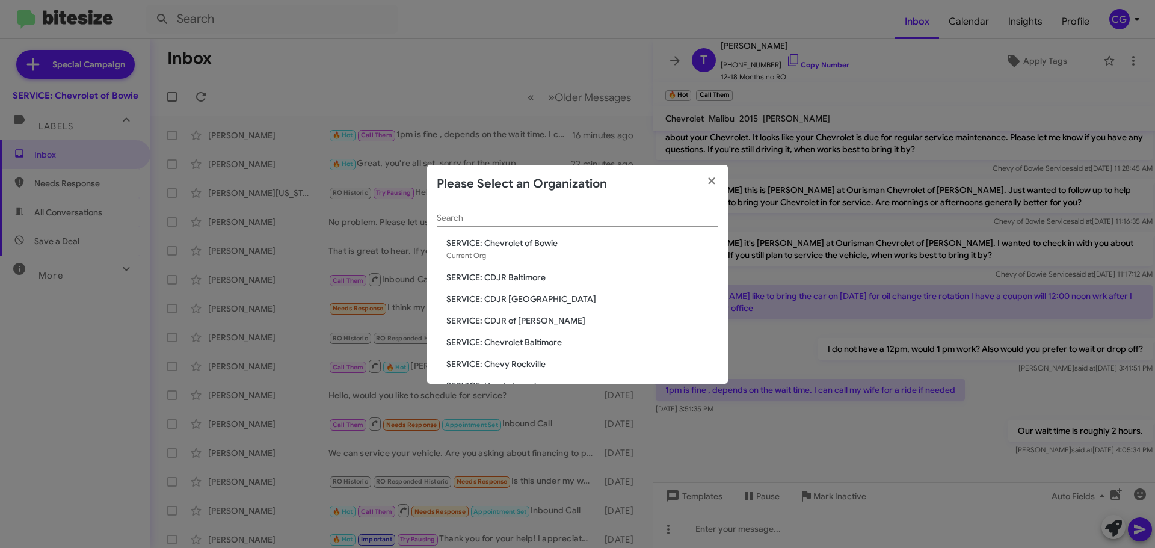
click at [527, 279] on span "SERVICE: CDJR Baltimore" at bounding box center [582, 277] width 272 height 12
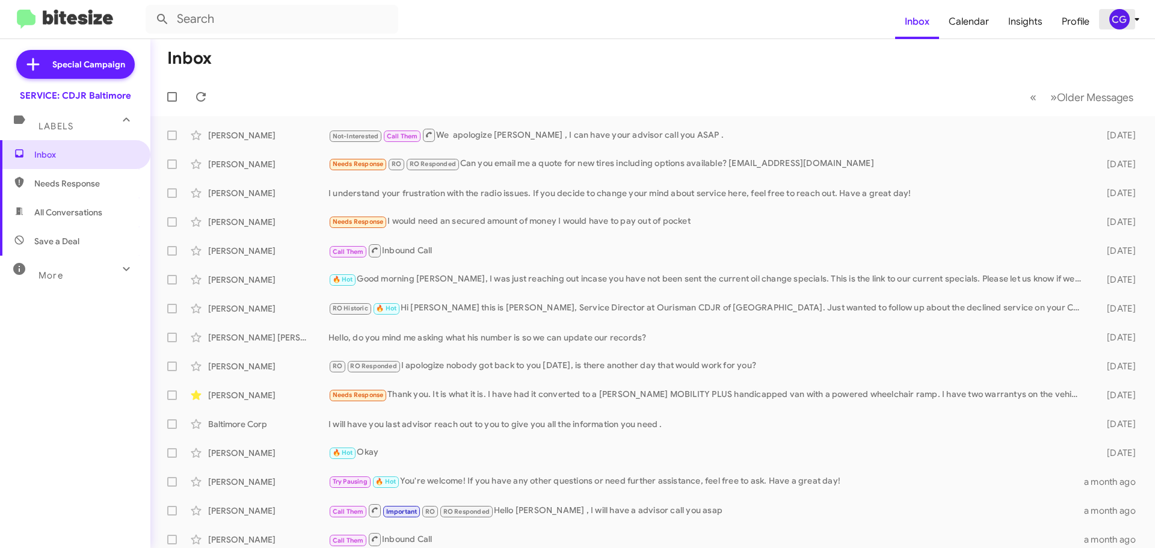
click at [1133, 16] on icon at bounding box center [1137, 19] width 14 height 14
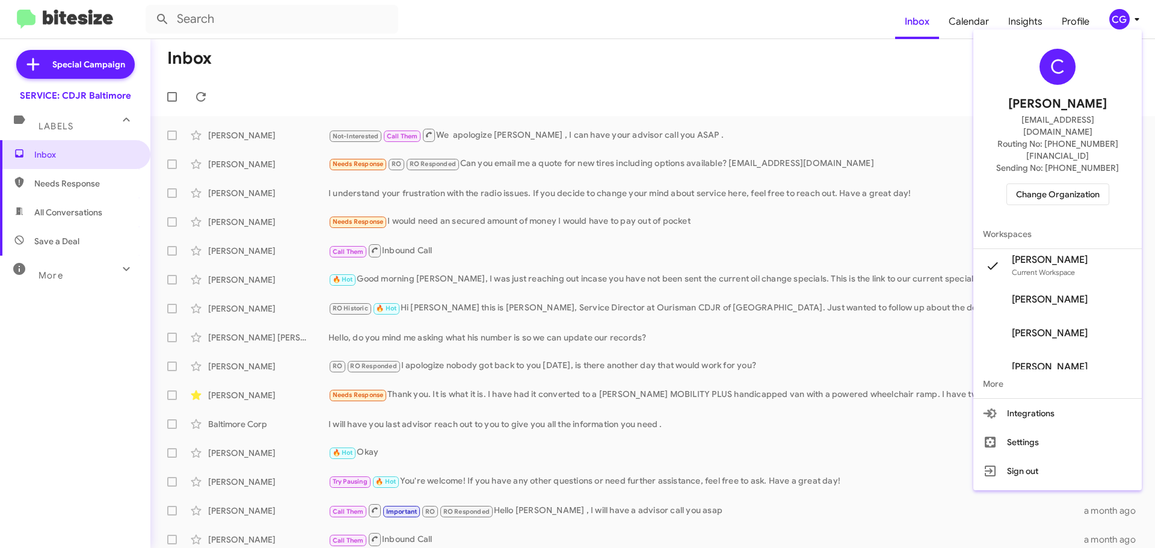
click at [1073, 184] on span "Change Organization" at bounding box center [1058, 194] width 84 height 20
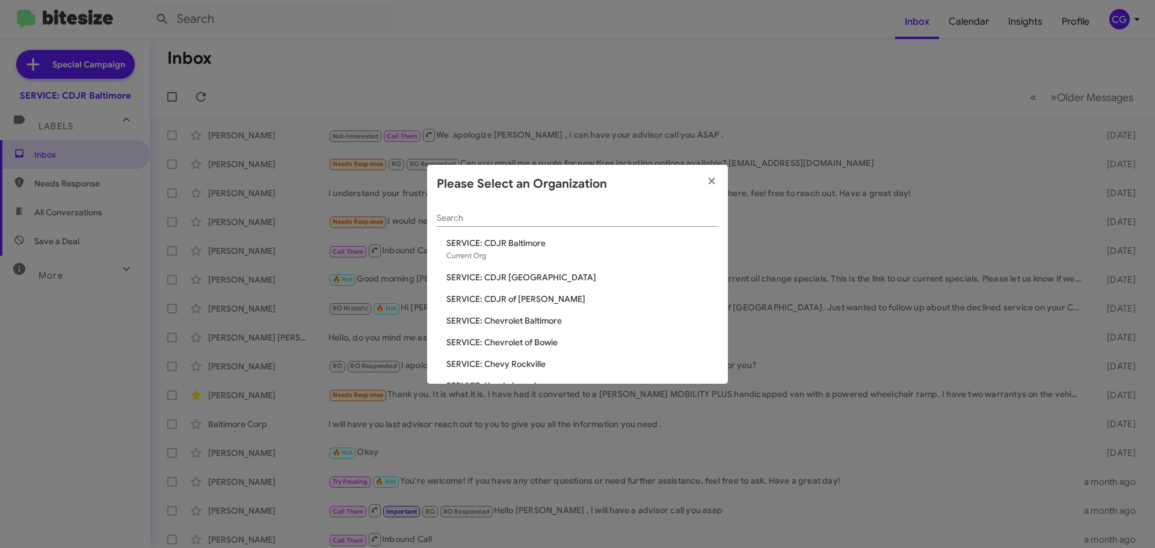
click at [535, 274] on span "SERVICE: CDJR [GEOGRAPHIC_DATA]" at bounding box center [582, 277] width 272 height 12
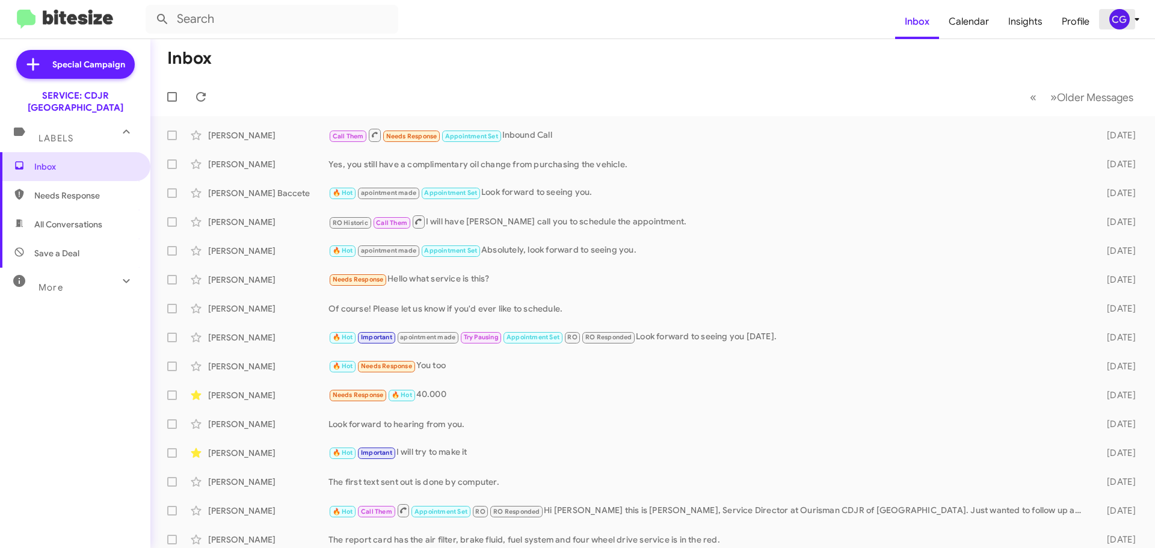
click at [1126, 29] on div "CG" at bounding box center [1119, 19] width 20 height 20
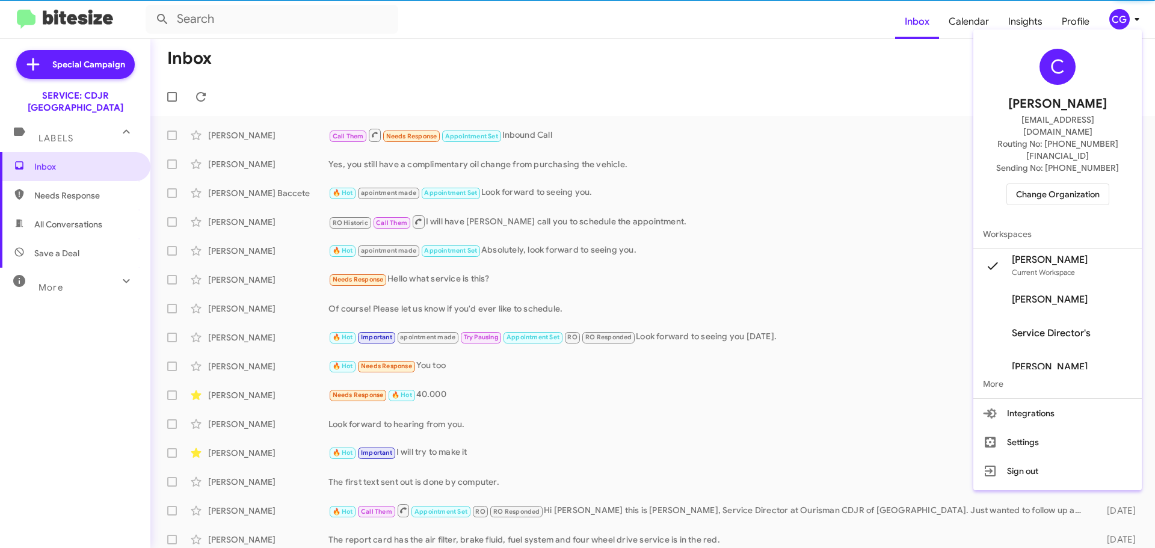
drag, startPoint x: 1055, startPoint y: 191, endPoint x: 1054, endPoint y: 165, distance: 25.9
click at [1055, 189] on div "C [PERSON_NAME] [EMAIL_ADDRESS][DOMAIN_NAME] Routing No: [PHONE_NUMBER][FINANCI…" at bounding box center [1057, 126] width 168 height 185
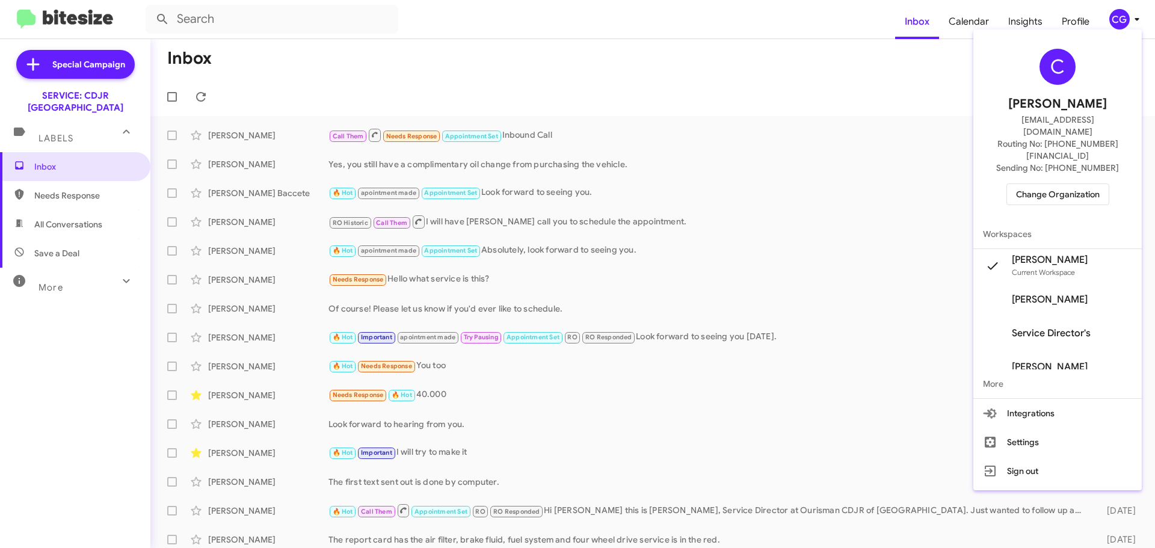
click at [1054, 184] on span "Change Organization" at bounding box center [1058, 194] width 84 height 20
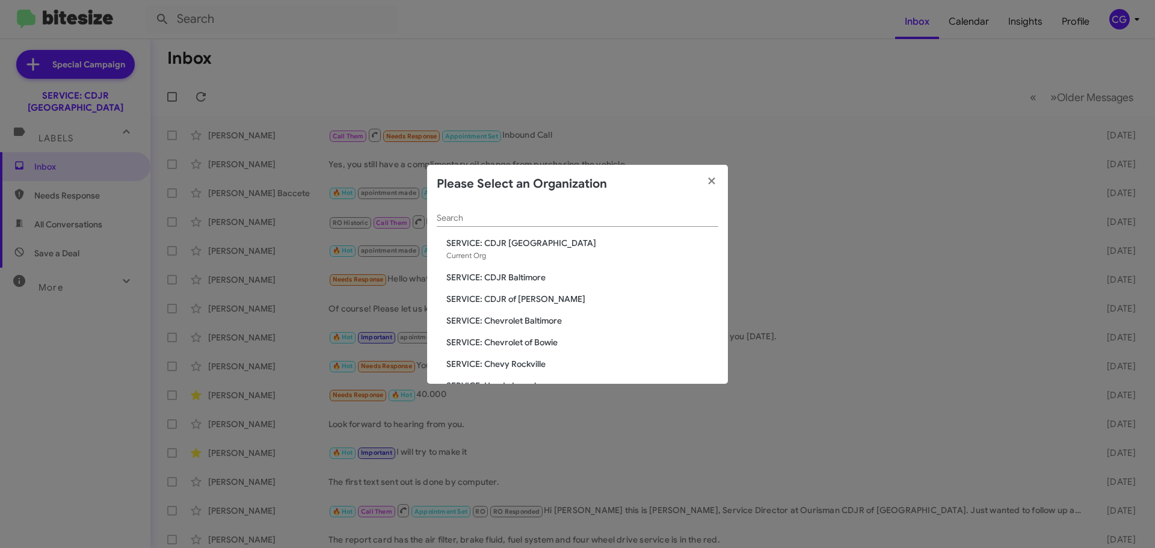
click at [519, 301] on span "SERVICE: CDJR of [PERSON_NAME]" at bounding box center [582, 299] width 272 height 12
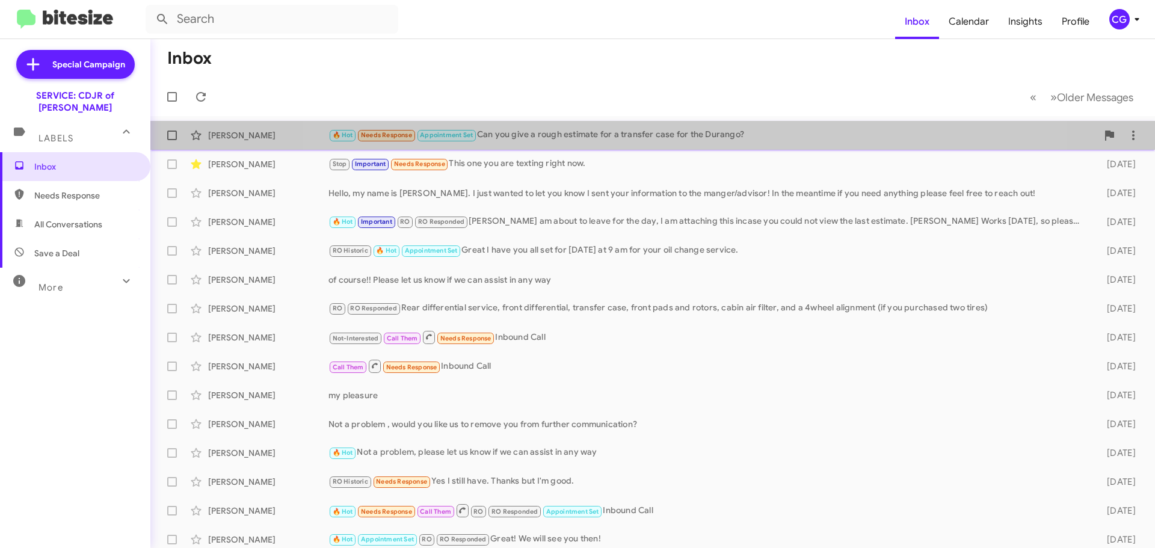
click at [671, 129] on div "🔥 Hot Needs Response Appointment Set Can you give a rough estimate for a transf…" at bounding box center [712, 135] width 769 height 14
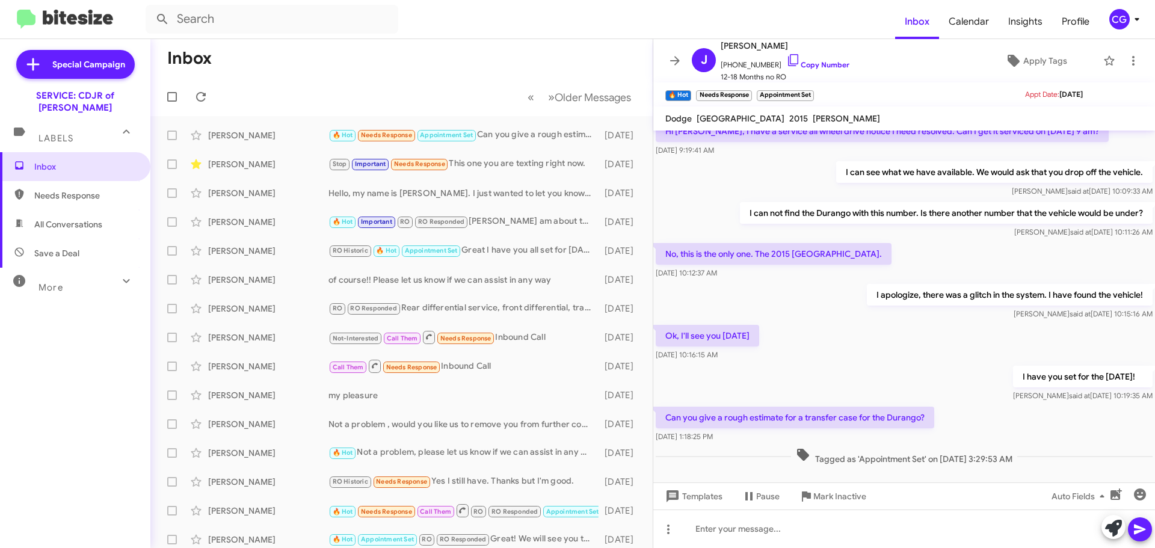
scroll to position [532, 0]
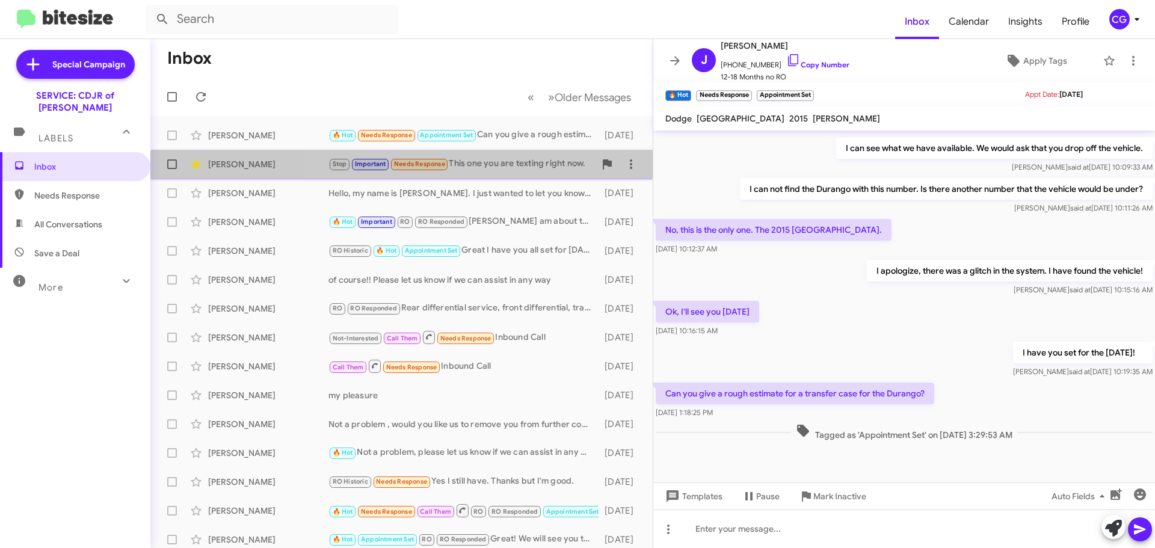
click at [507, 173] on div "George Segredo Stop Important Needs Response This one you are texting right now…" at bounding box center [401, 164] width 483 height 24
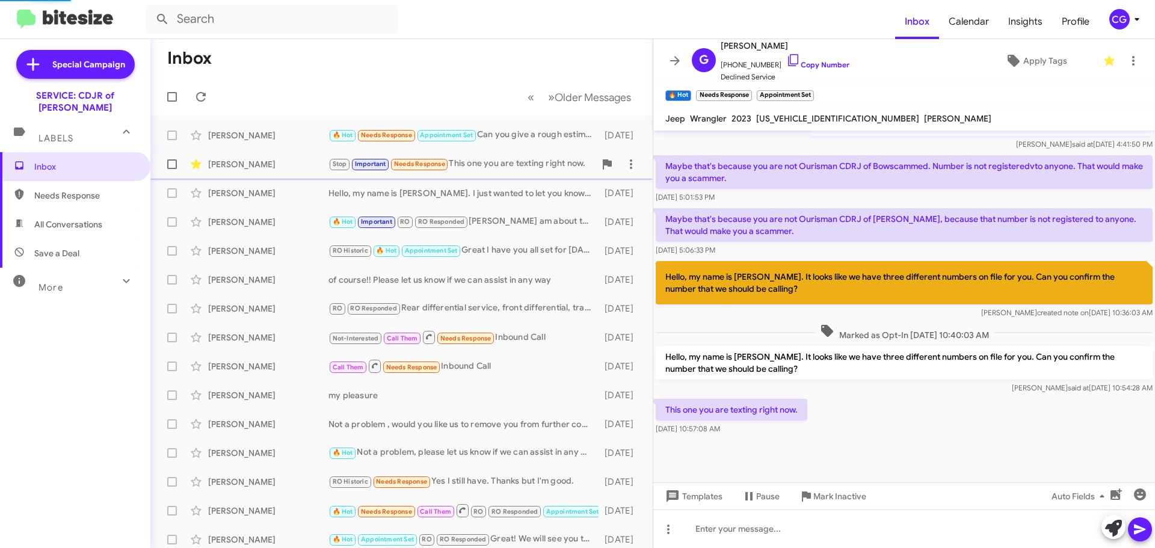
scroll to position [454, 0]
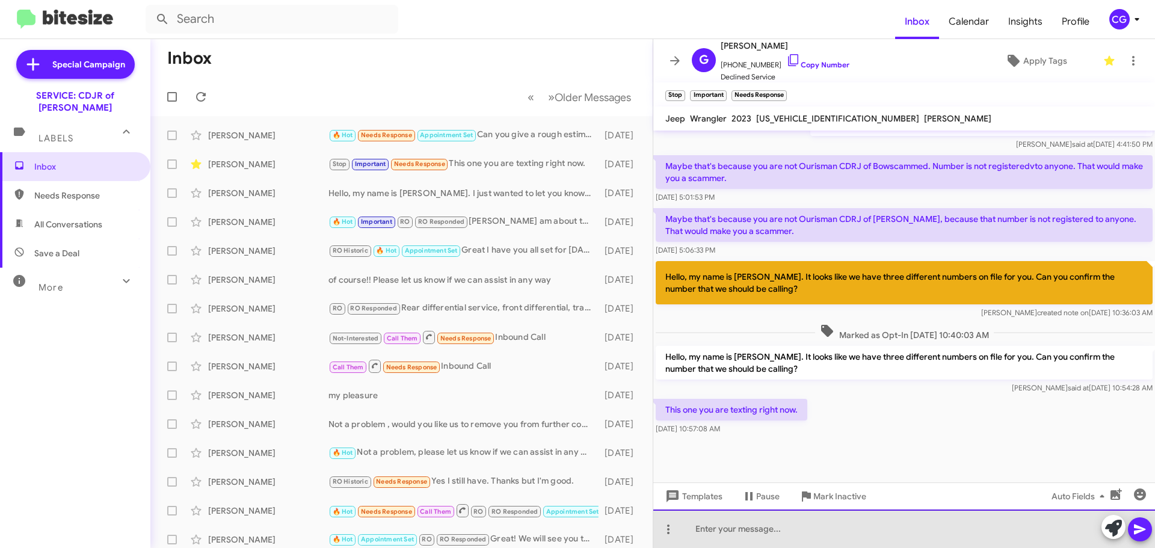
click at [958, 547] on html "Inbox Calendar Insights Profile CG Special Campaign SERVICE: CDJR of Bowie Labe…" at bounding box center [577, 274] width 1155 height 548
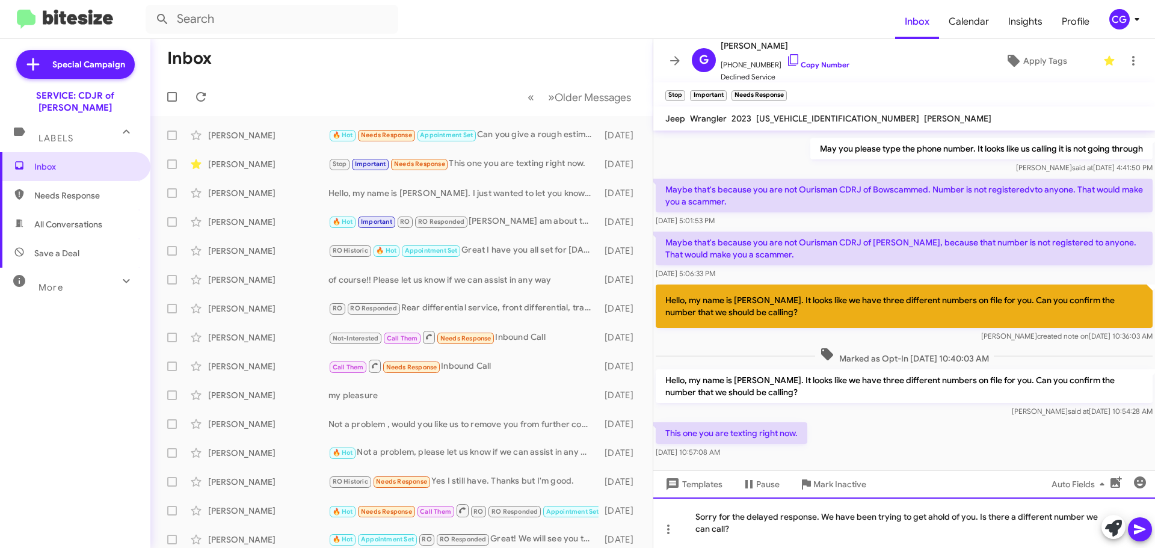
scroll to position [466, 0]
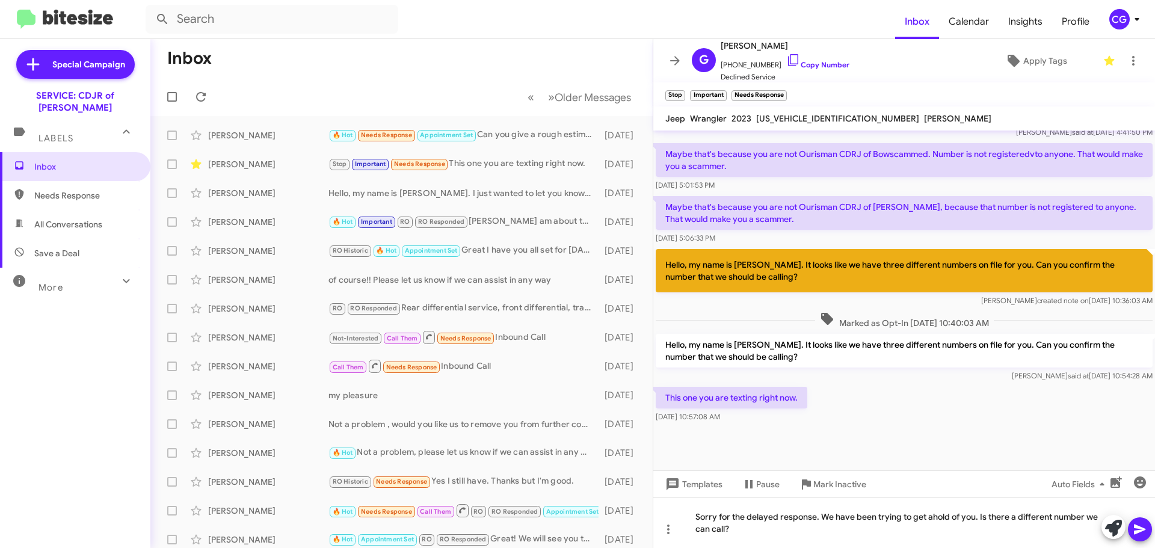
click at [1139, 531] on icon at bounding box center [1139, 530] width 11 height 10
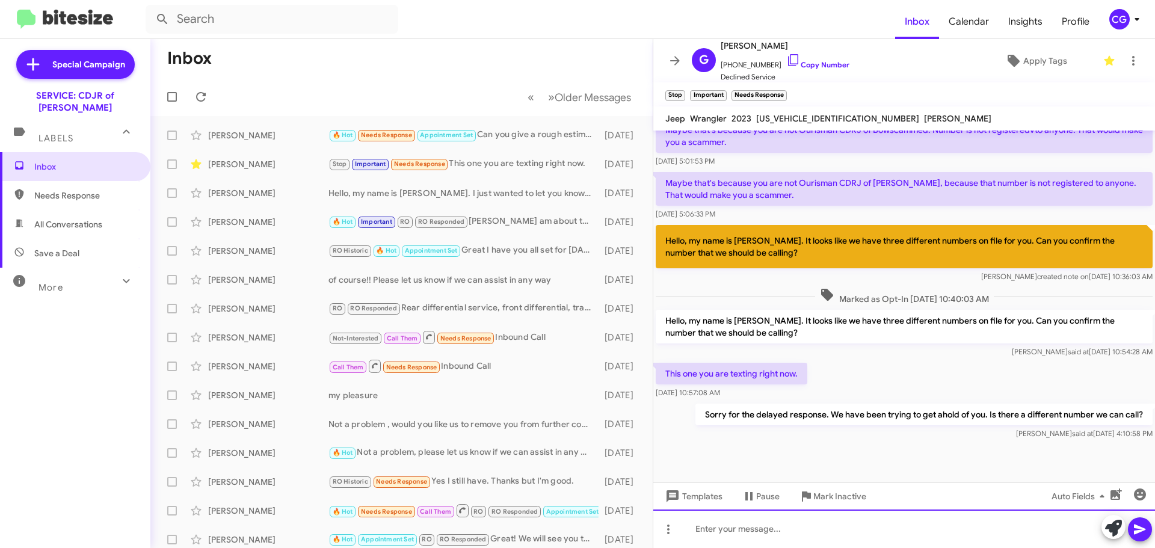
scroll to position [498, 0]
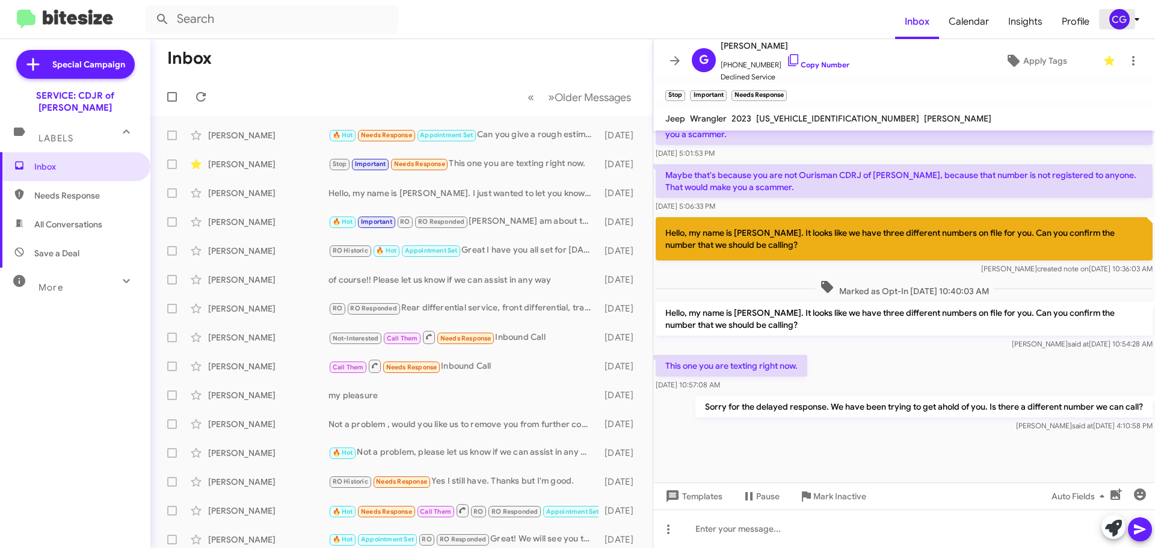
click at [1116, 11] on div "CG" at bounding box center [1119, 19] width 20 height 20
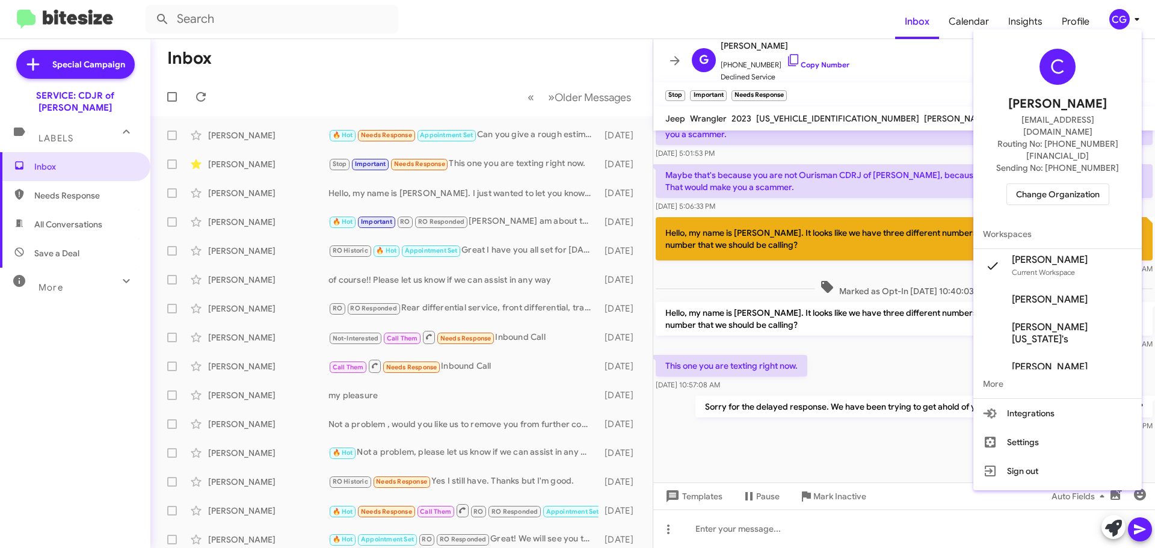
click at [1103, 158] on div "C Carmen Gast cgast@ourismancars.com Routing No: +1 (301) 249-4227 Sending No: …" at bounding box center [1057, 126] width 168 height 185
click at [1095, 184] on span "Change Organization" at bounding box center [1058, 194] width 84 height 20
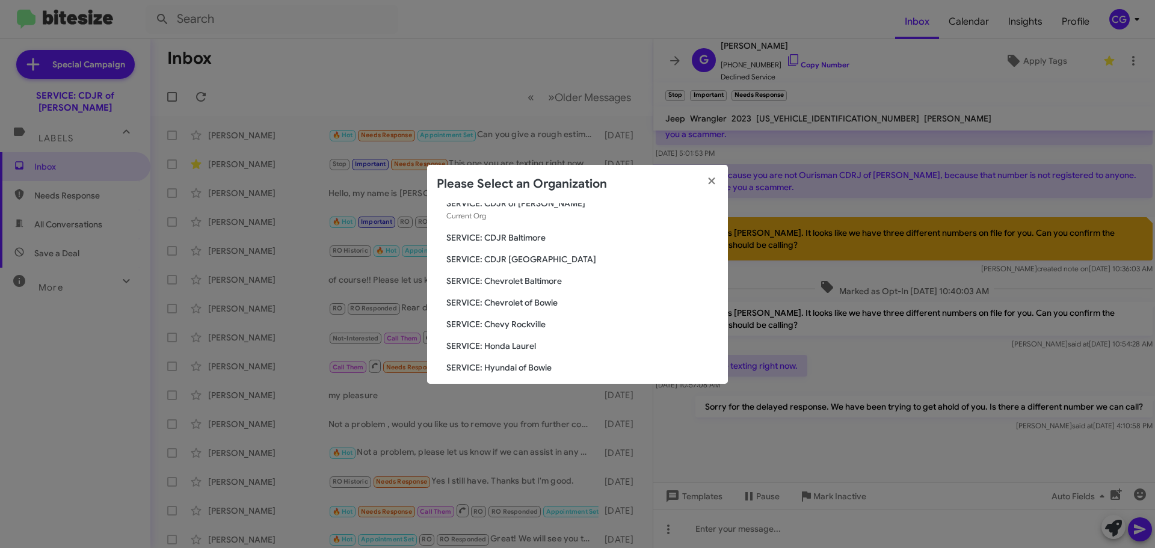
scroll to position [60, 0]
click at [496, 304] on span "SERVICE: Chevy Rockville" at bounding box center [582, 304] width 272 height 12
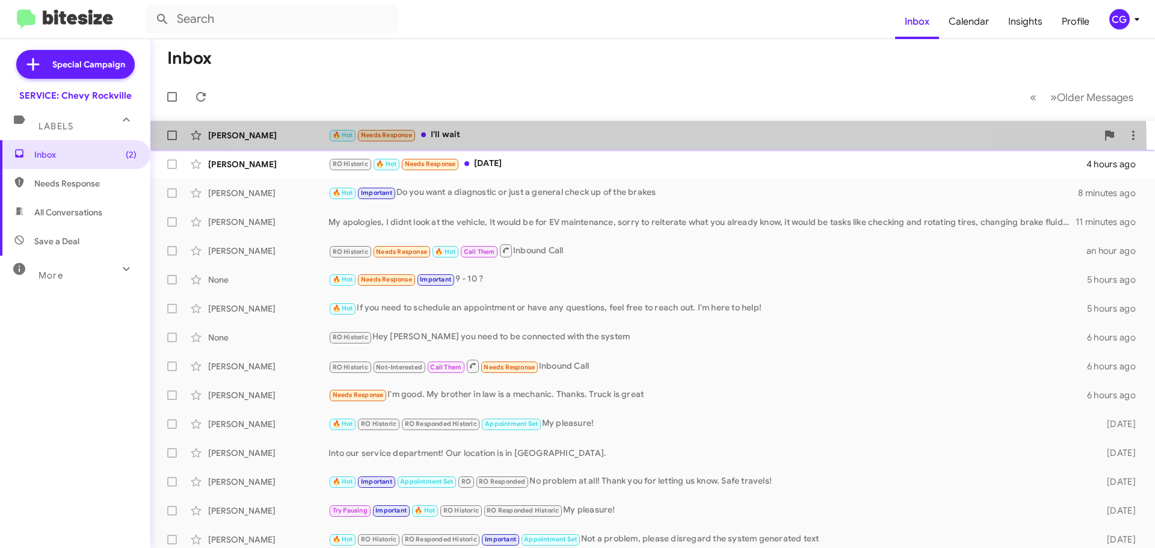
drag, startPoint x: 583, startPoint y: 131, endPoint x: 568, endPoint y: 132, distance: 15.1
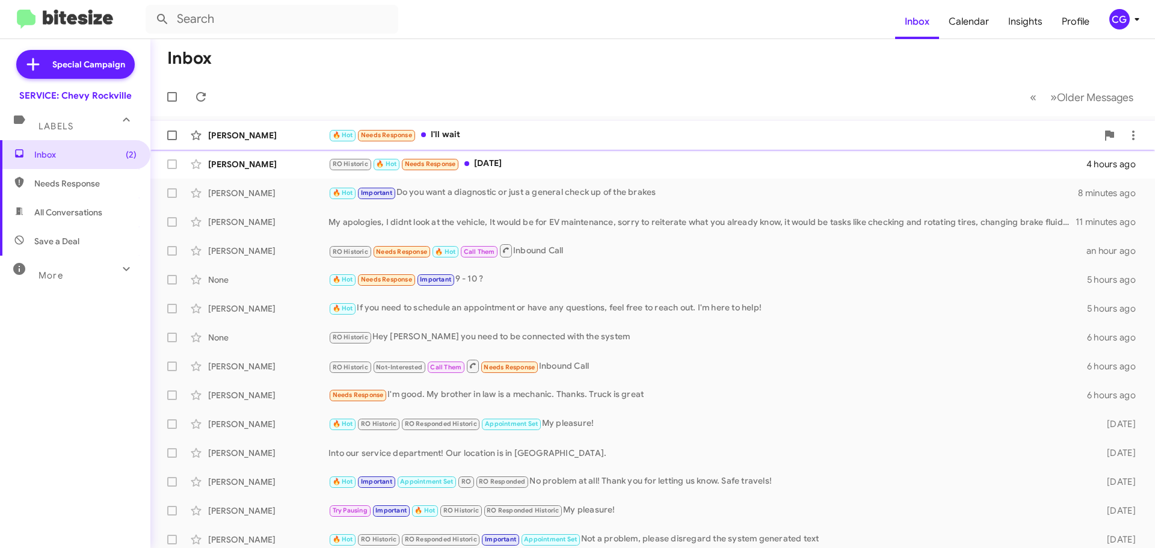
drag, startPoint x: 568, startPoint y: 132, endPoint x: 534, endPoint y: 132, distance: 33.7
click at [534, 132] on div "🔥 Hot Needs Response I'll wait" at bounding box center [712, 135] width 769 height 14
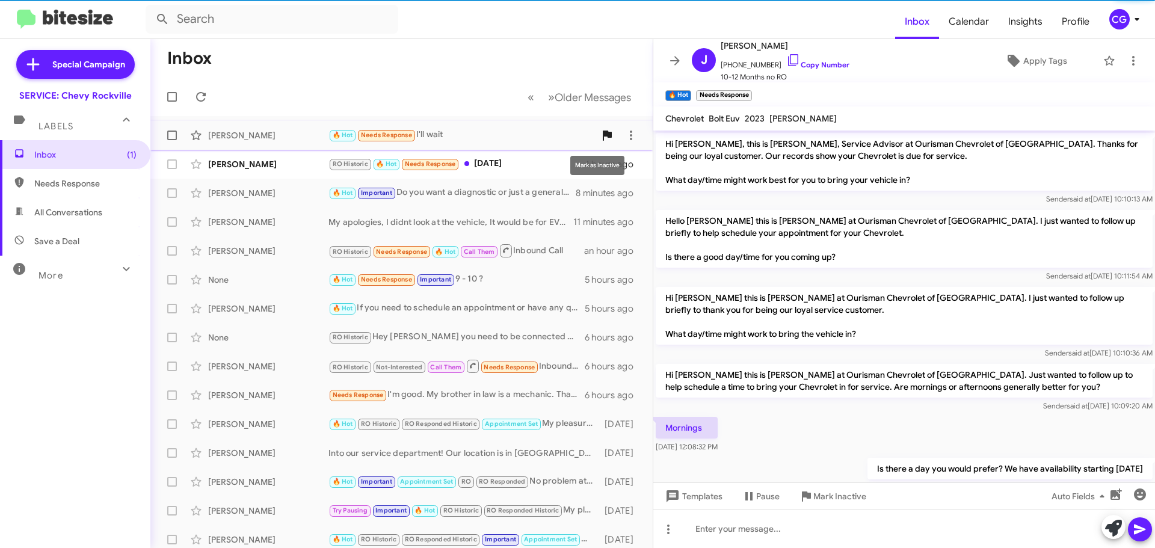
scroll to position [140, 0]
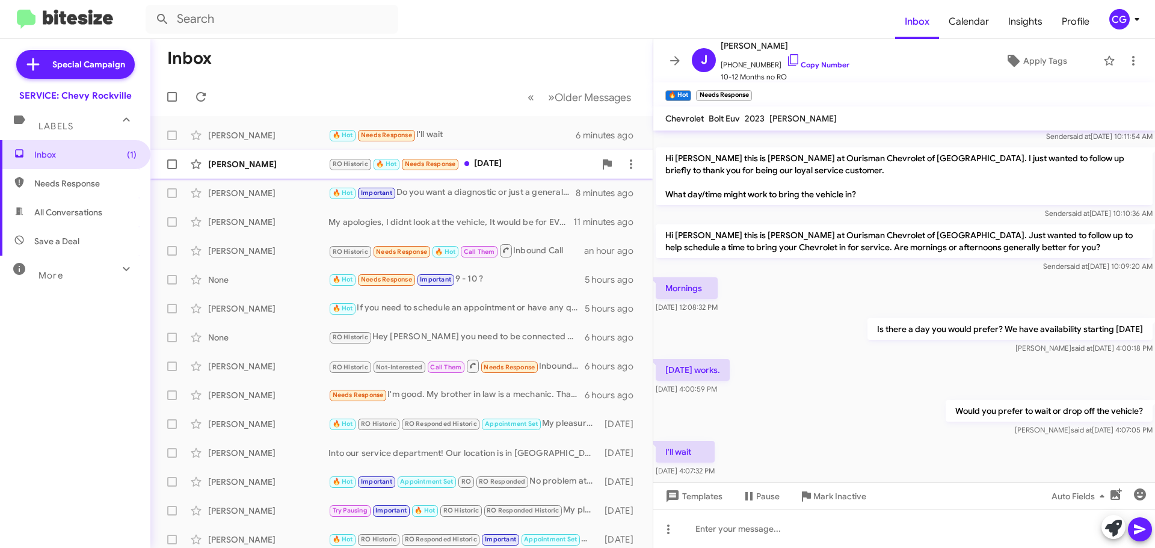
click at [313, 168] on div "[PERSON_NAME]" at bounding box center [268, 164] width 120 height 12
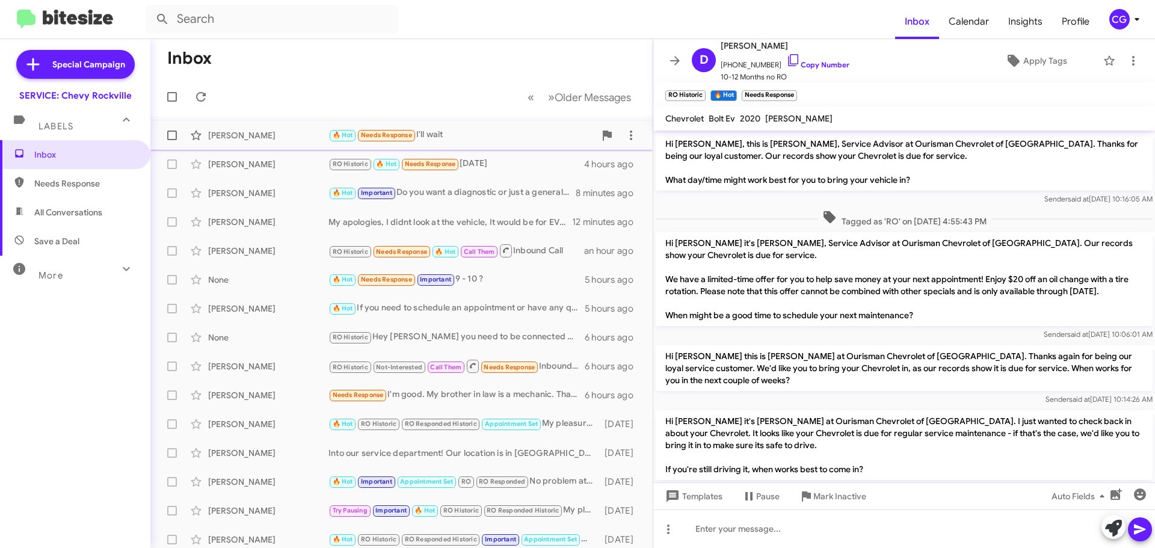
drag, startPoint x: 170, startPoint y: 135, endPoint x: 171, endPoint y: 144, distance: 9.1
click at [171, 136] on span at bounding box center [172, 136] width 10 height 10
click at [171, 140] on input "checkbox" at bounding box center [171, 140] width 1 height 1
checkbox input "true"
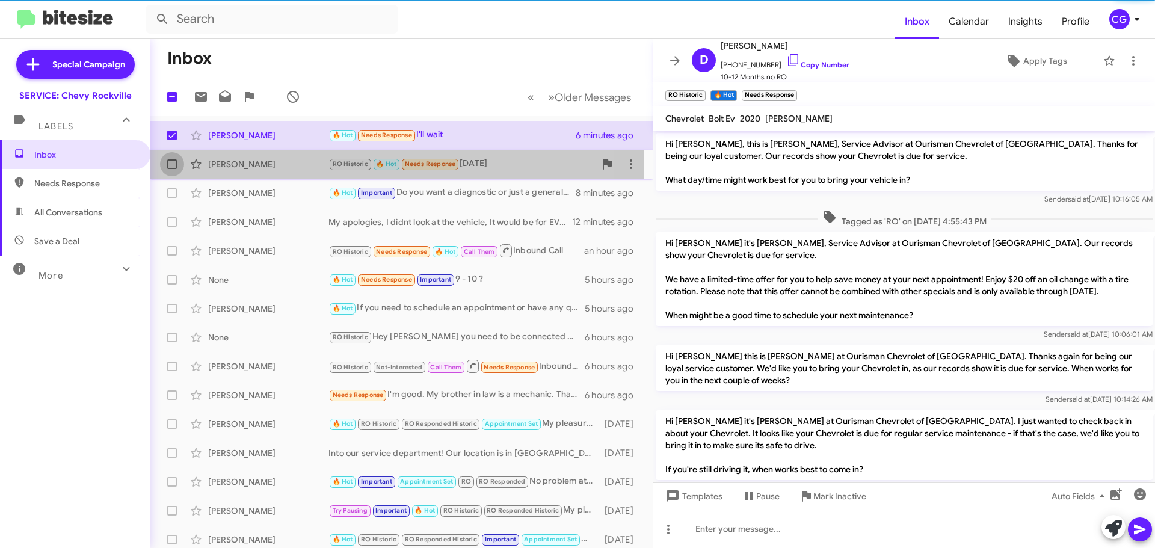
click at [170, 156] on label at bounding box center [172, 164] width 24 height 24
click at [171, 169] on input "checkbox" at bounding box center [171, 169] width 1 height 1
checkbox input "true"
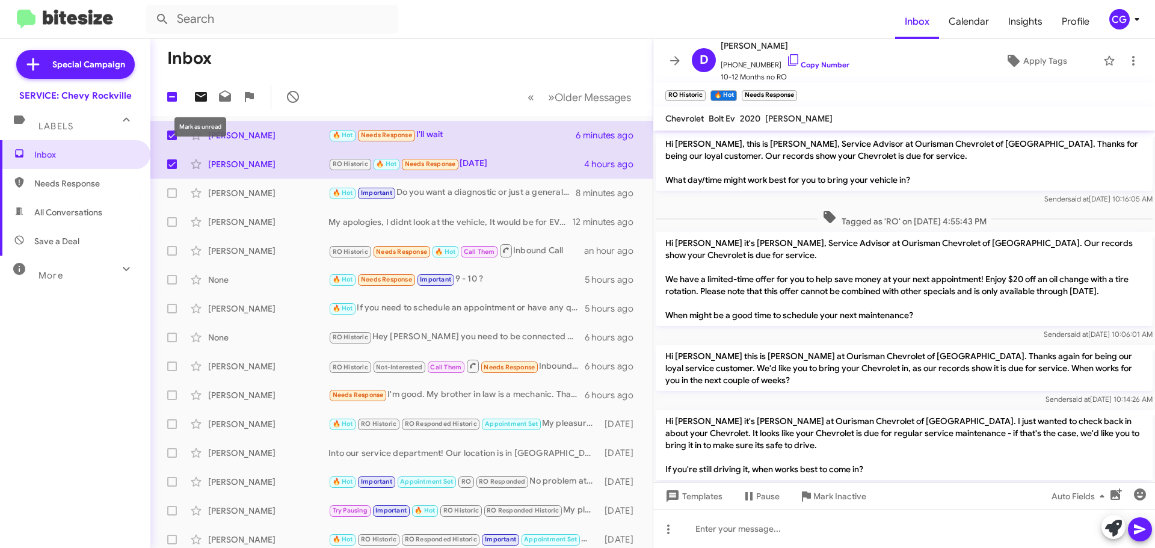
click at [209, 93] on span at bounding box center [201, 97] width 24 height 14
click at [176, 135] on span at bounding box center [172, 136] width 10 height 10
click at [172, 140] on input "checkbox" at bounding box center [171, 140] width 1 height 1
checkbox input "false"
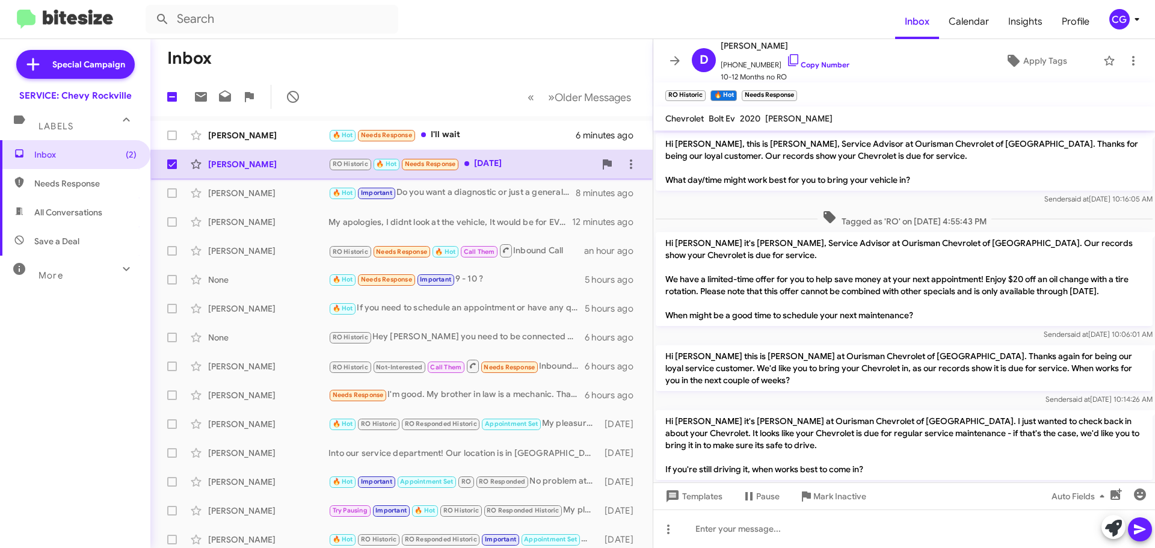
click at [173, 167] on span at bounding box center [172, 164] width 10 height 10
click at [172, 169] on input "checkbox" at bounding box center [171, 169] width 1 height 1
checkbox input "false"
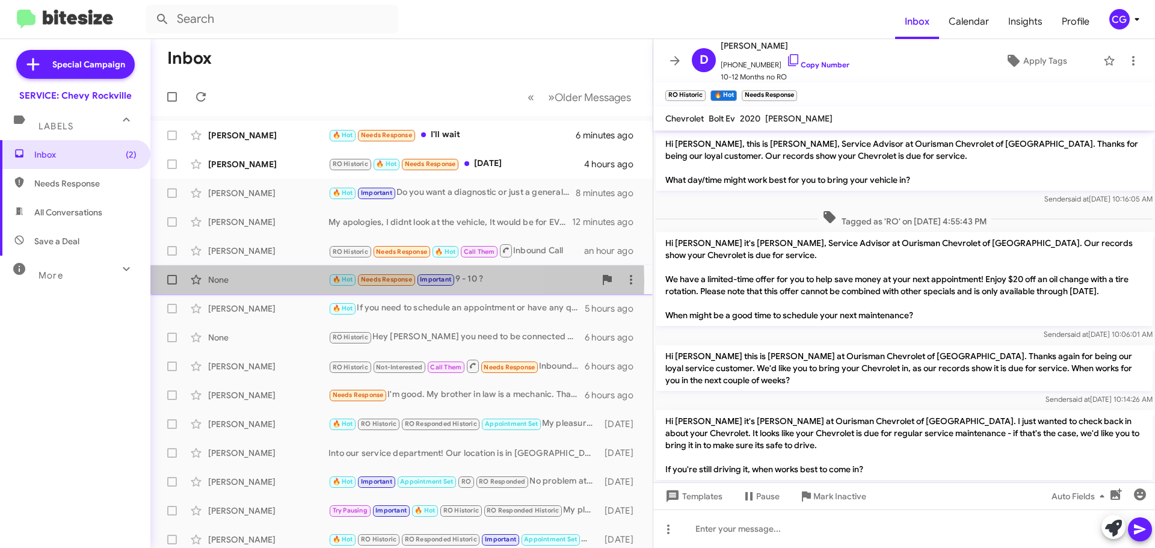
click at [288, 281] on div "None" at bounding box center [268, 280] width 120 height 12
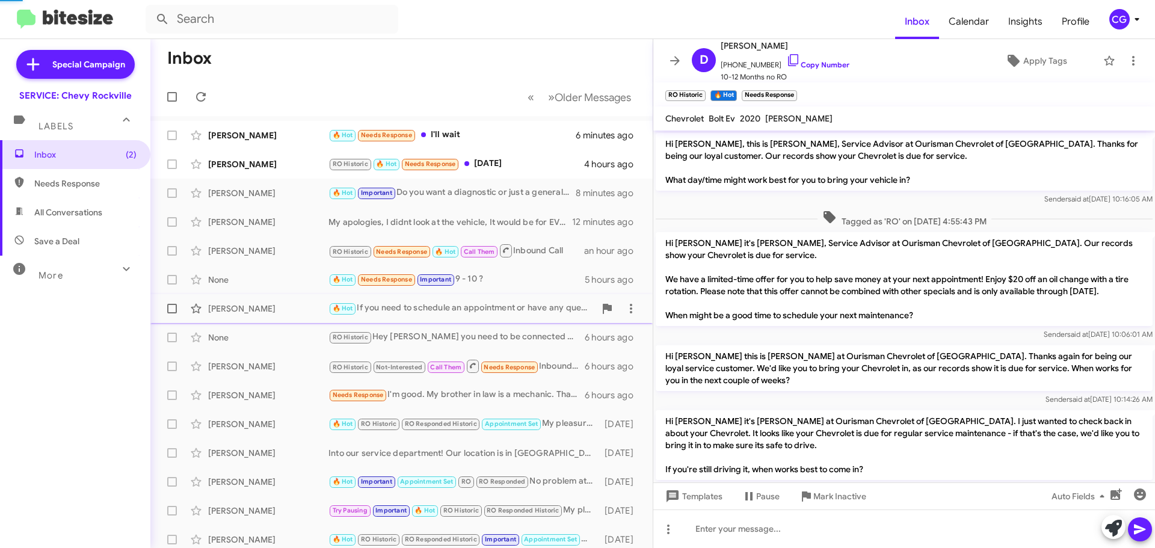
scroll to position [128, 0]
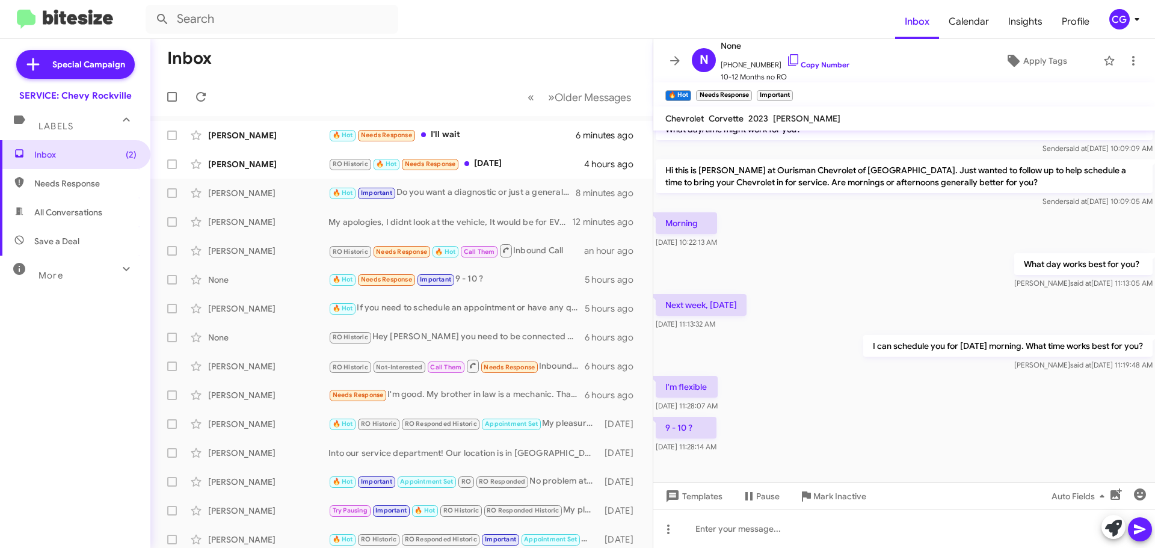
drag, startPoint x: 698, startPoint y: 343, endPoint x: 783, endPoint y: 398, distance: 101.0
click at [783, 398] on div "I'm flexible [DATE] 11:28:07 AM" at bounding box center [904, 394] width 502 height 41
click at [808, 426] on div "9 - 10 ? [DATE] 11:28:14 AM" at bounding box center [904, 434] width 502 height 41
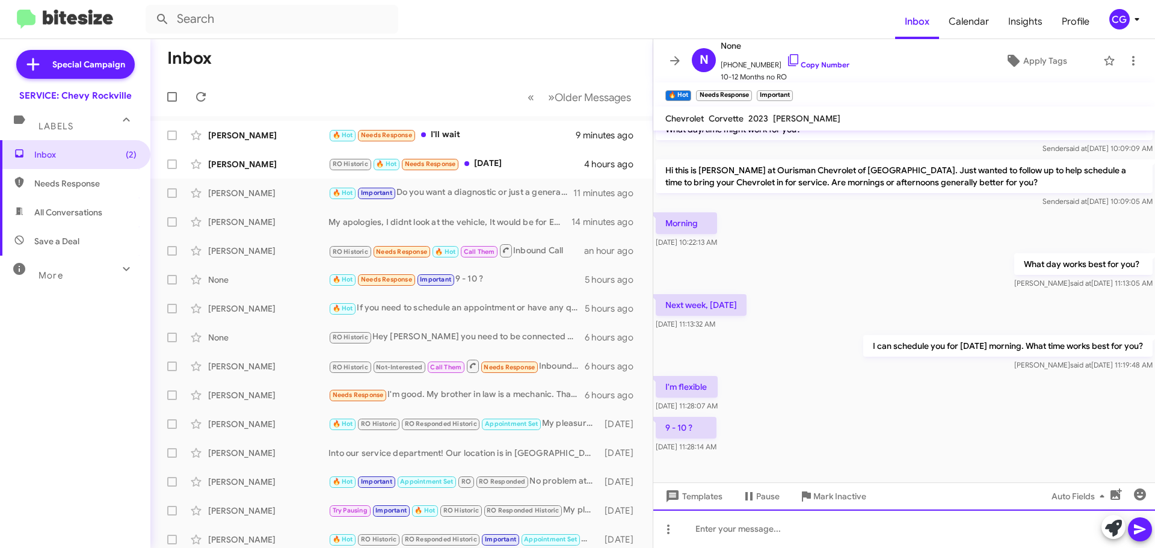
click at [768, 534] on div at bounding box center [904, 529] width 502 height 39
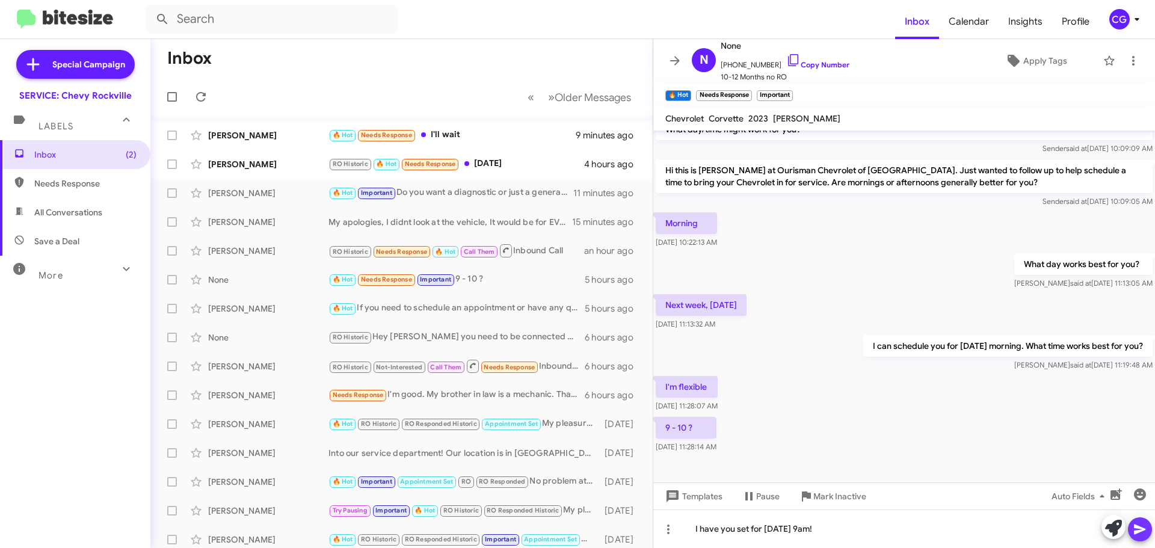
click at [1139, 528] on icon at bounding box center [1139, 530] width 11 height 10
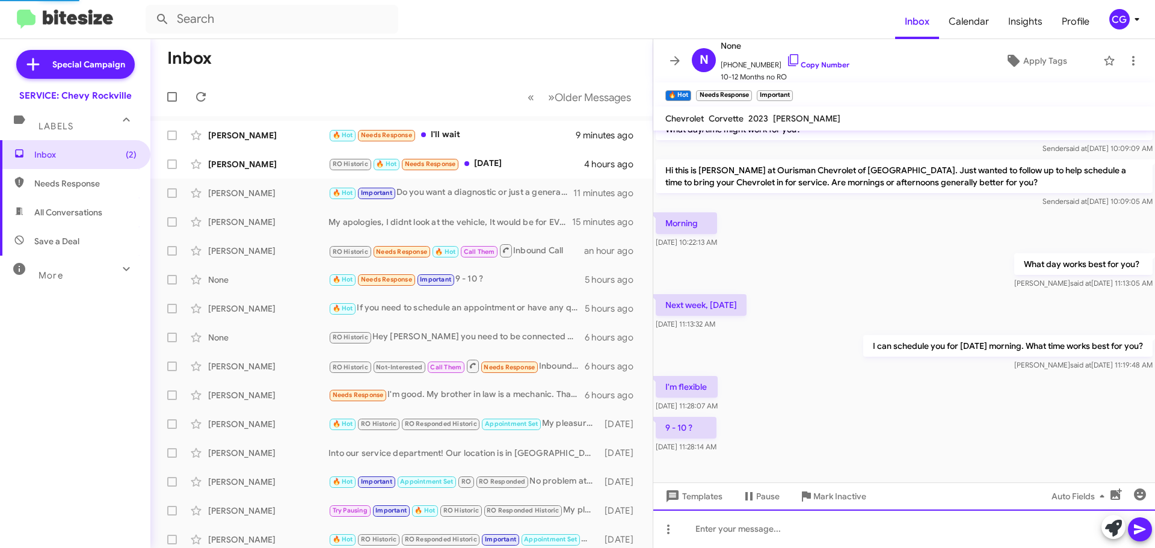
scroll to position [0, 0]
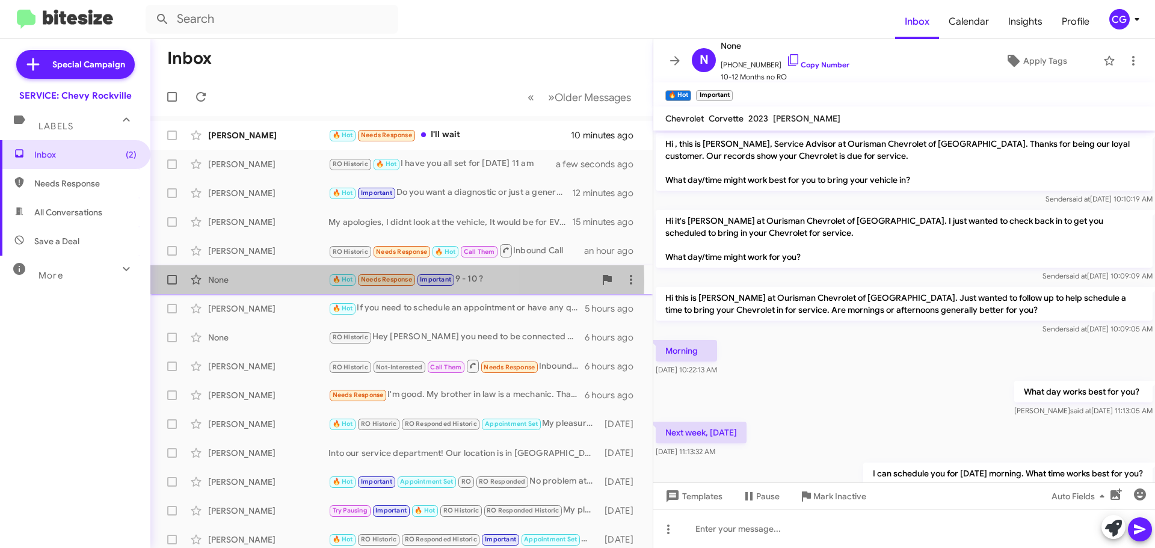
drag, startPoint x: 276, startPoint y: 282, endPoint x: 271, endPoint y: 277, distance: 6.4
click at [274, 279] on div "None" at bounding box center [268, 280] width 120 height 12
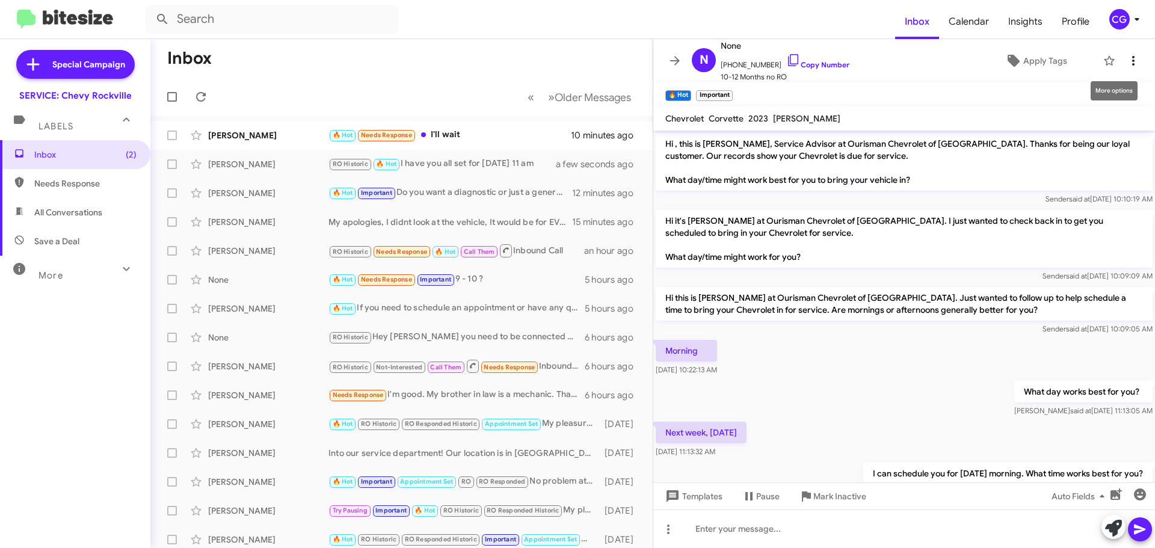
click at [1126, 55] on icon at bounding box center [1133, 61] width 14 height 14
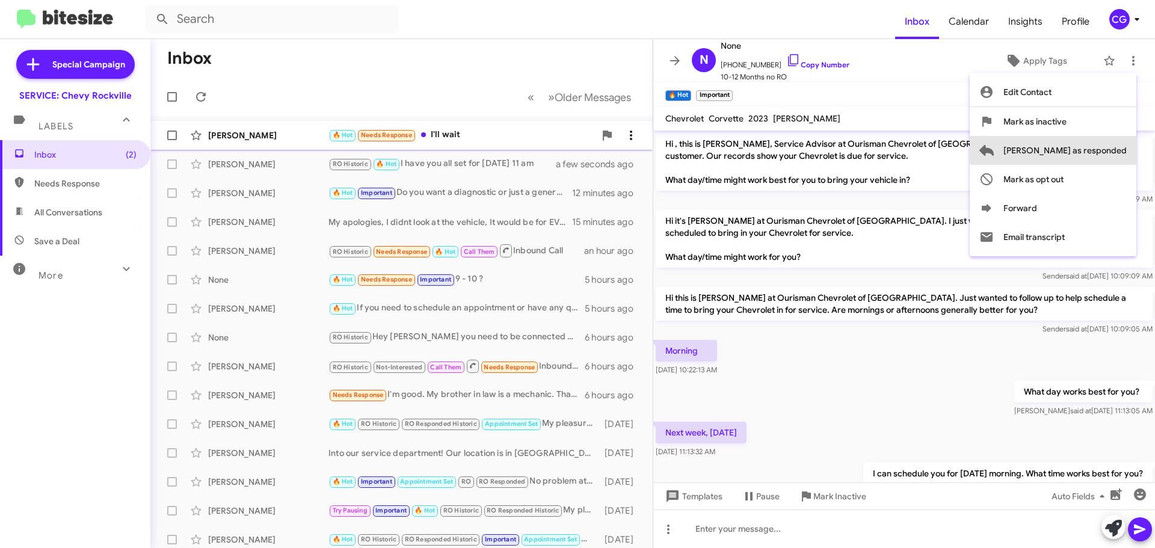
click at [1122, 146] on span "[PERSON_NAME] as responded" at bounding box center [1064, 150] width 123 height 29
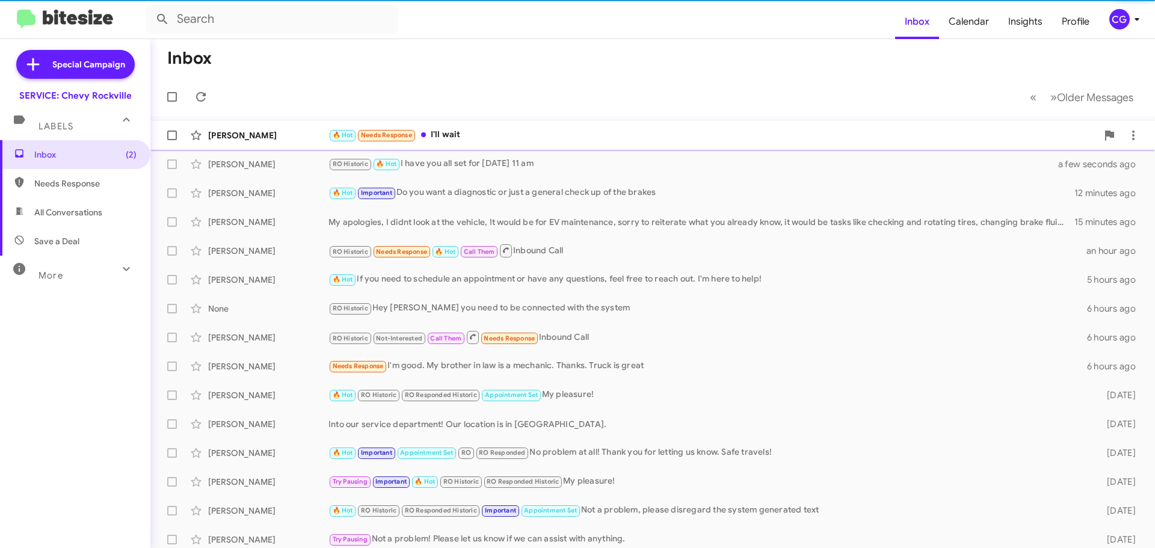
click at [549, 127] on div "[PERSON_NAME] 🔥 Hot Needs Response I'll wait 10 minutes ago" at bounding box center [652, 135] width 985 height 24
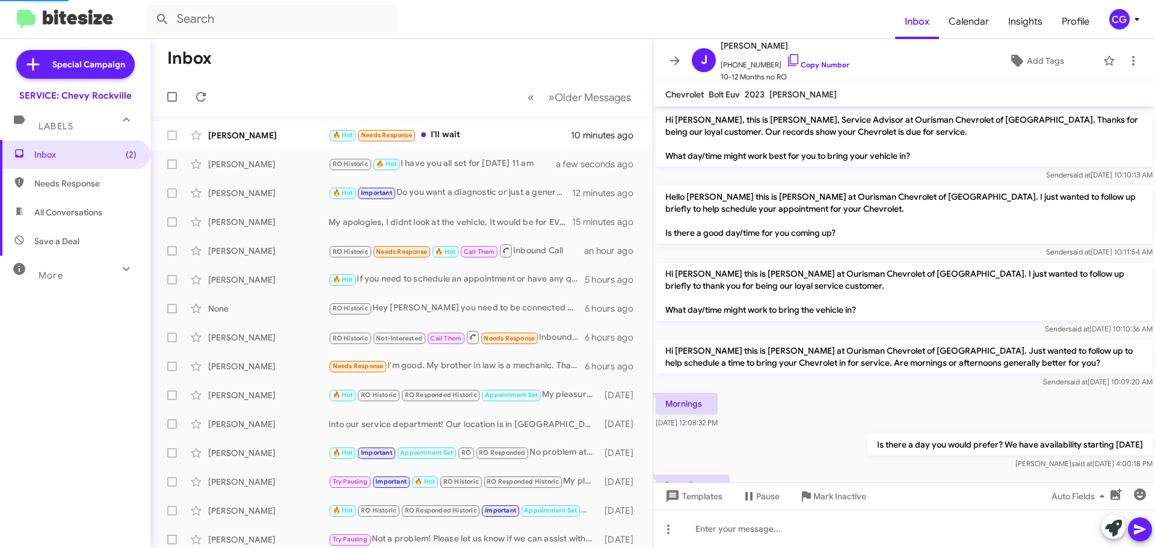
scroll to position [116, 0]
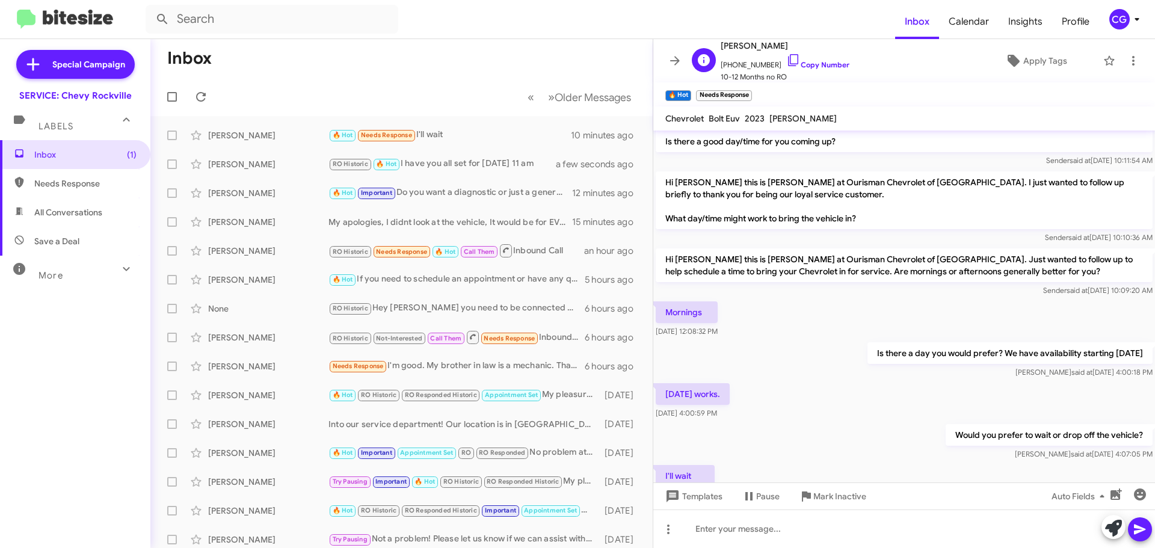
click at [739, 58] on span "[PHONE_NUMBER] Copy Number" at bounding box center [785, 62] width 129 height 18
click at [739, 61] on span "[PHONE_NUMBER] Copy Number" at bounding box center [785, 62] width 129 height 18
copy span "19173647493"
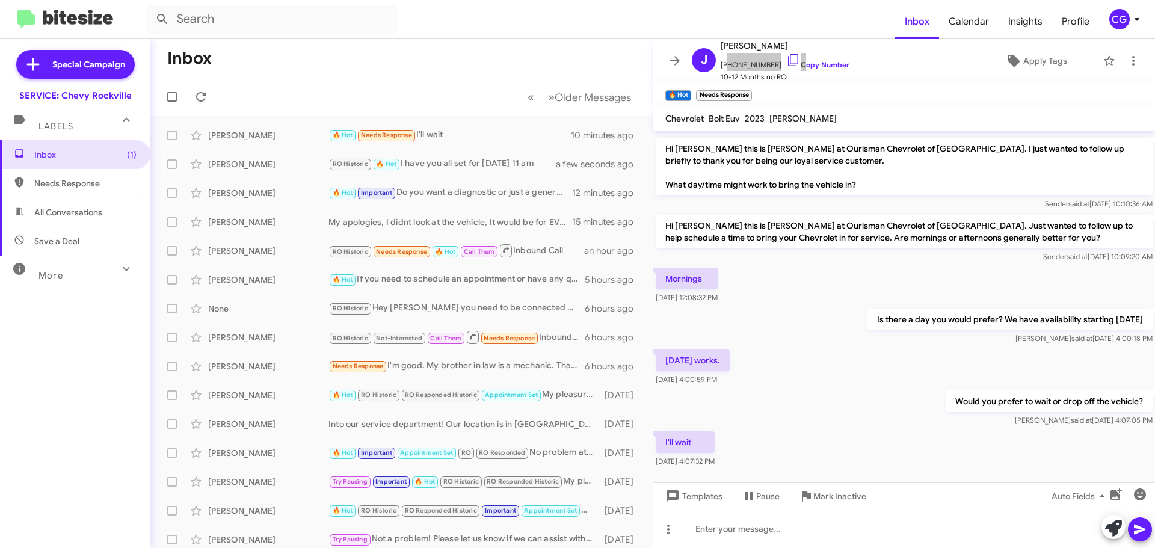
scroll to position [164, 0]
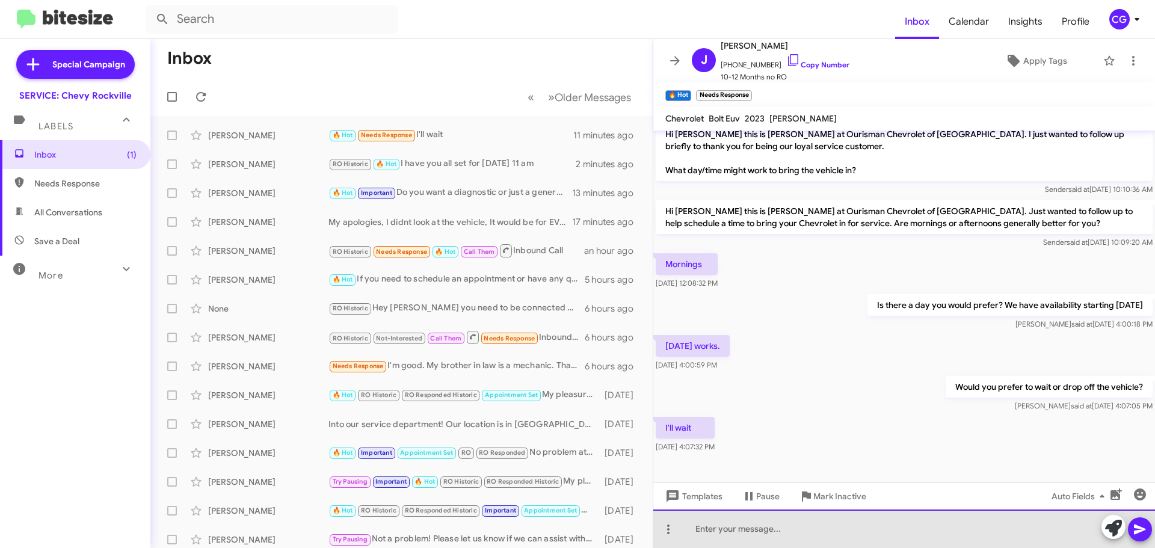
click at [821, 538] on div at bounding box center [904, 529] width 502 height 39
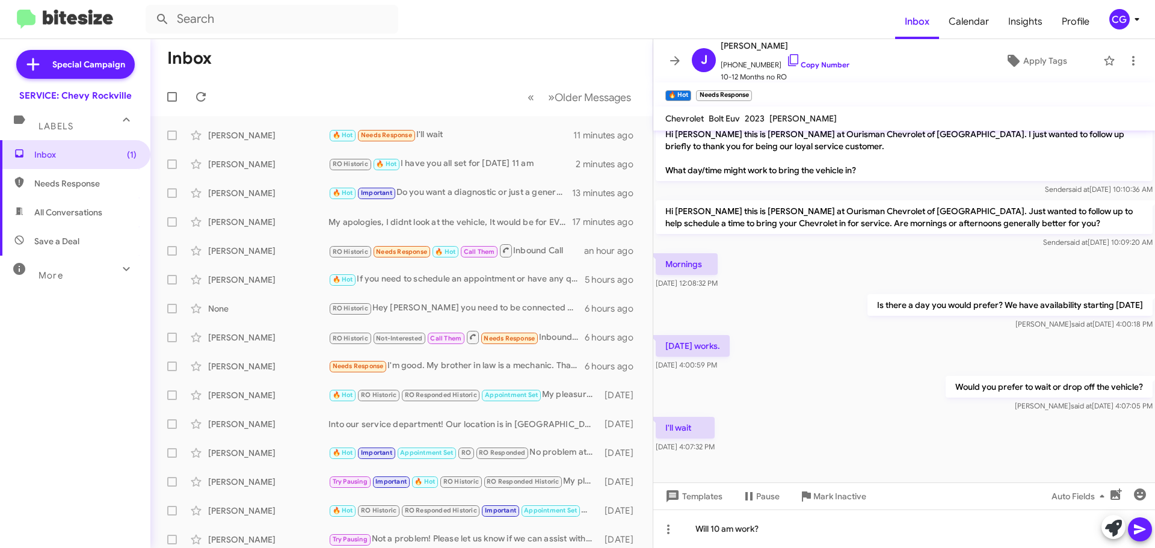
click at [1131, 529] on button at bounding box center [1140, 529] width 24 height 24
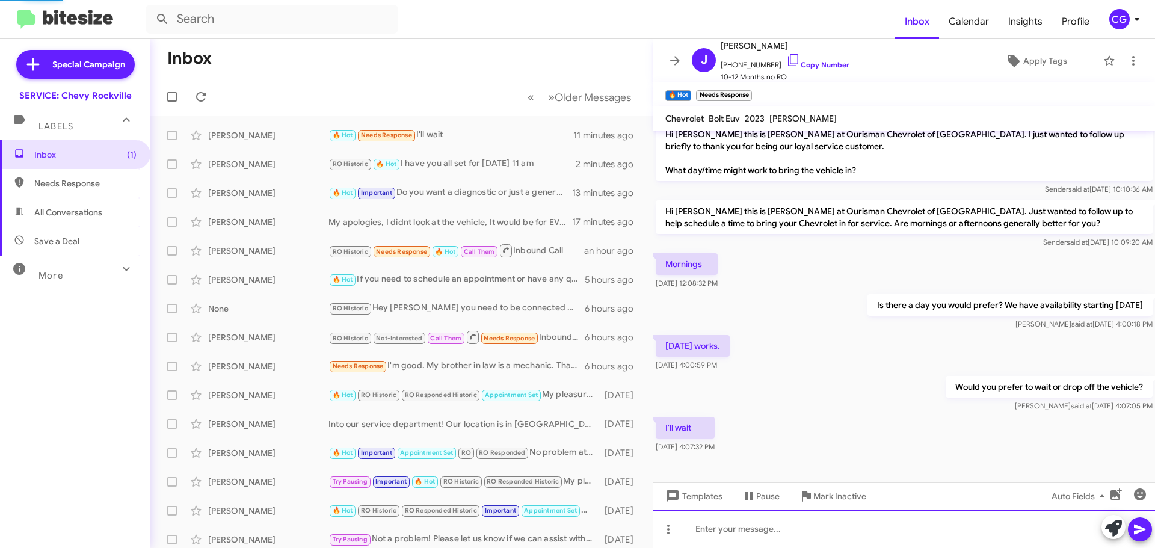
scroll to position [0, 0]
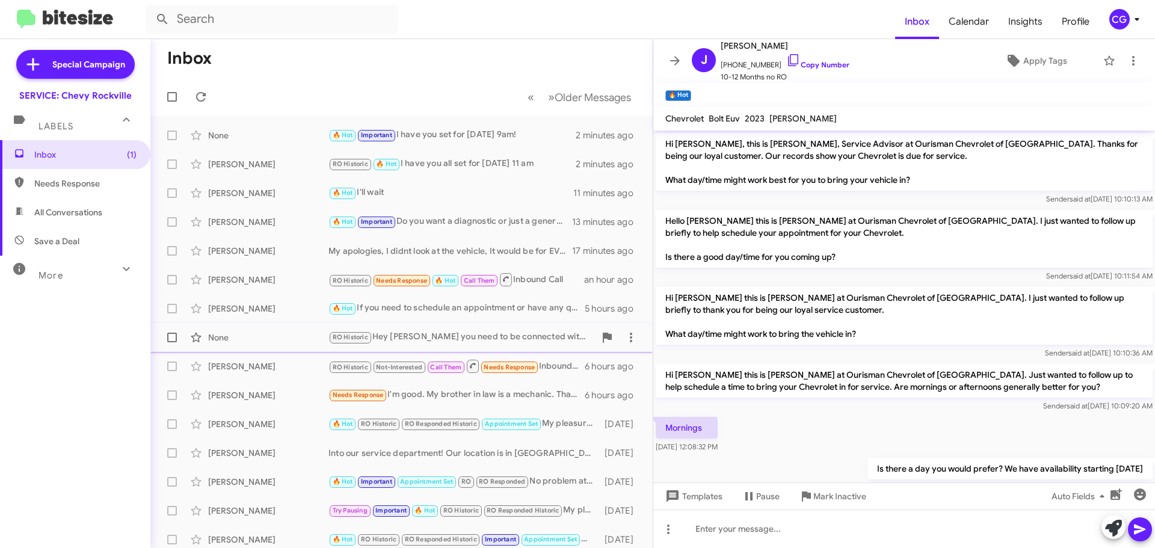
drag, startPoint x: 297, startPoint y: 340, endPoint x: 303, endPoint y: 343, distance: 7.0
click at [297, 340] on div "None" at bounding box center [268, 337] width 120 height 12
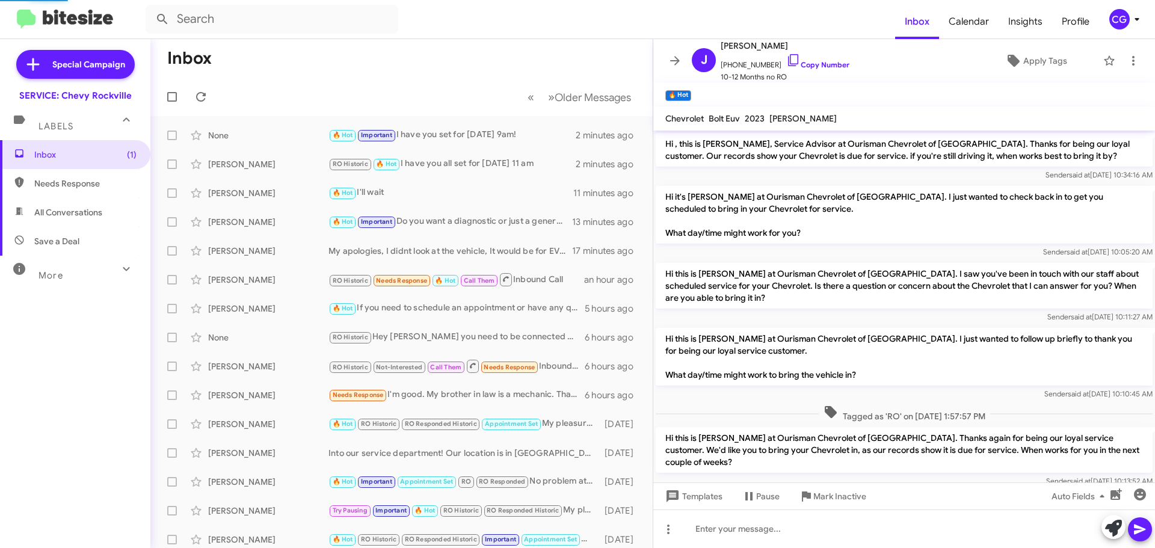
scroll to position [273, 0]
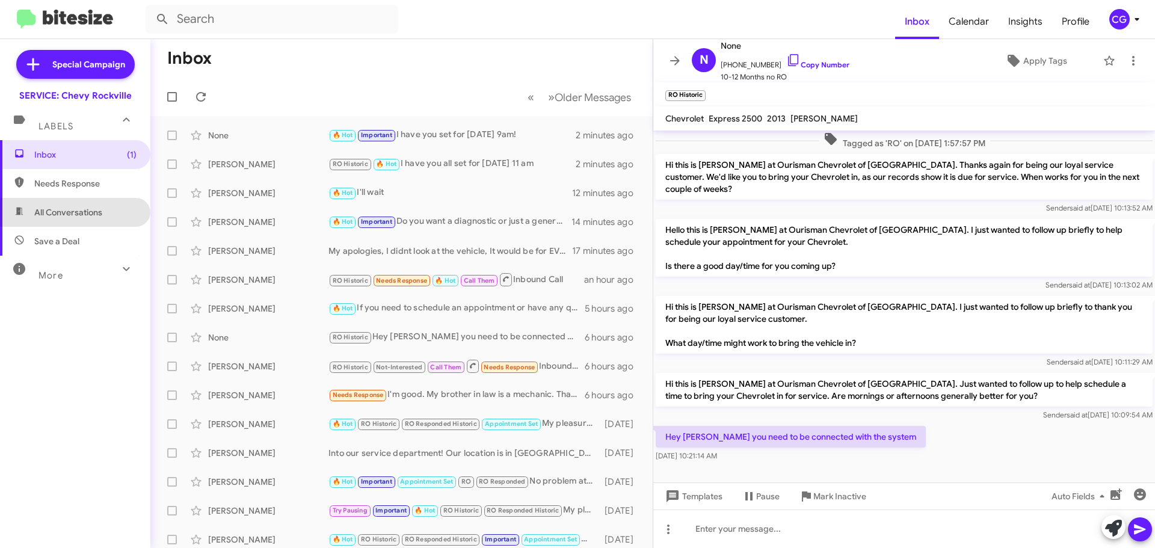
drag, startPoint x: 98, startPoint y: 215, endPoint x: 111, endPoint y: 208, distance: 14.8
click at [97, 214] on span "All Conversations" at bounding box center [68, 212] width 68 height 12
type input "in:all-conversations"
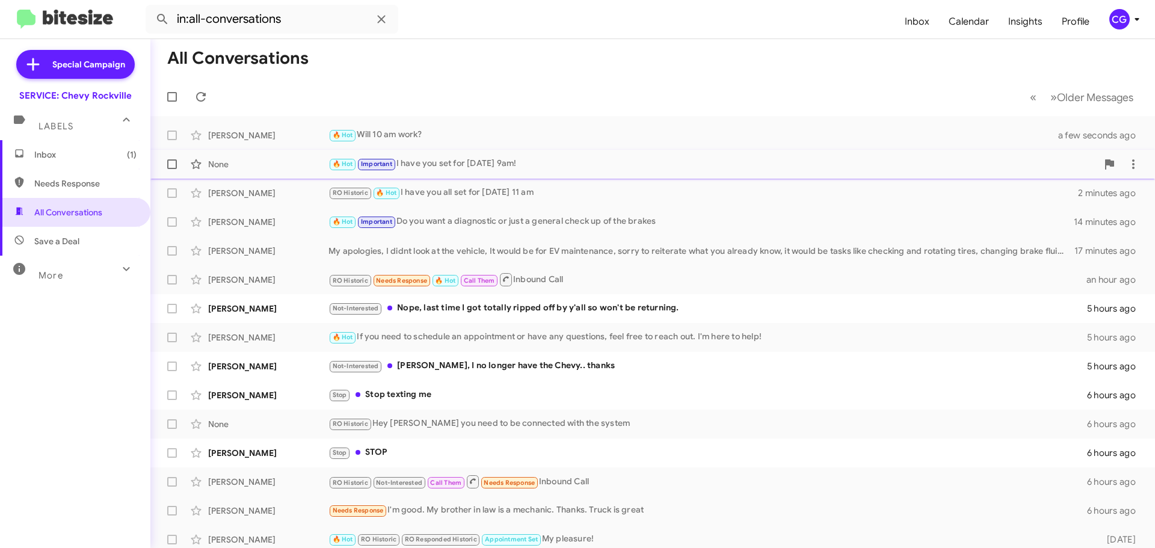
click at [321, 168] on div "None" at bounding box center [268, 164] width 120 height 12
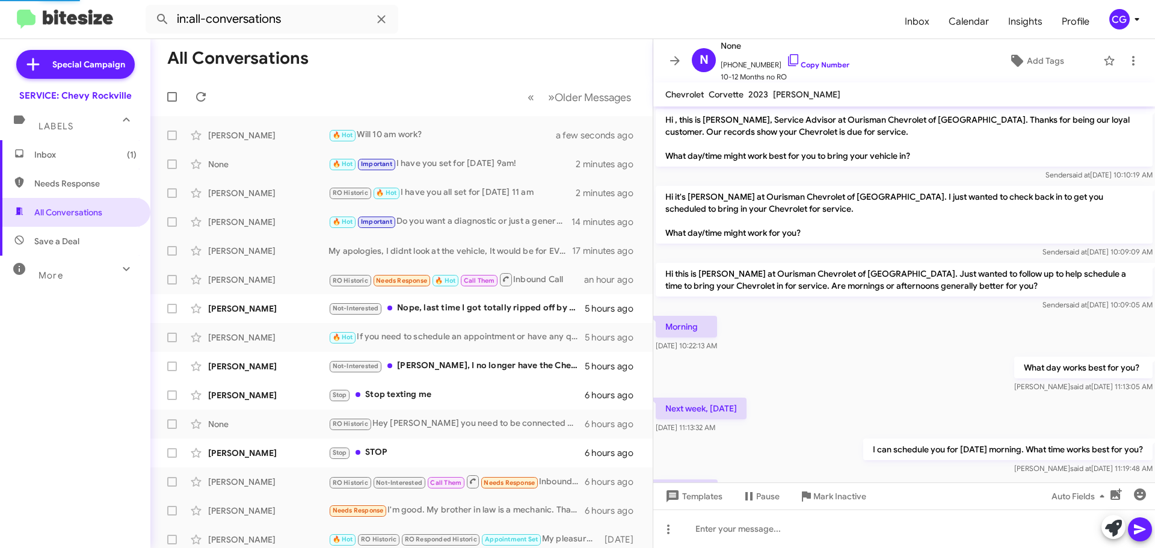
scroll to position [123, 0]
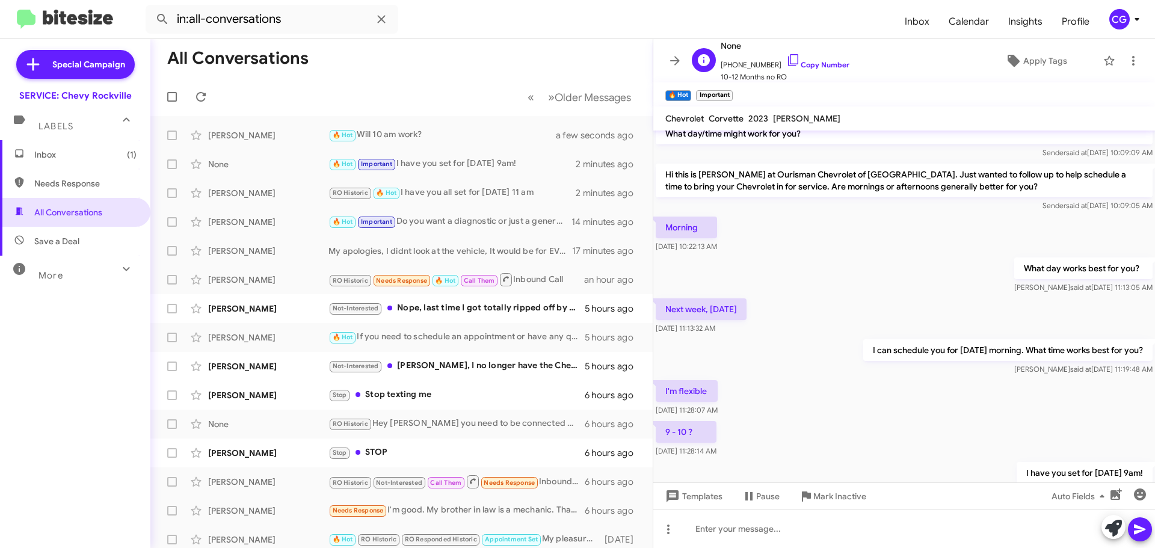
click at [748, 64] on span "[PHONE_NUMBER] Copy Number" at bounding box center [785, 62] width 129 height 18
copy span "12022885446"
